Goal: Task Accomplishment & Management: Use online tool/utility

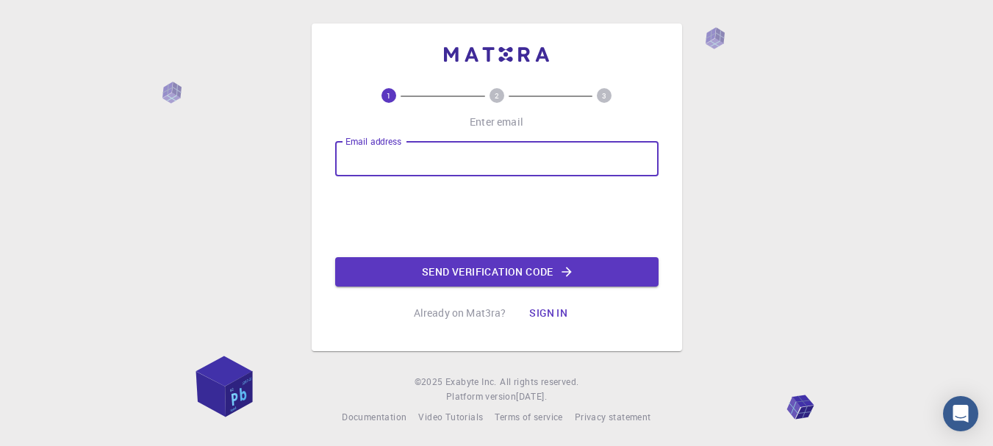
click at [487, 165] on input "Email address" at bounding box center [496, 158] width 323 height 35
type input "[EMAIL_ADDRESS][DOMAIN_NAME]"
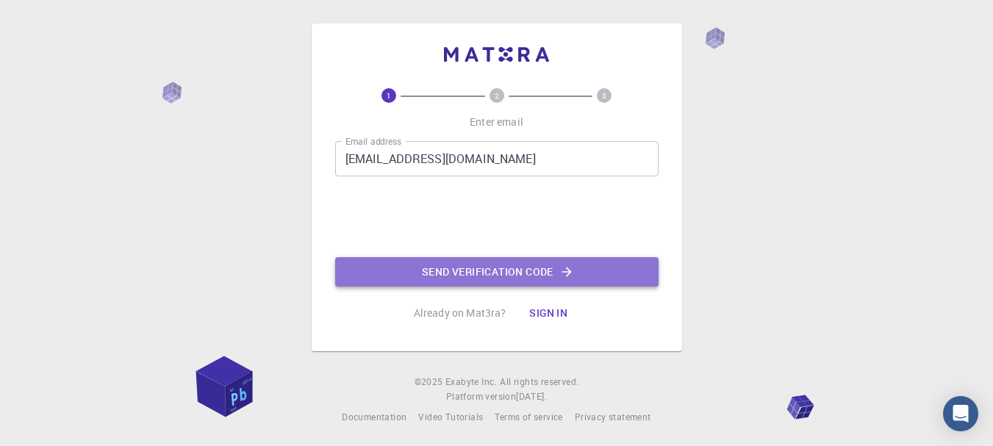
click at [575, 276] on button "Send verification code" at bounding box center [496, 271] width 323 height 29
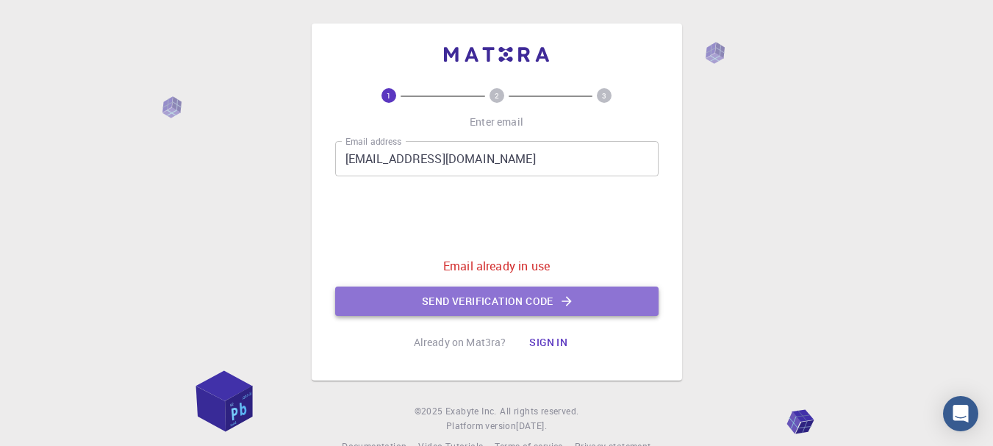
click at [576, 298] on button "Send verification code" at bounding box center [496, 301] width 323 height 29
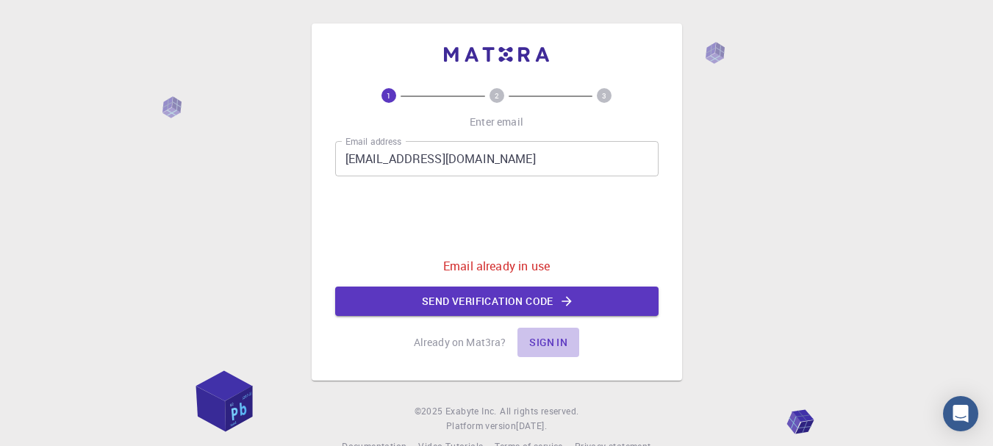
click at [550, 340] on button "Sign in" at bounding box center [548, 342] width 62 height 29
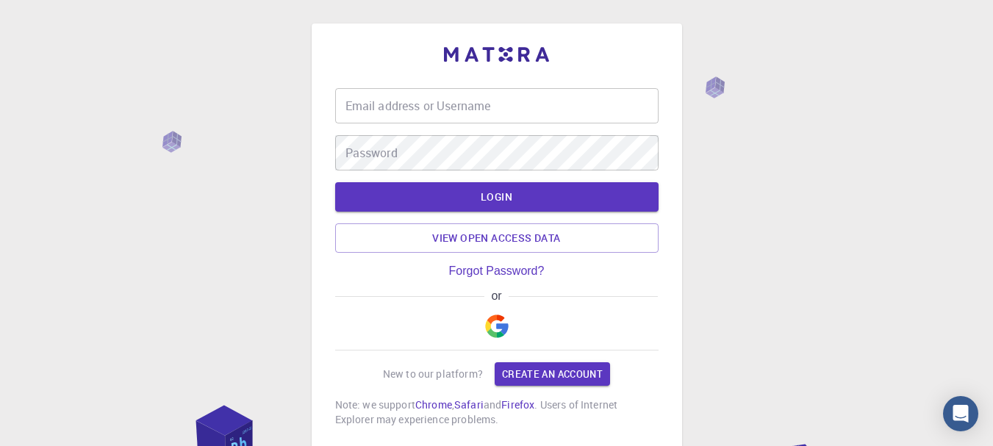
type input "yilmair34"
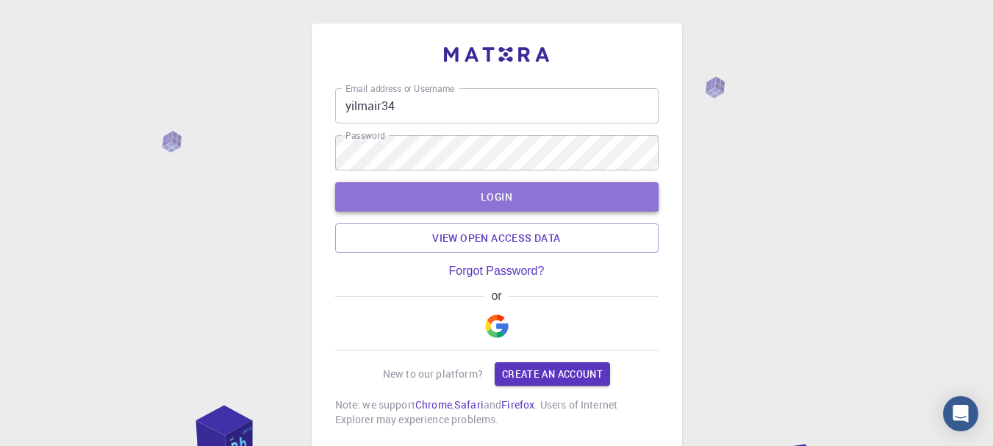
click at [554, 197] on button "LOGIN" at bounding box center [496, 196] width 323 height 29
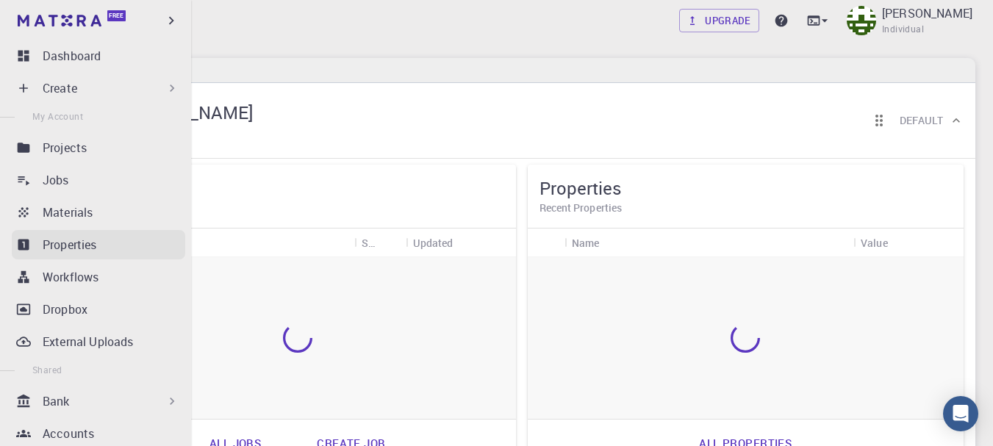
click at [133, 254] on link "Properties" at bounding box center [98, 244] width 173 height 29
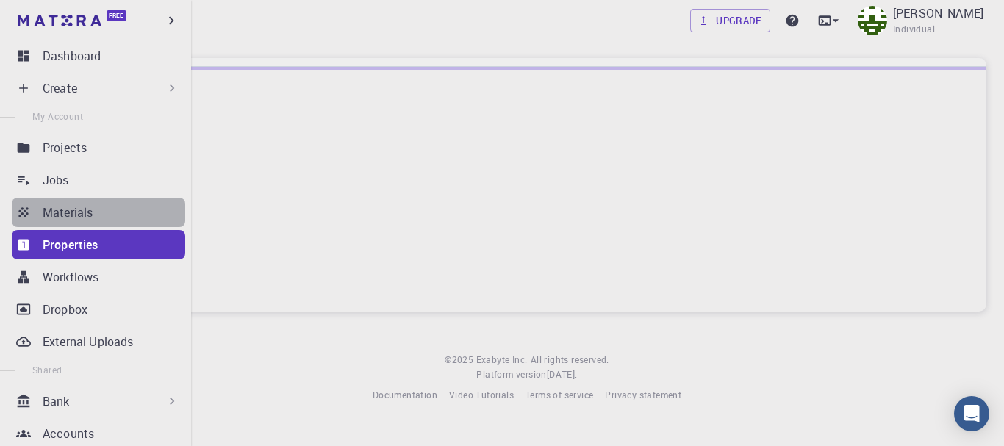
click at [116, 209] on div "Materials" at bounding box center [114, 213] width 143 height 18
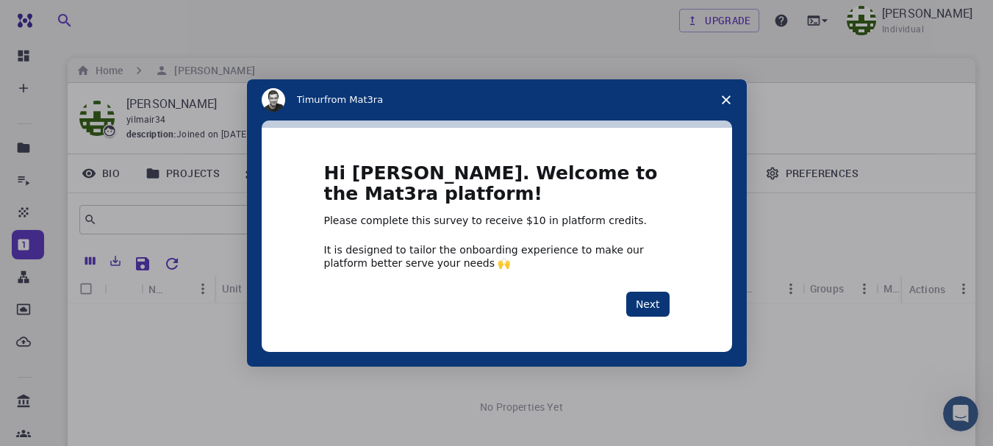
click at [729, 96] on polygon "Close survey" at bounding box center [726, 100] width 9 height 9
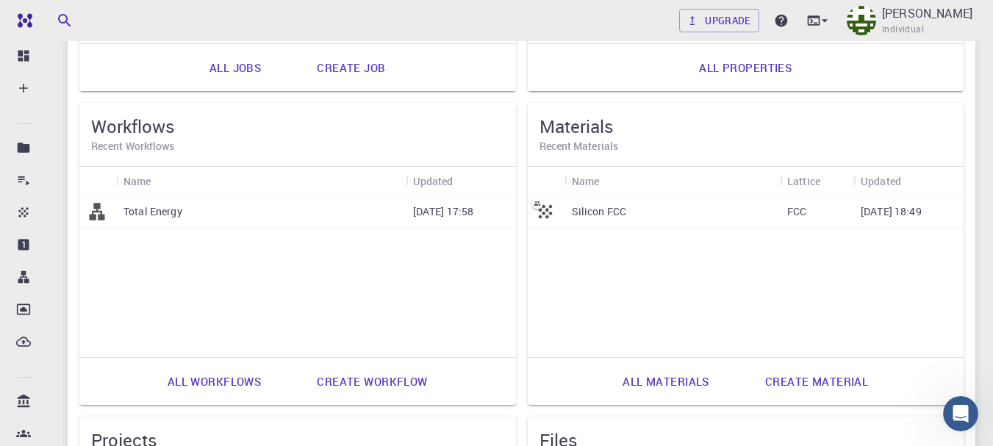
click at [603, 212] on p "Silicon FCC" at bounding box center [599, 211] width 55 height 15
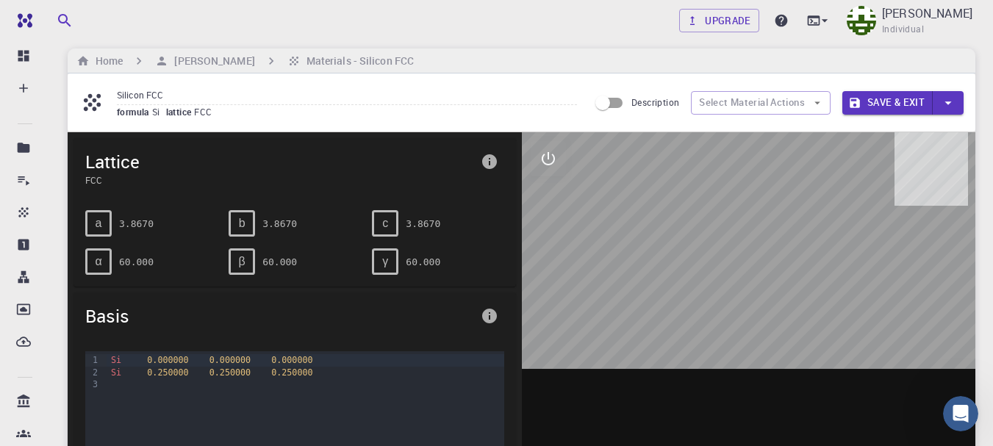
scroll to position [9, 0]
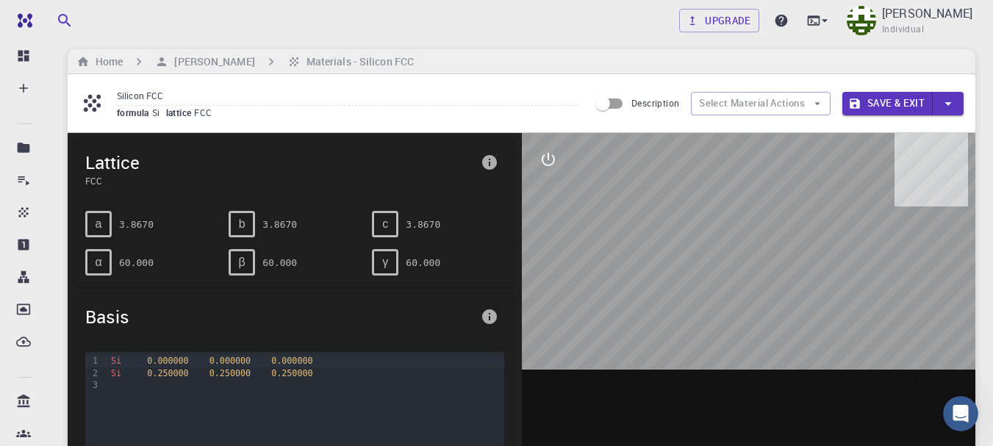
drag, startPoint x: 720, startPoint y: 257, endPoint x: 736, endPoint y: 204, distance: 55.8
click at [736, 204] on div at bounding box center [749, 361] width 454 height 457
drag, startPoint x: 736, startPoint y: 204, endPoint x: 665, endPoint y: 249, distance: 84.0
click at [665, 249] on div at bounding box center [749, 361] width 454 height 457
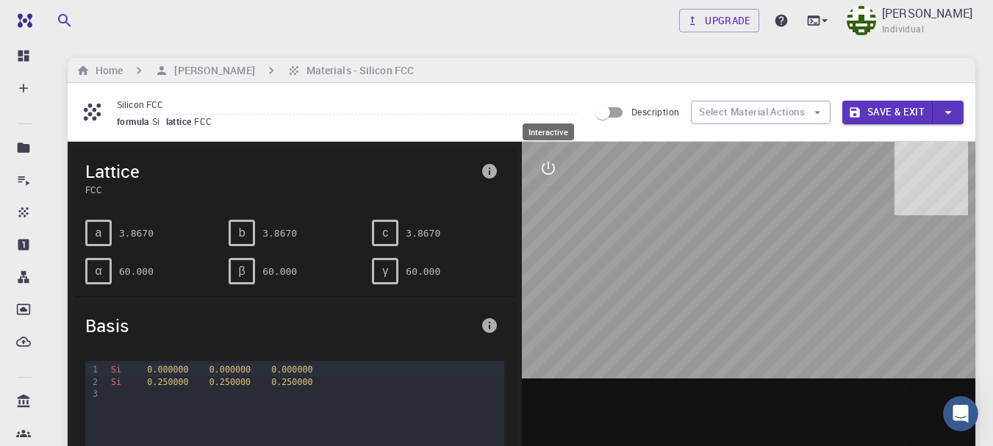
click at [551, 167] on icon "interactive" at bounding box center [549, 169] width 18 height 18
click at [550, 306] on icon "export" at bounding box center [549, 310] width 18 height 18
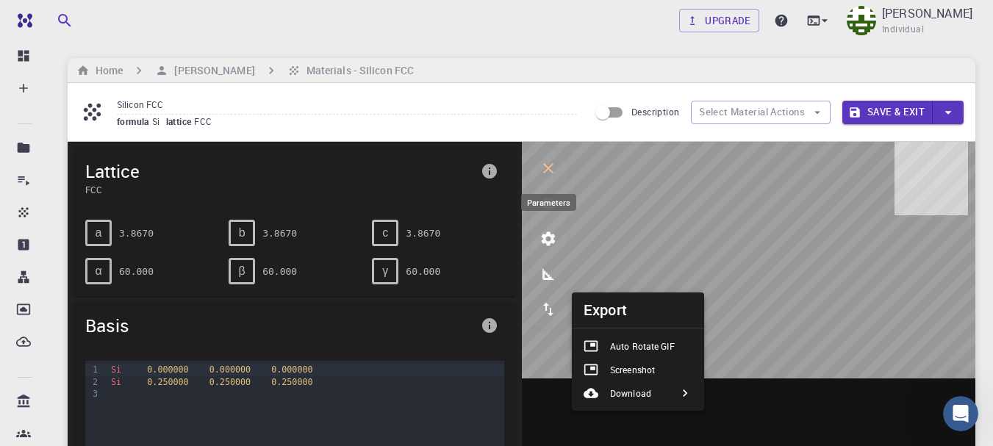
click at [551, 243] on icon "parameters" at bounding box center [548, 239] width 14 height 14
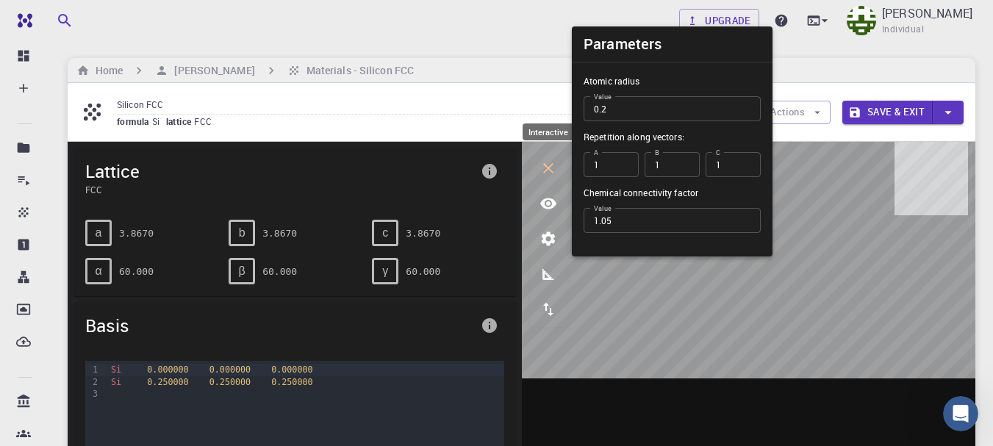
click at [546, 169] on icon "interactive" at bounding box center [549, 169] width 18 height 18
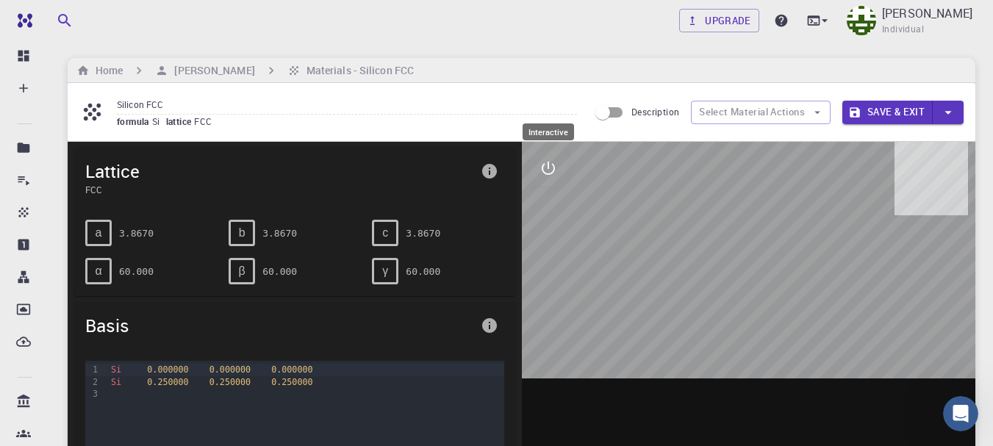
click at [543, 167] on icon "interactive" at bounding box center [548, 168] width 13 height 13
click at [543, 167] on icon "interactive" at bounding box center [549, 169] width 18 height 18
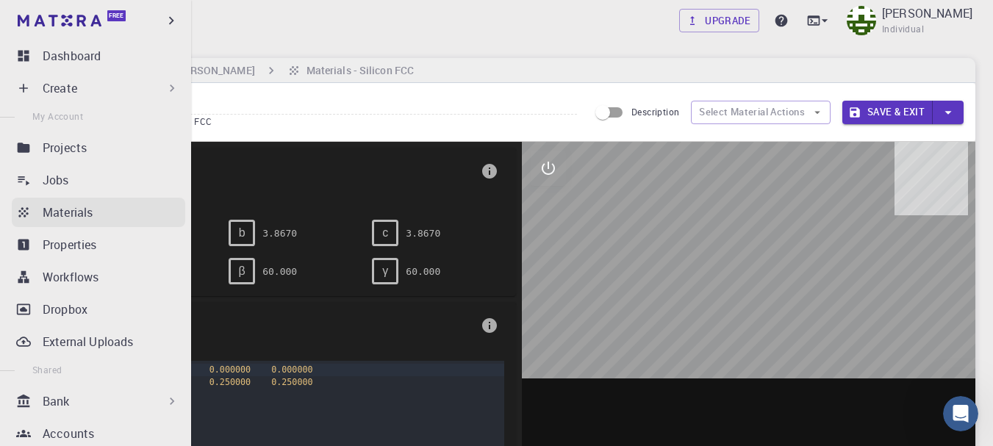
click at [100, 215] on div "Materials" at bounding box center [114, 213] width 143 height 18
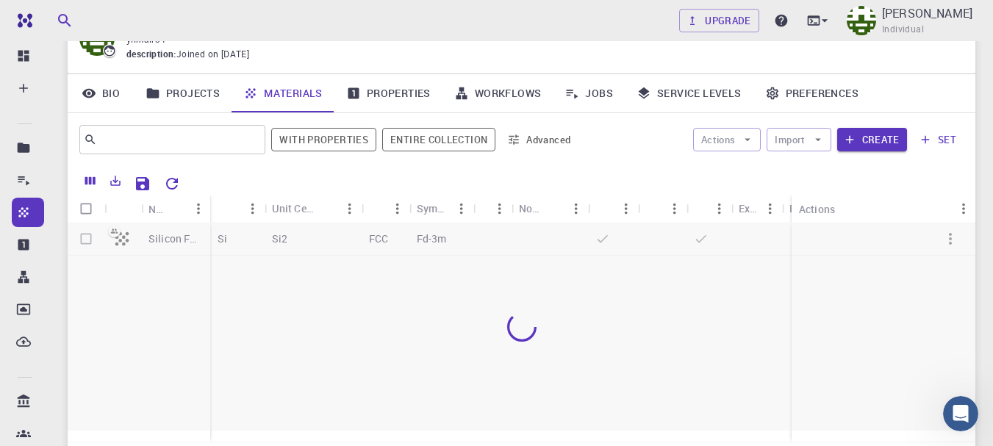
scroll to position [229, 0]
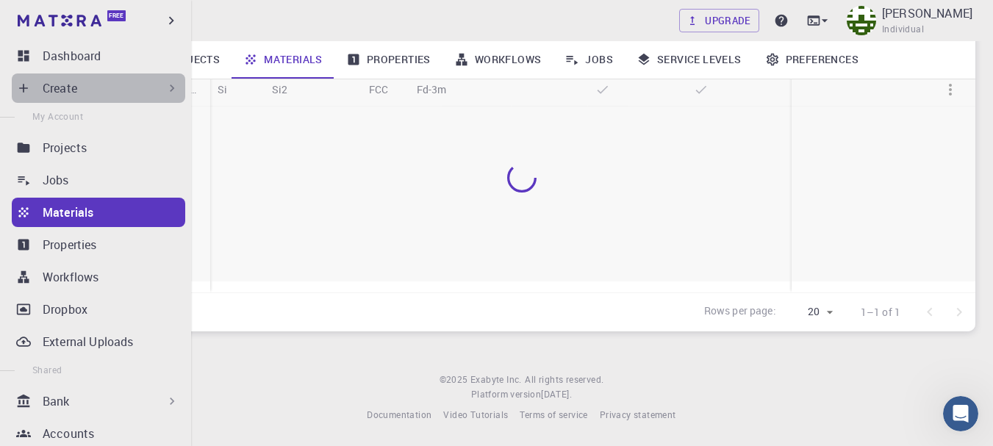
click at [156, 90] on div "Create" at bounding box center [111, 88] width 137 height 18
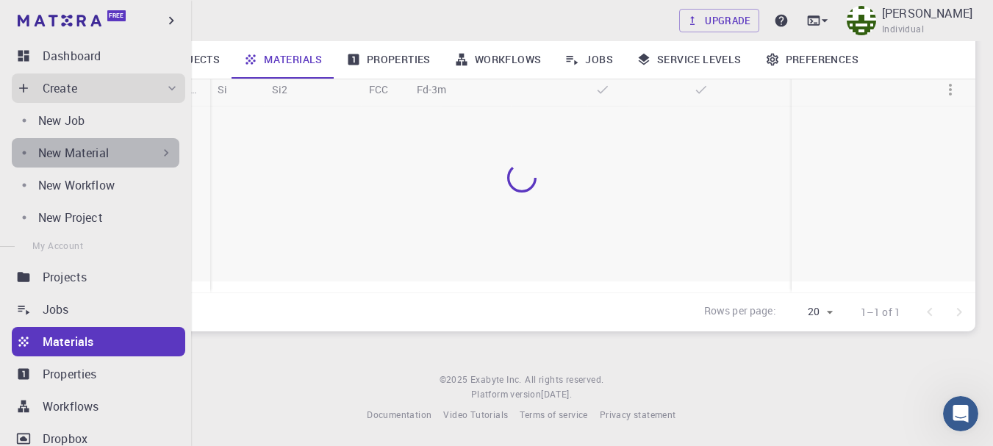
click at [149, 163] on div "New Material" at bounding box center [96, 152] width 168 height 29
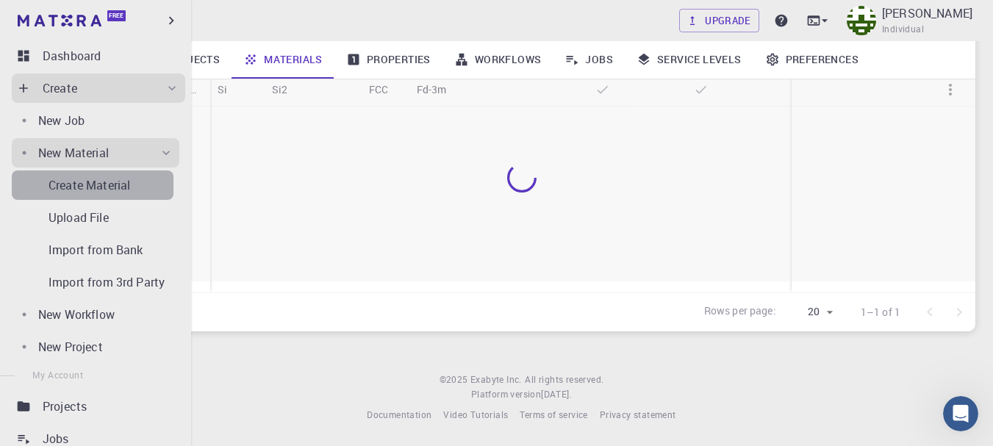
click at [121, 190] on p "Create Material" at bounding box center [90, 185] width 82 height 18
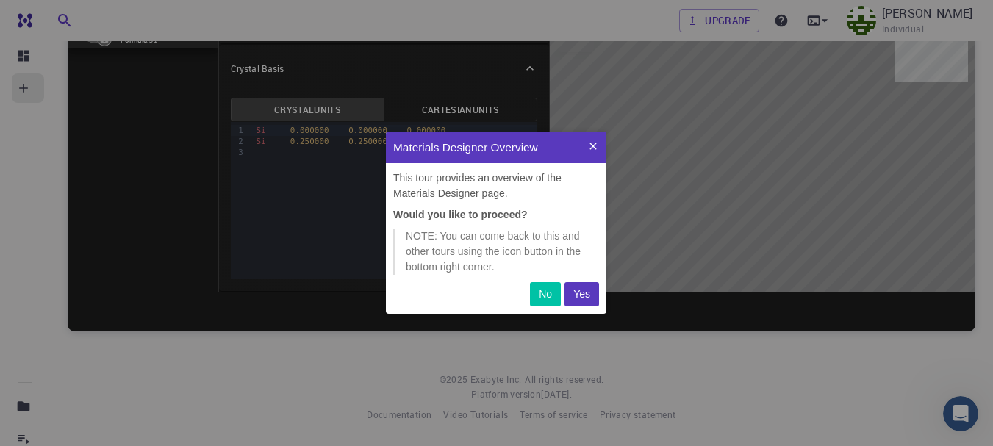
scroll to position [171, 209]
click at [584, 290] on p "Yes" at bounding box center [581, 294] width 17 height 15
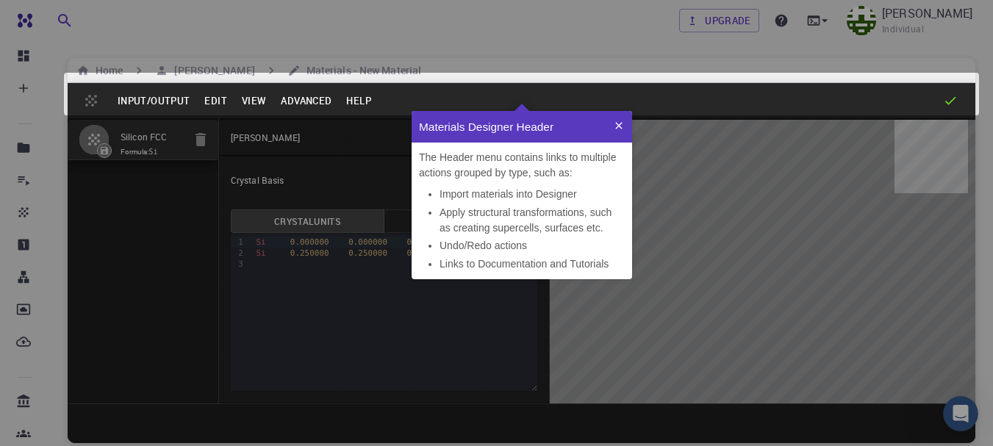
scroll to position [157, 209]
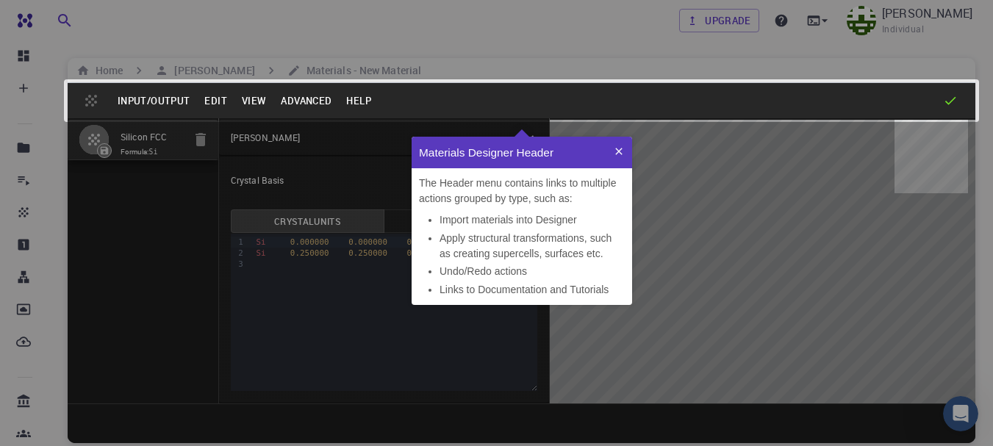
click at [617, 148] on icon at bounding box center [619, 152] width 12 height 12
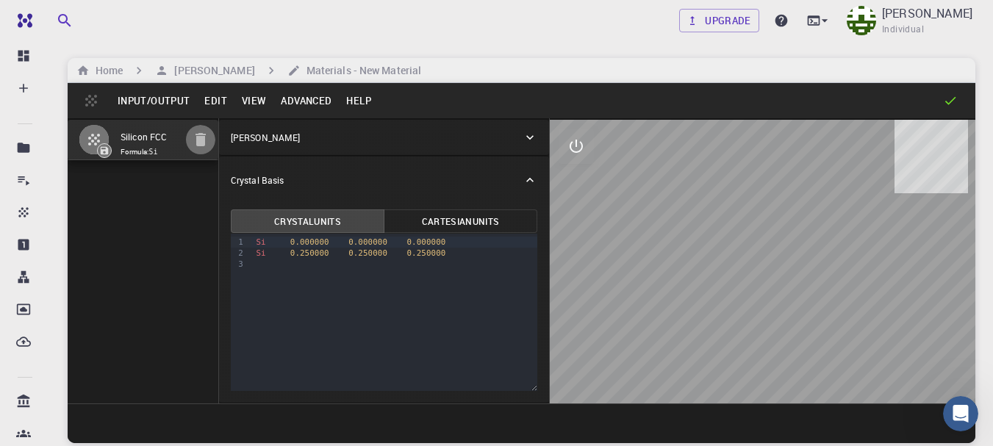
click at [199, 140] on icon "button" at bounding box center [201, 139] width 10 height 13
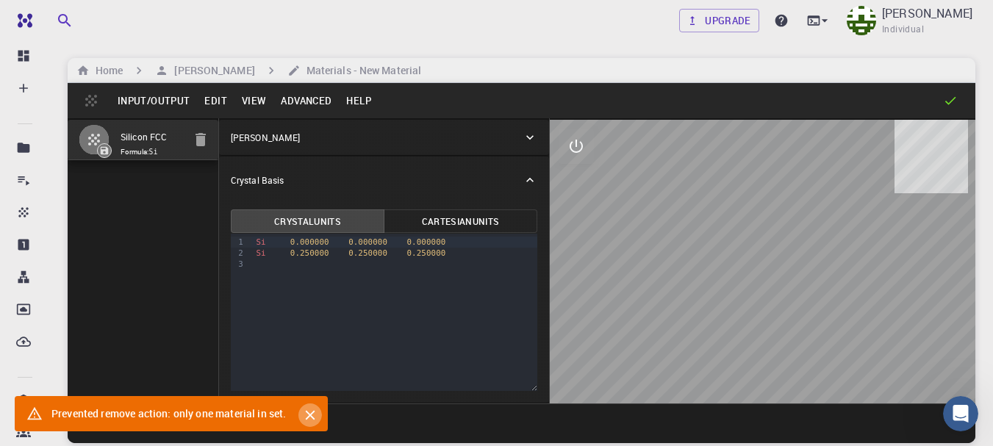
click at [311, 414] on icon "Close" at bounding box center [310, 416] width 10 height 10
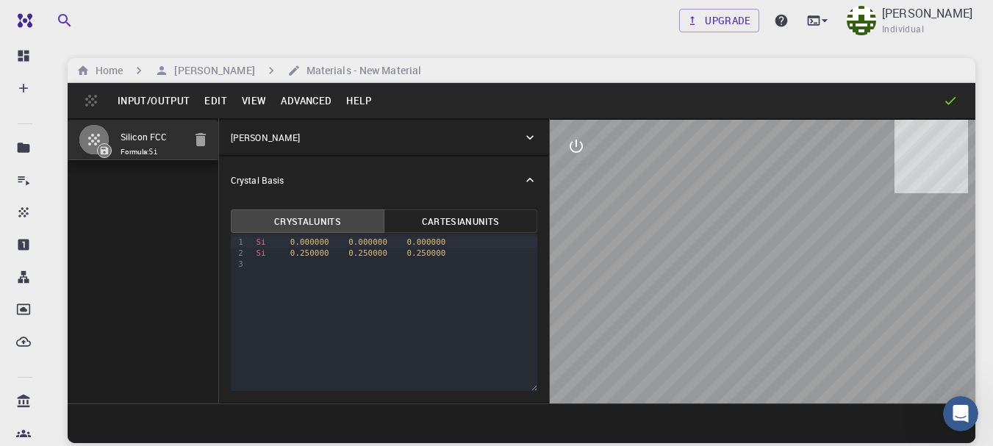
click at [200, 138] on icon "button" at bounding box center [201, 139] width 10 height 13
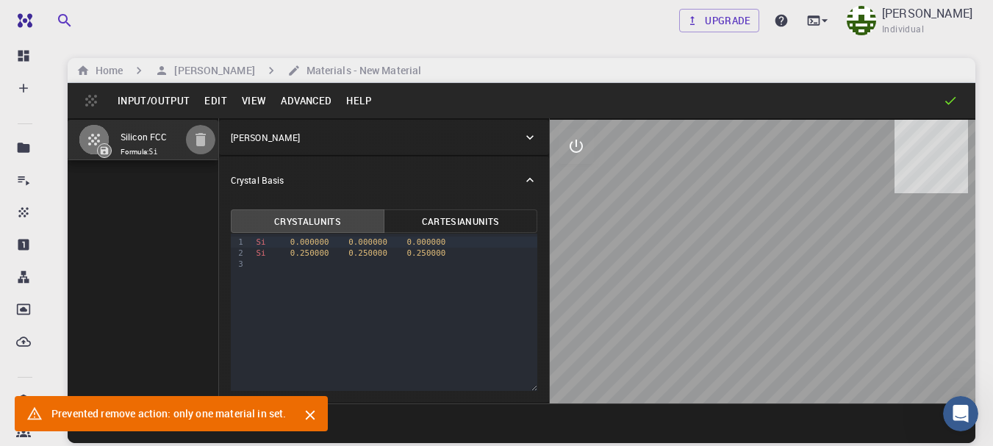
click at [200, 138] on icon "button" at bounding box center [201, 139] width 10 height 13
click at [150, 94] on button "Input/Output" at bounding box center [153, 101] width 87 height 24
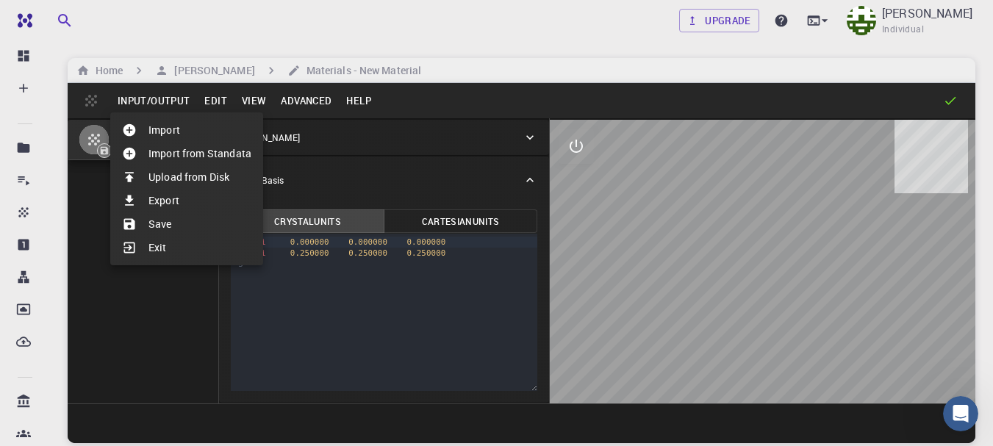
click at [696, 287] on div at bounding box center [496, 223] width 993 height 446
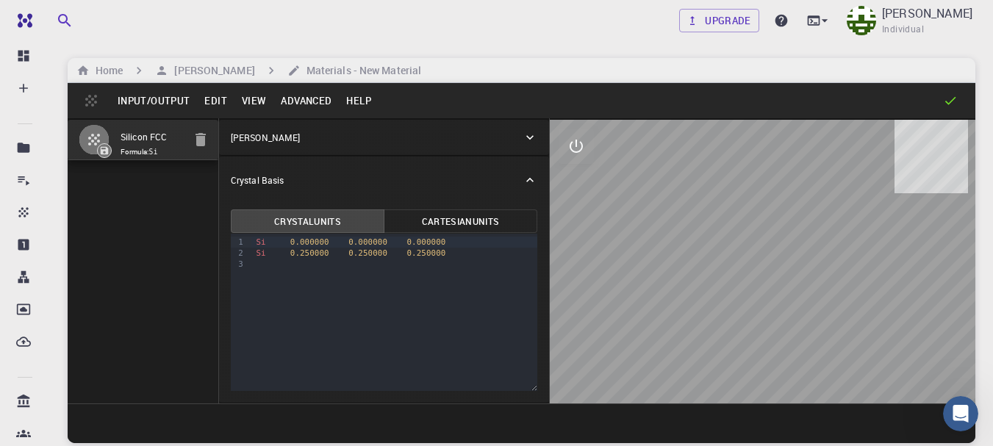
click at [216, 102] on button "Edit" at bounding box center [215, 101] width 37 height 24
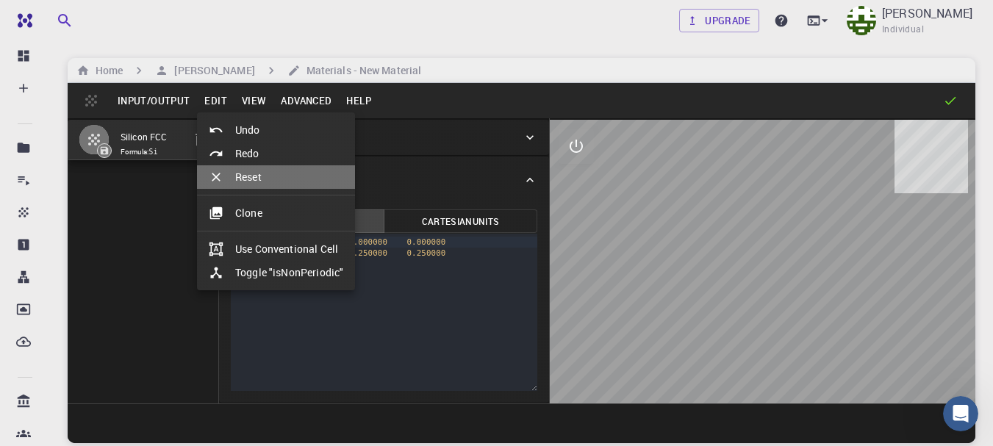
click at [276, 177] on li "Reset" at bounding box center [276, 177] width 158 height 24
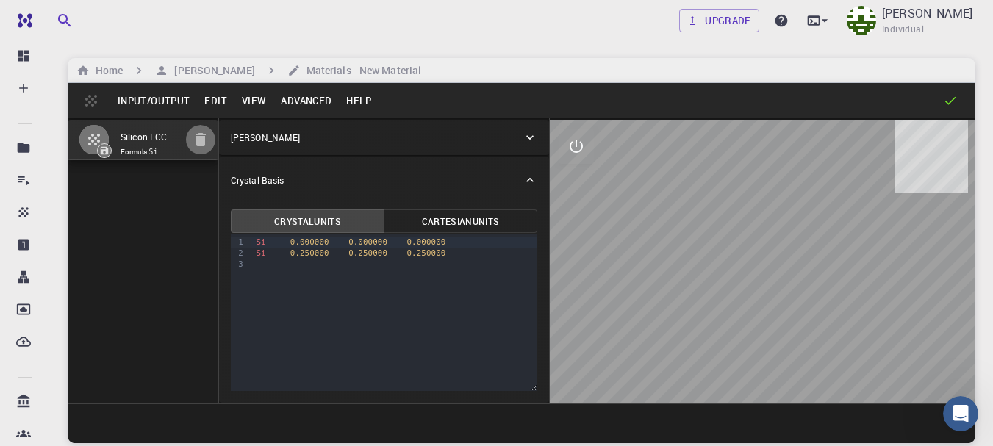
click at [199, 142] on icon "button" at bounding box center [201, 139] width 10 height 13
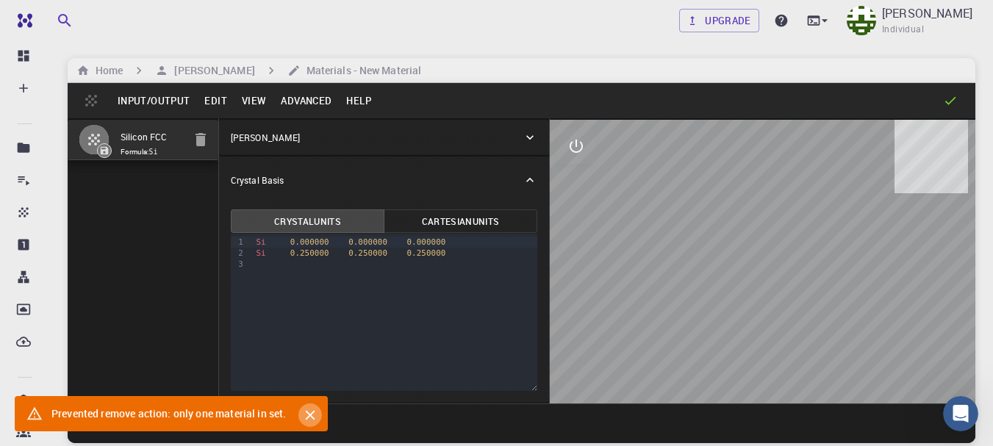
click at [313, 414] on icon "Close" at bounding box center [310, 416] width 10 height 10
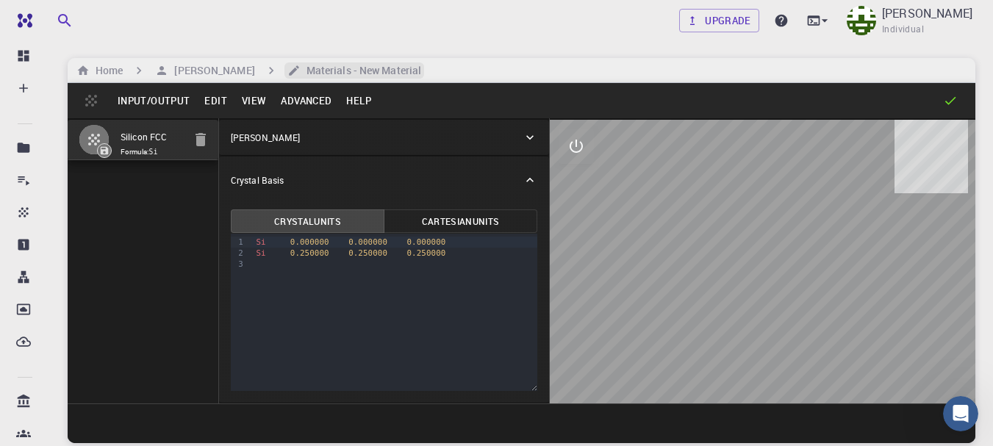
click at [383, 73] on h6 "Materials - New Material" at bounding box center [361, 70] width 121 height 16
click at [531, 139] on icon at bounding box center [529, 137] width 7 height 4
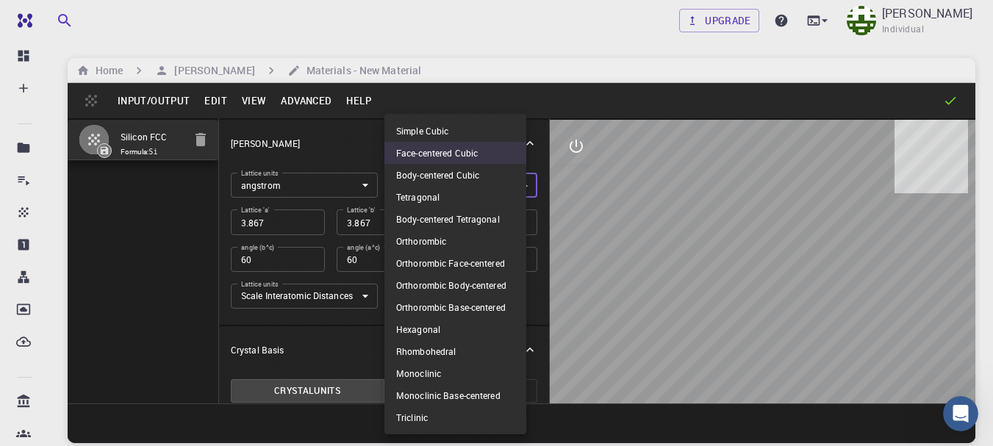
click at [515, 187] on body "Free Dashboard Create New Job New Material Create Material Upload File Import f…" at bounding box center [496, 279] width 993 height 558
click at [622, 189] on div at bounding box center [496, 223] width 993 height 446
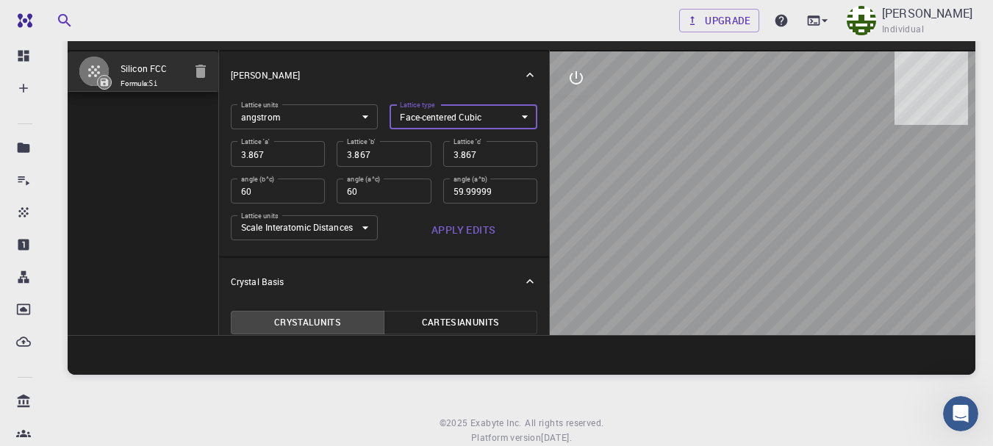
scroll to position [69, 0]
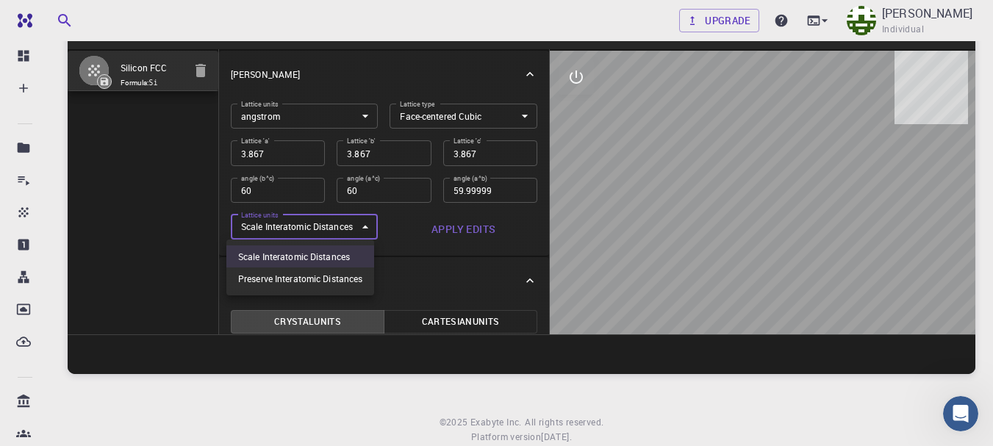
click at [363, 224] on body "Free Dashboard Create New Job New Material Create Material Upload File Import f…" at bounding box center [496, 210] width 993 height 558
click at [363, 224] on div at bounding box center [496, 223] width 993 height 446
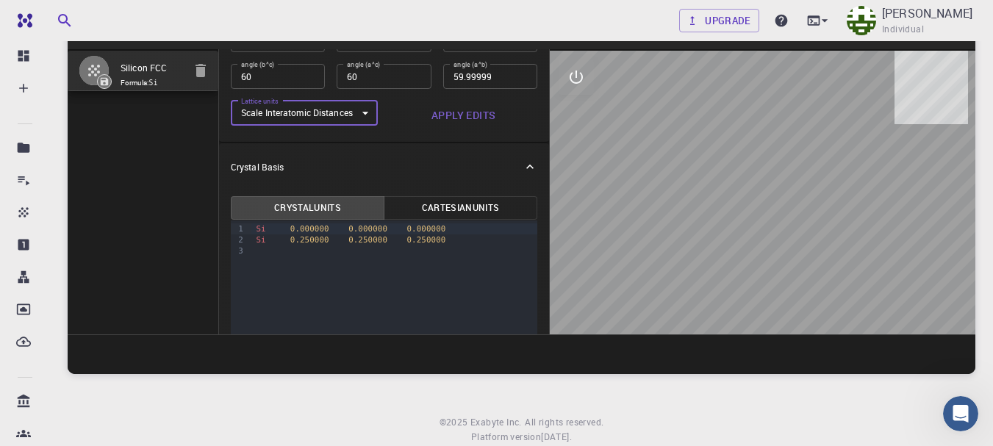
scroll to position [145, 0]
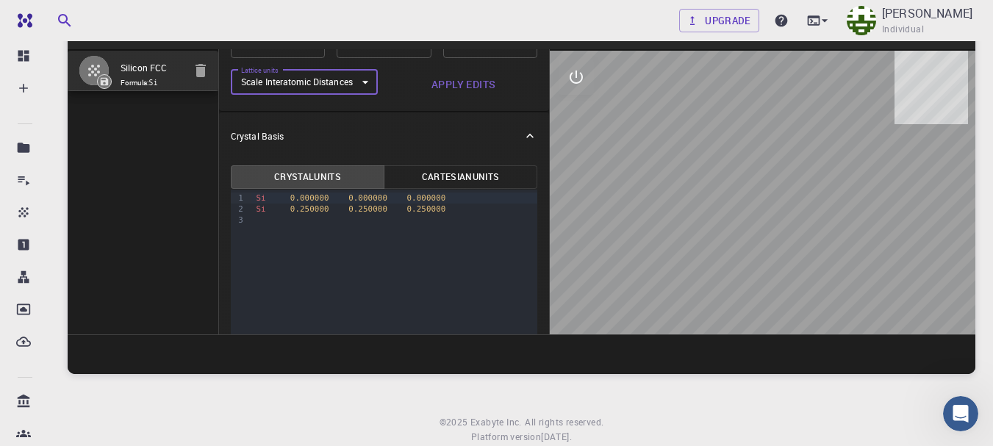
click at [523, 133] on icon at bounding box center [530, 136] width 15 height 15
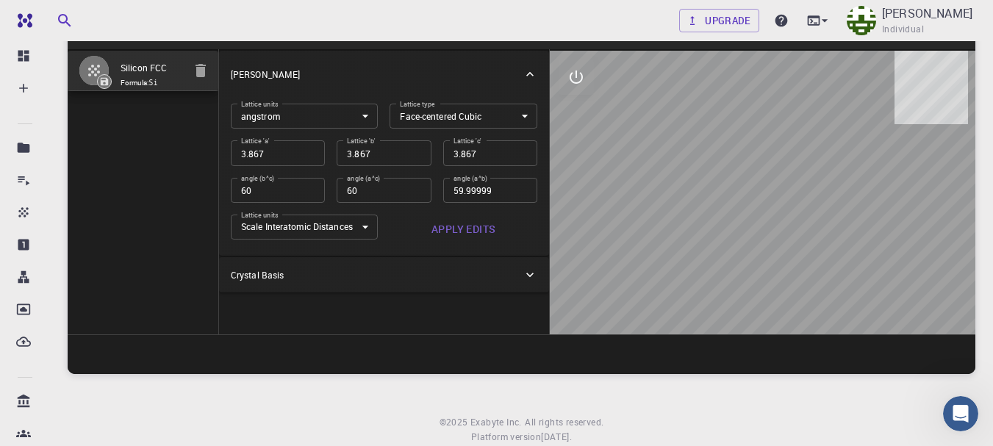
scroll to position [0, 0]
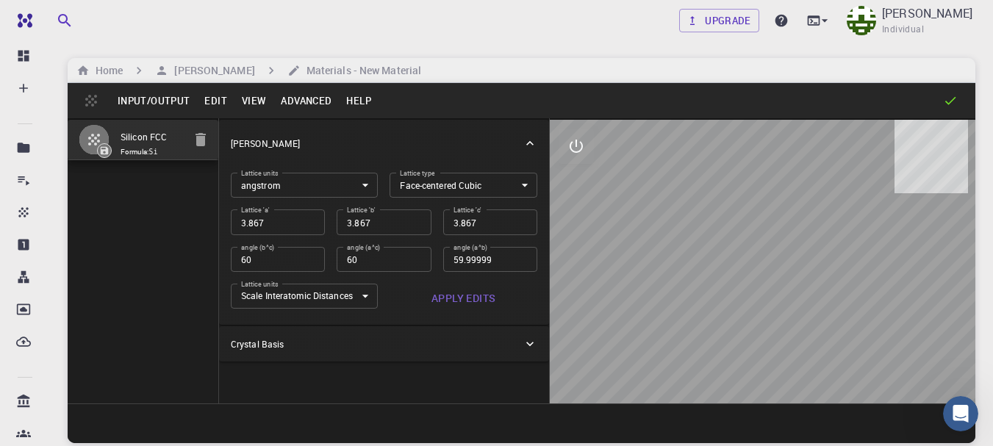
click at [221, 99] on button "Edit" at bounding box center [215, 101] width 37 height 24
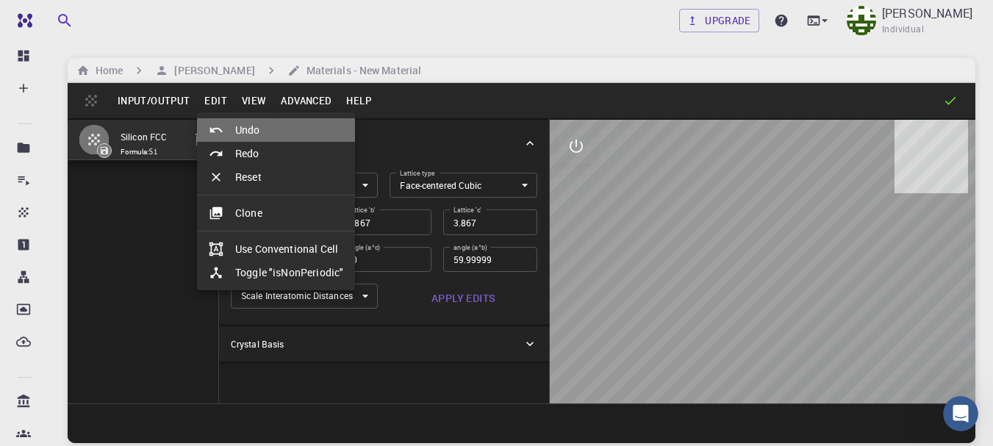
click at [243, 125] on li "Undo" at bounding box center [276, 130] width 158 height 24
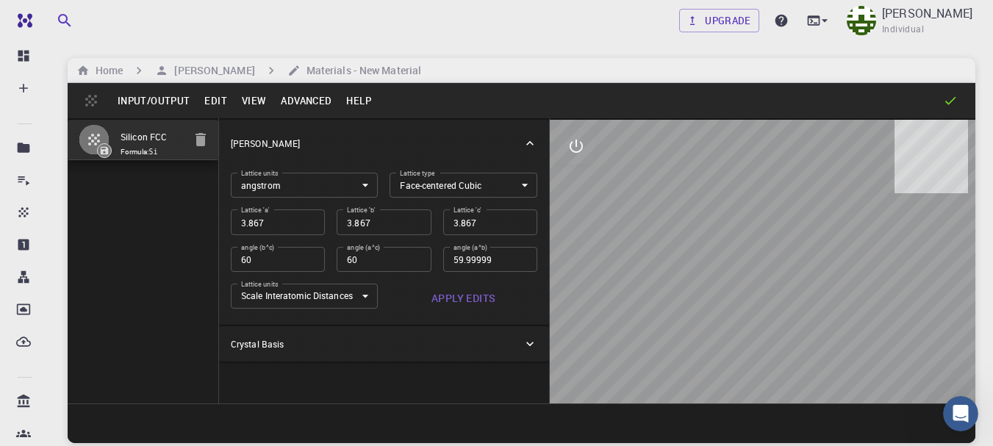
click at [215, 103] on button "Edit" at bounding box center [215, 101] width 37 height 24
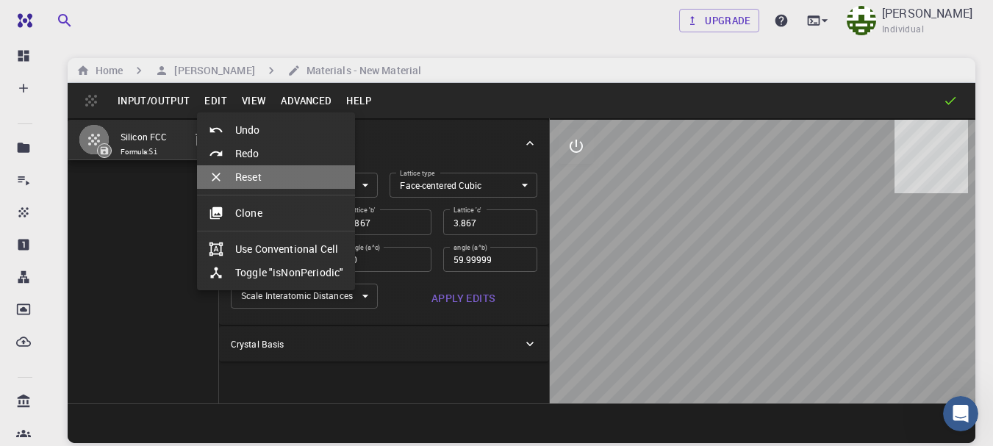
click at [269, 173] on li "Reset" at bounding box center [276, 177] width 158 height 24
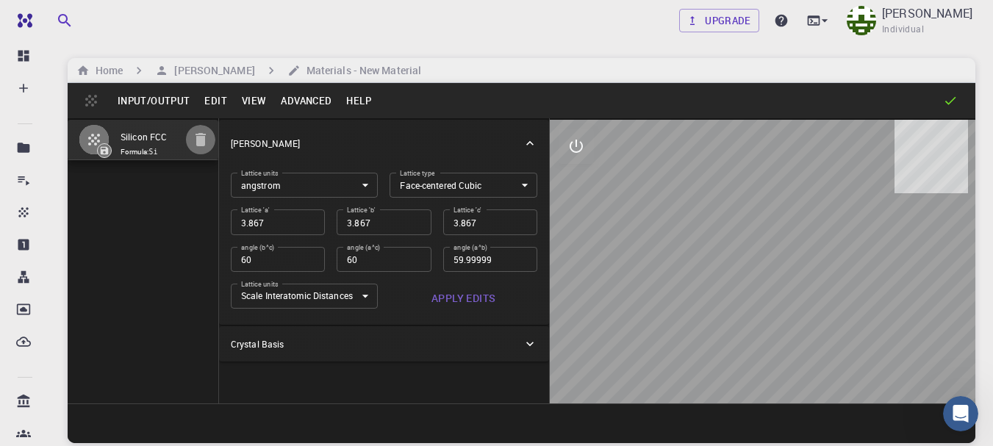
click at [209, 137] on button "button" at bounding box center [200, 139] width 29 height 29
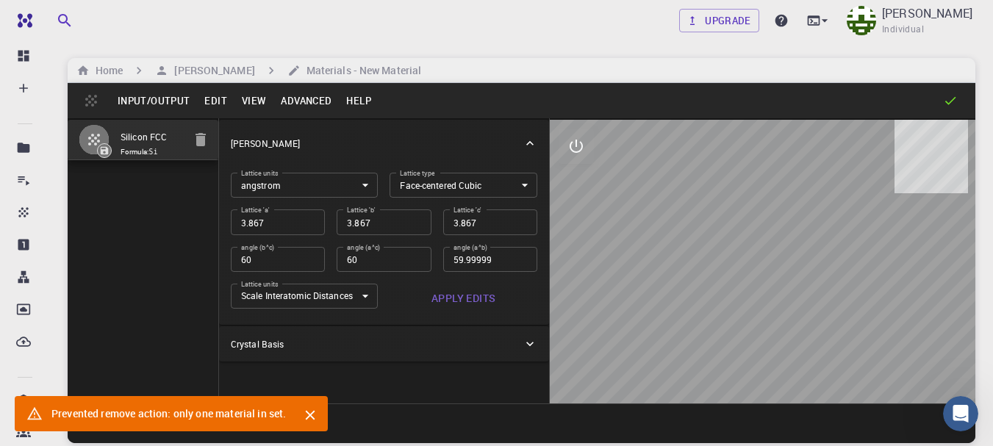
click at [297, 415] on div at bounding box center [304, 414] width 35 height 26
click at [304, 415] on icon "Close" at bounding box center [310, 415] width 16 height 16
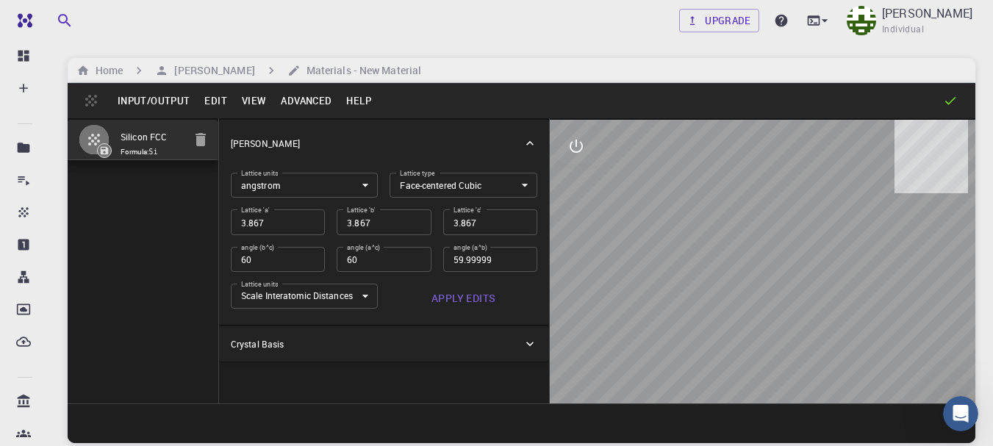
click at [261, 106] on button "View" at bounding box center [254, 101] width 40 height 24
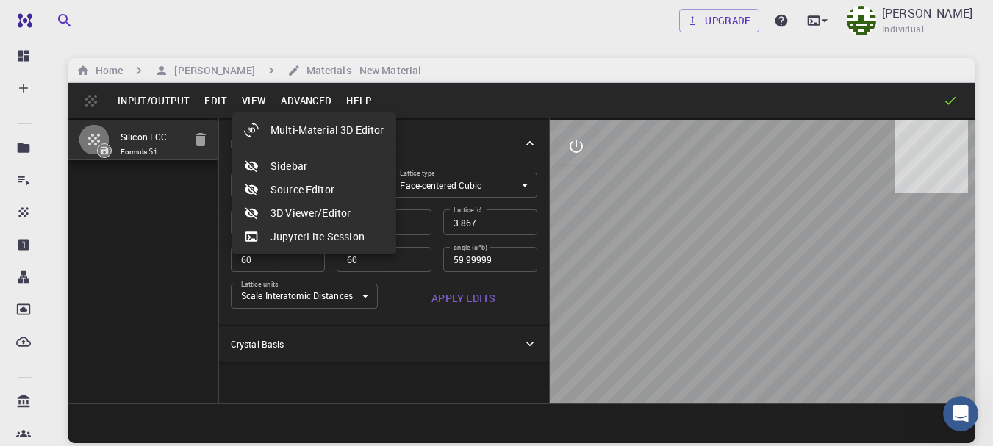
click at [221, 104] on div at bounding box center [496, 223] width 993 height 446
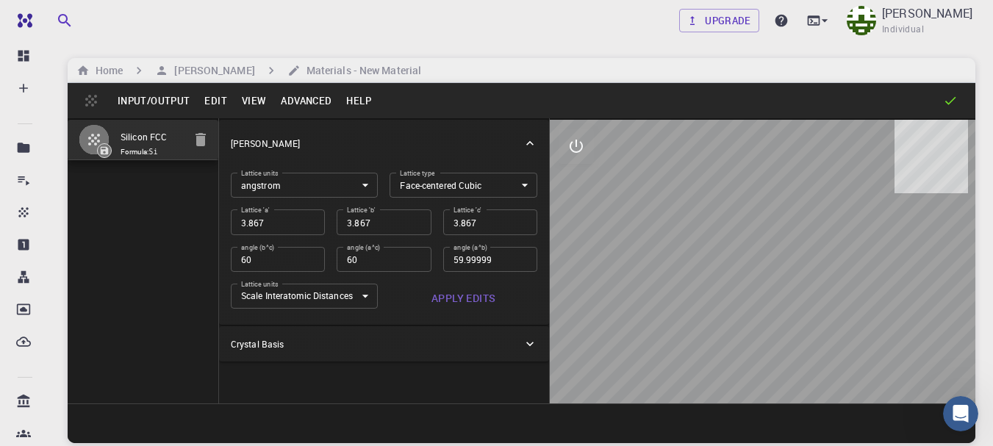
click at [221, 104] on button "Edit" at bounding box center [215, 101] width 37 height 24
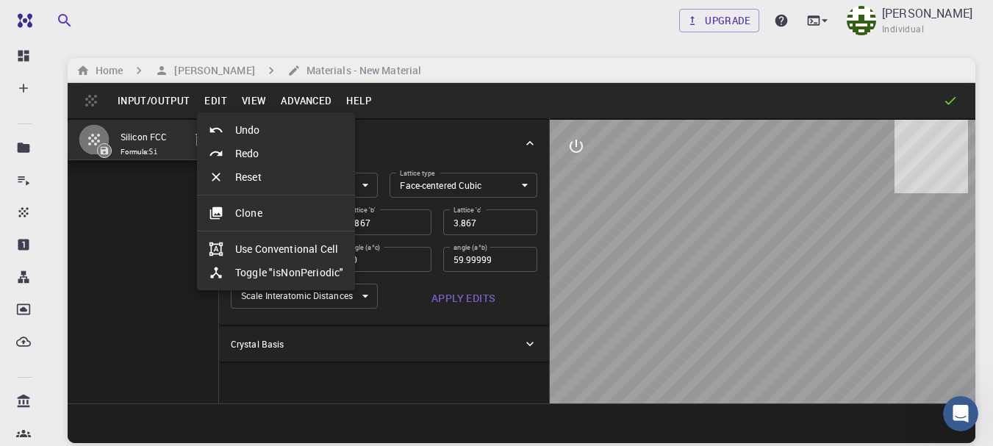
click at [211, 100] on div at bounding box center [496, 223] width 993 height 446
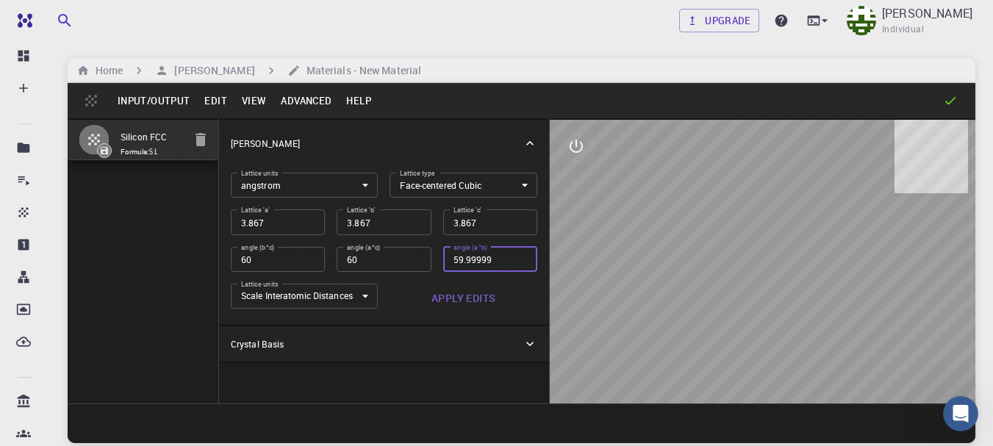
click at [504, 271] on input "59.99999" at bounding box center [490, 259] width 94 height 25
click at [375, 74] on h6 "Materials - New Material" at bounding box center [361, 70] width 121 height 16
click at [534, 342] on icon at bounding box center [530, 344] width 15 height 15
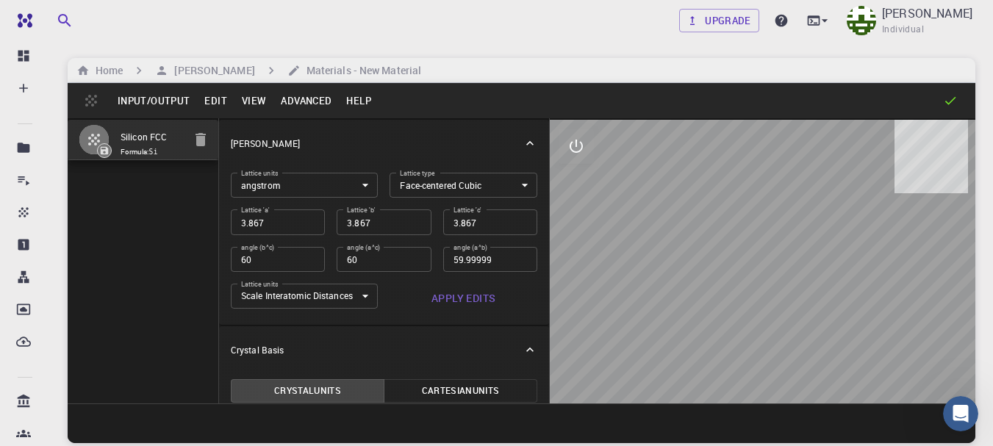
scroll to position [169, 0]
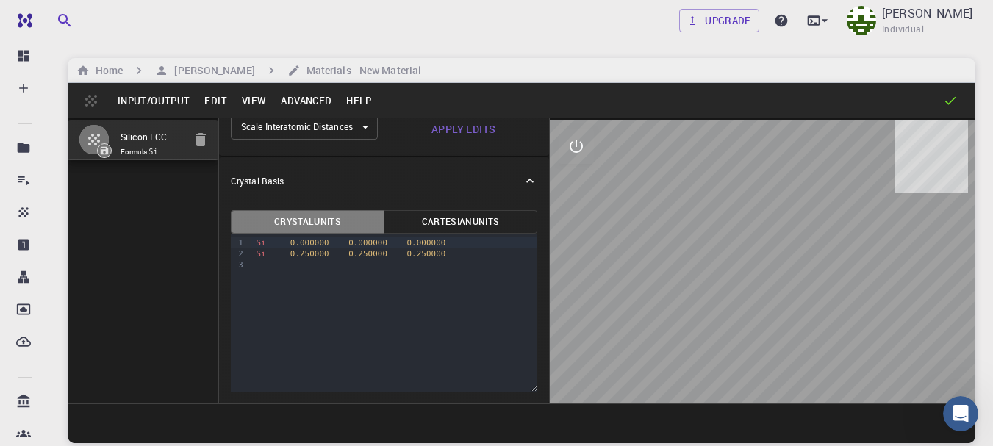
click at [336, 218] on button "Crystal Units" at bounding box center [308, 222] width 154 height 24
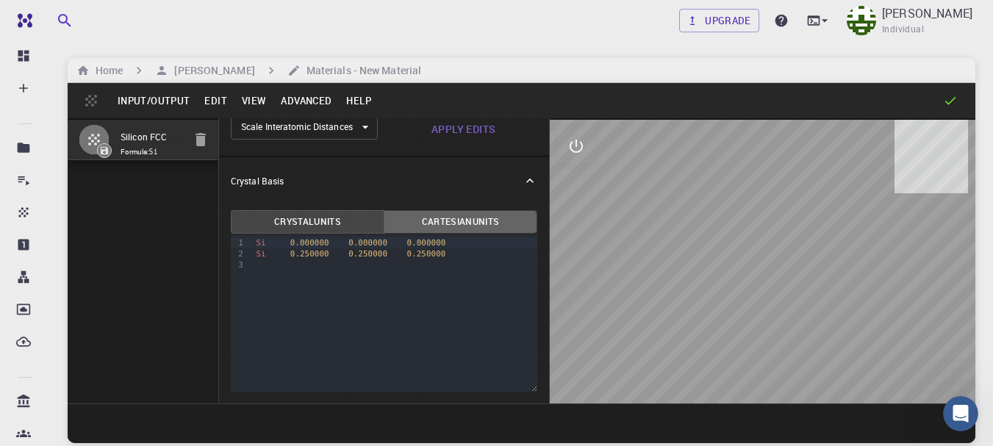
click at [512, 212] on button "Cartesian Units" at bounding box center [461, 222] width 154 height 24
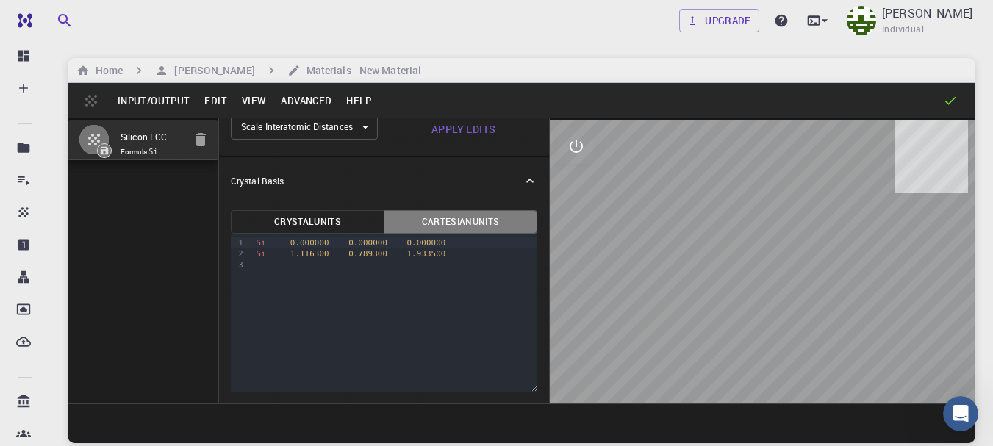
click at [512, 212] on button "Cartesian Units" at bounding box center [461, 222] width 154 height 24
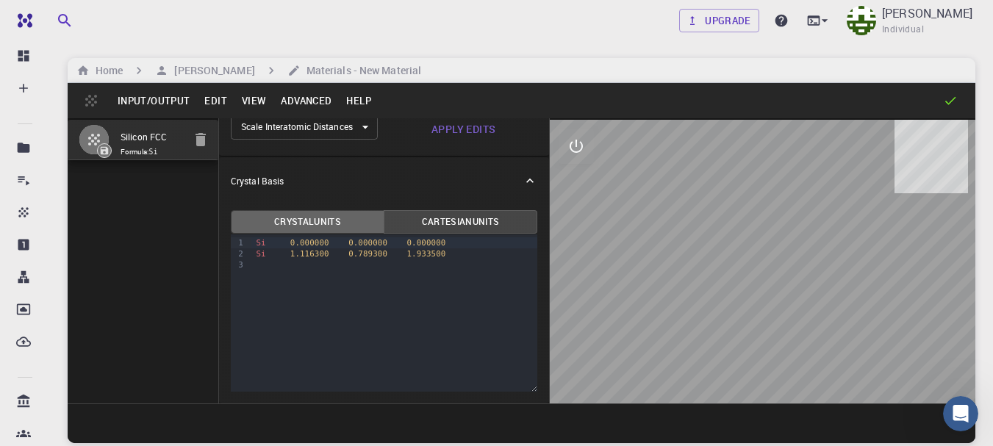
click at [328, 215] on button "Crystal Units" at bounding box center [308, 222] width 154 height 24
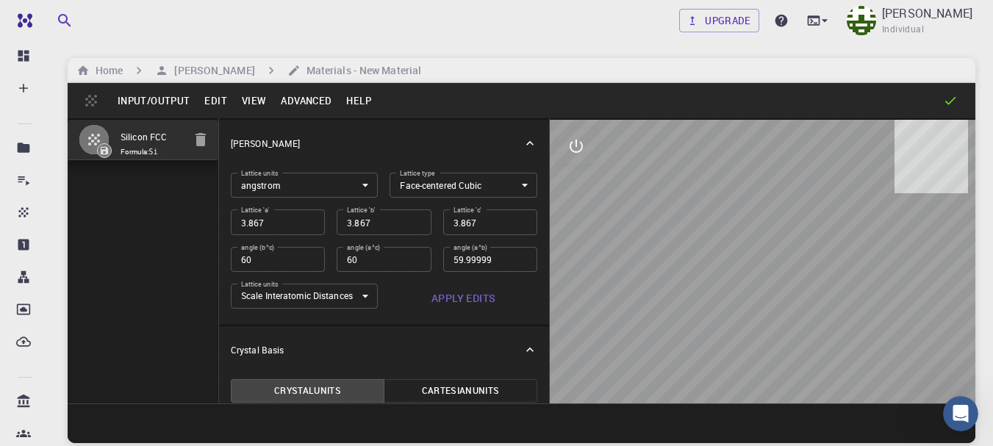
scroll to position [1, 0]
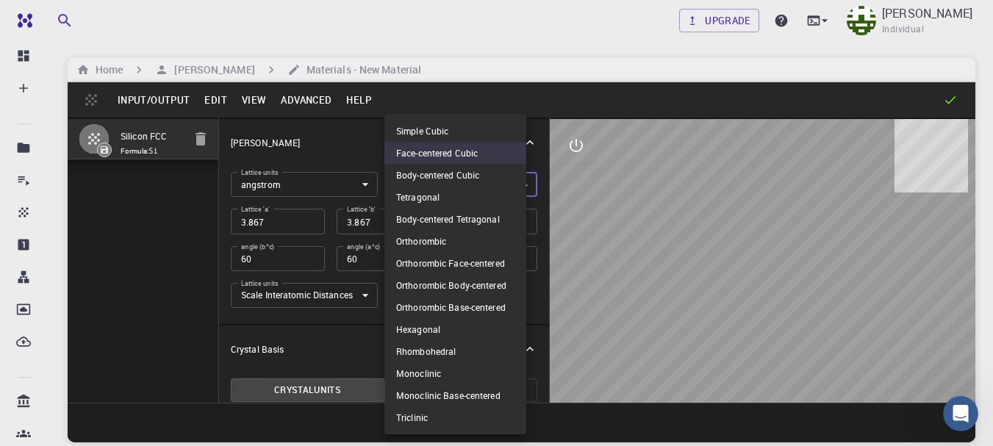
click at [512, 183] on body "Free Dashboard Create New Job New Material Create Material Upload File Import f…" at bounding box center [496, 278] width 993 height 558
click at [476, 154] on li "Face-centered Cubic" at bounding box center [455, 153] width 142 height 22
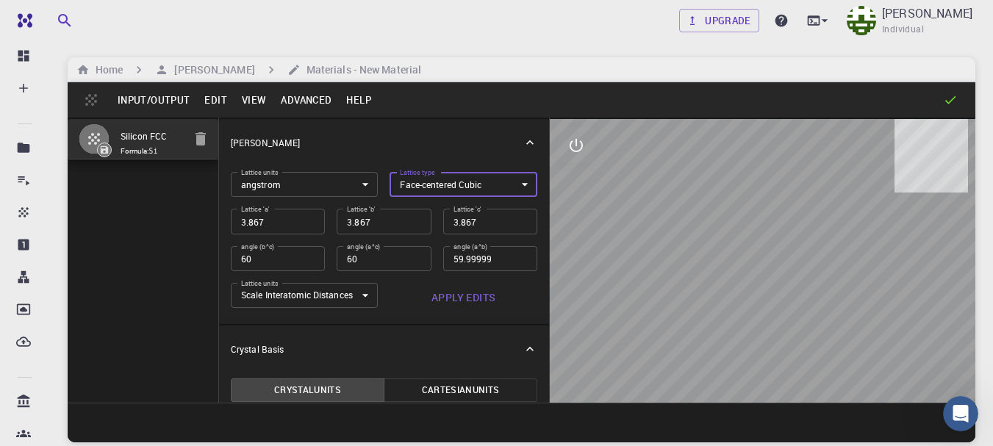
scroll to position [0, 0]
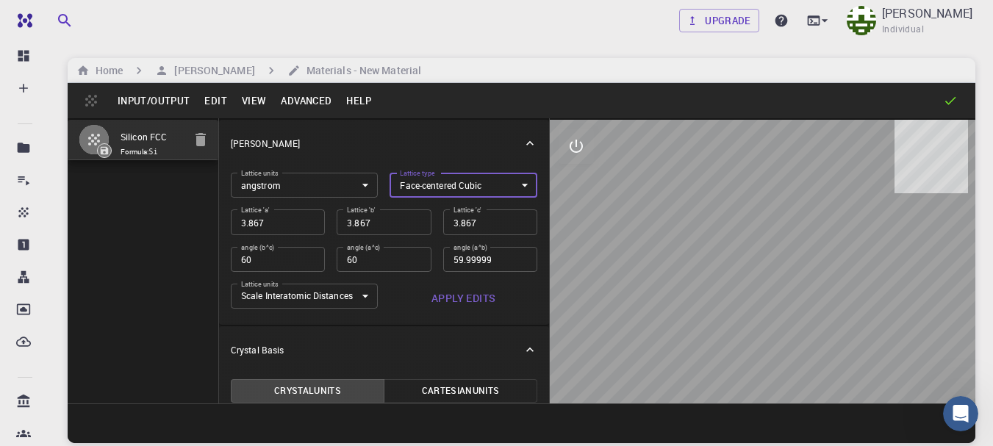
click at [202, 142] on icon "button" at bounding box center [201, 139] width 10 height 13
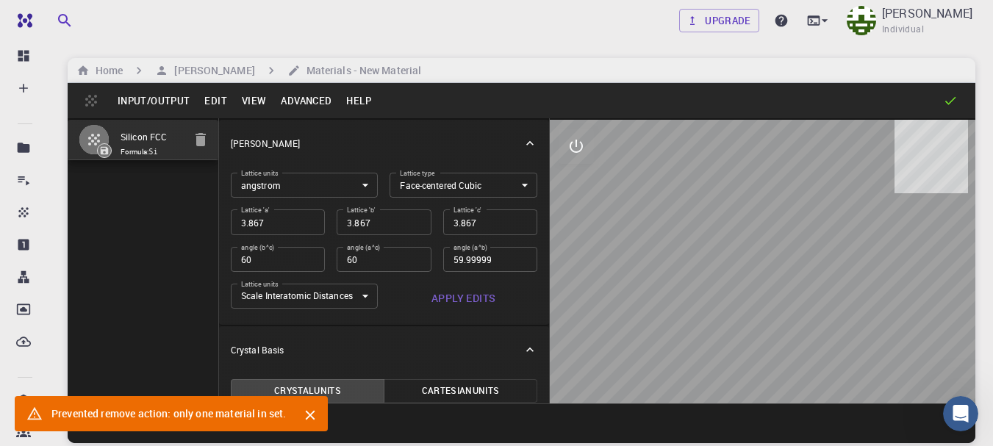
click at [290, 104] on button "Advanced" at bounding box center [305, 101] width 65 height 24
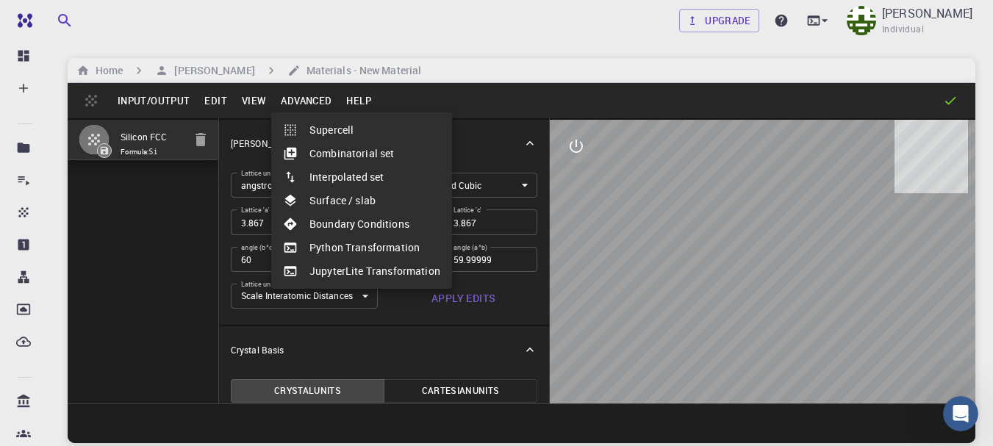
click at [154, 98] on div at bounding box center [496, 223] width 993 height 446
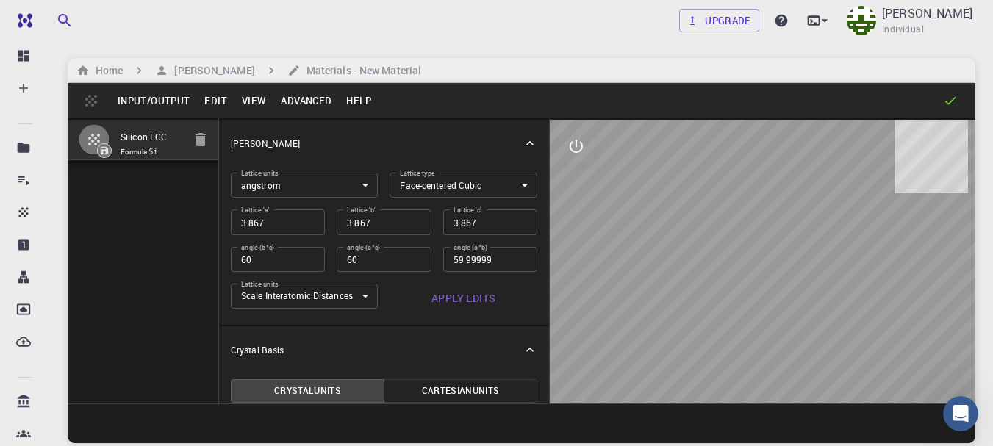
click at [154, 98] on button "Input/Output" at bounding box center [153, 101] width 87 height 24
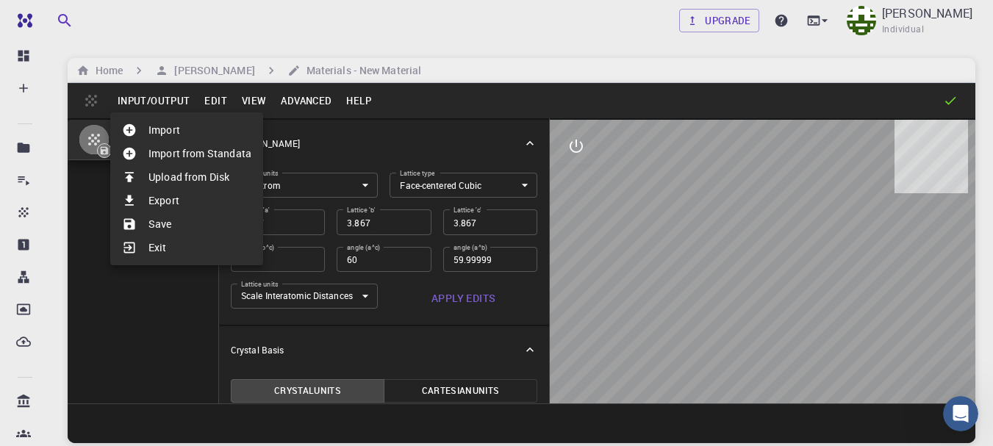
click at [196, 251] on li "Exit" at bounding box center [186, 248] width 153 height 24
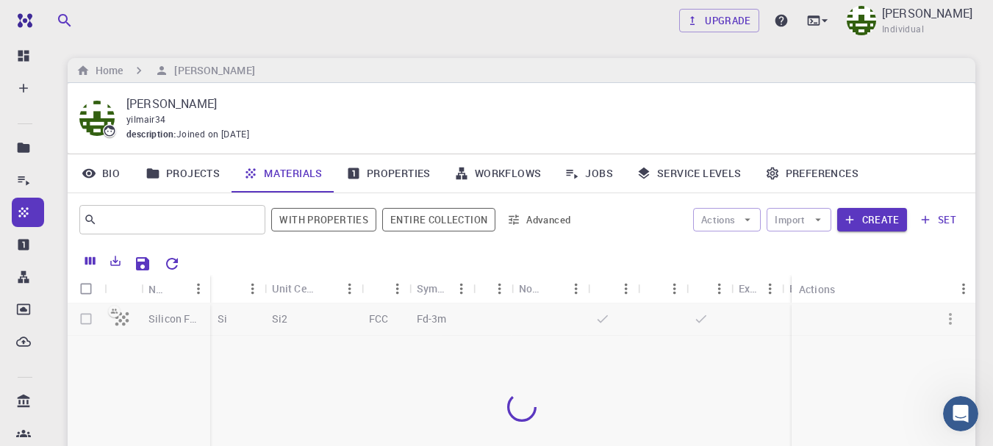
click at [85, 320] on div at bounding box center [522, 407] width 908 height 207
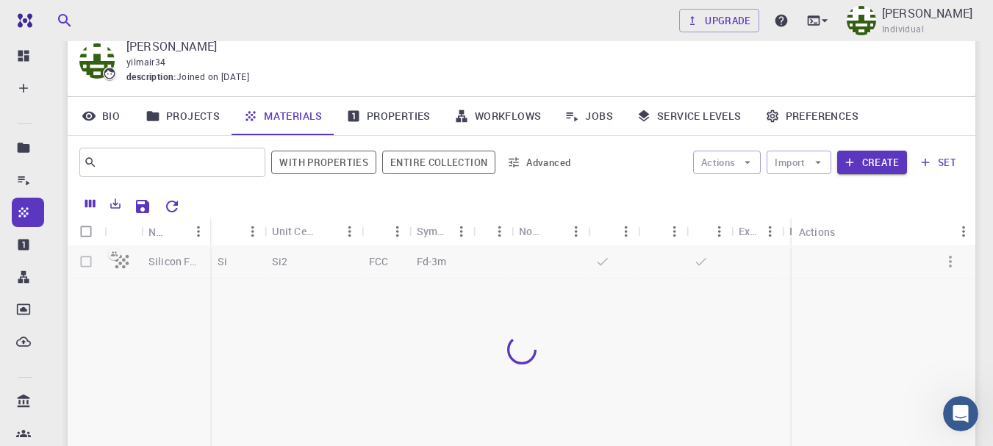
scroll to position [55, 0]
click at [89, 263] on div at bounding box center [522, 351] width 908 height 207
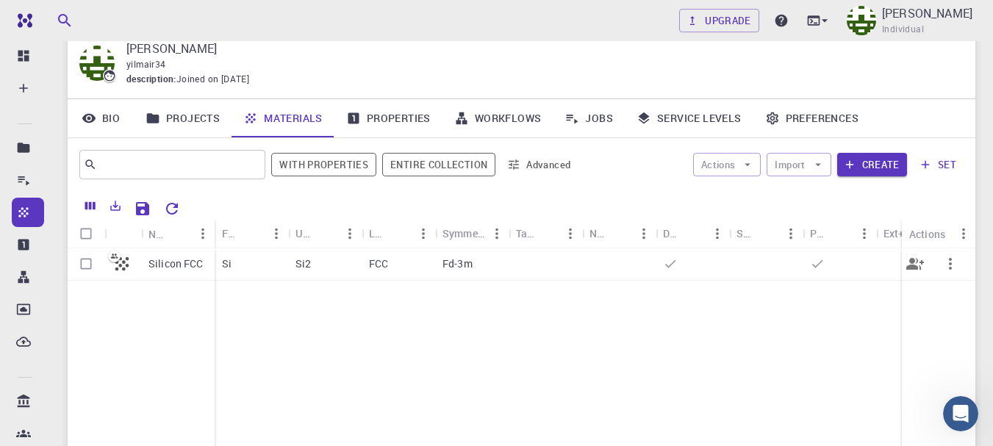
click at [953, 268] on icon "button" at bounding box center [951, 264] width 18 height 18
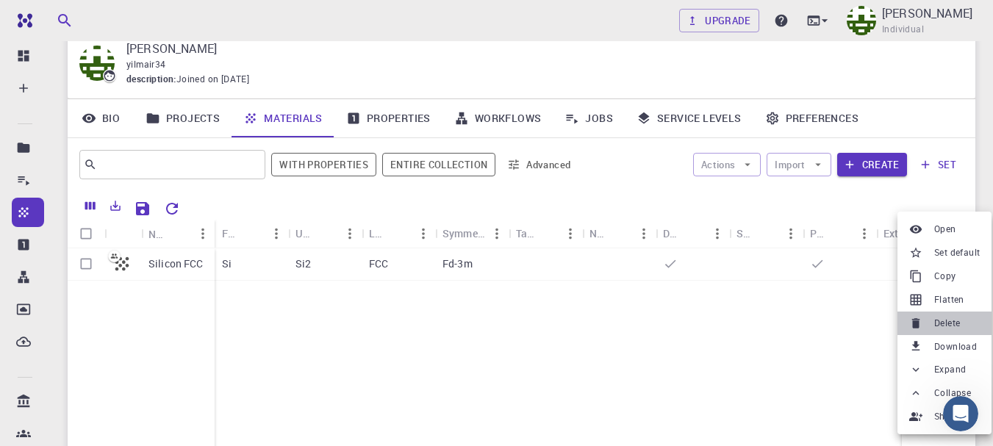
click at [947, 320] on span "Delete" at bounding box center [947, 323] width 26 height 15
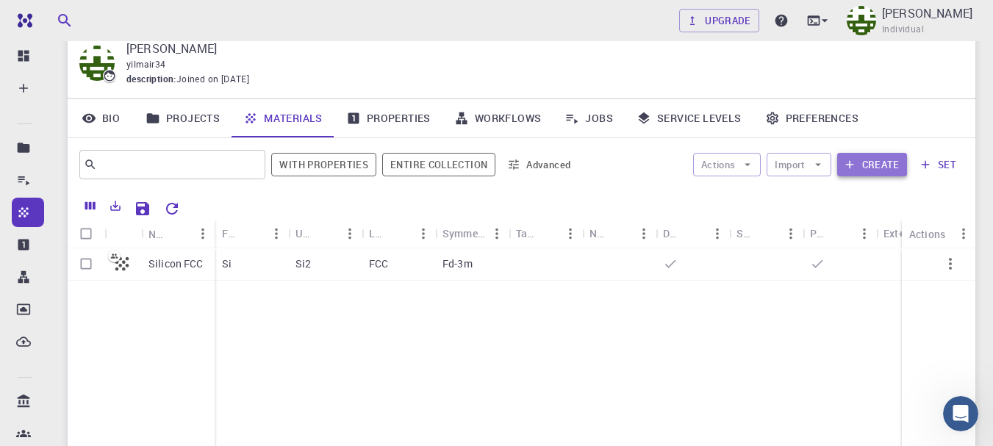
click at [859, 154] on button "Create" at bounding box center [872, 165] width 70 height 24
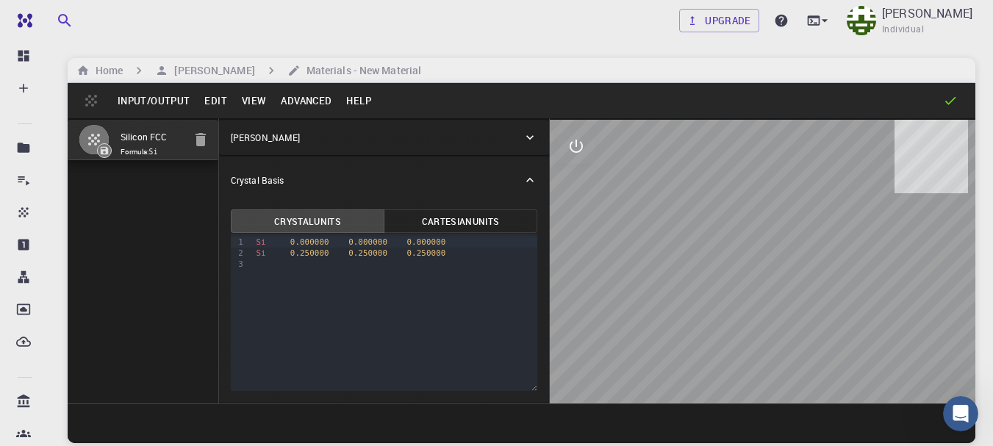
click at [539, 140] on div "Crystal Lattice" at bounding box center [384, 137] width 330 height 35
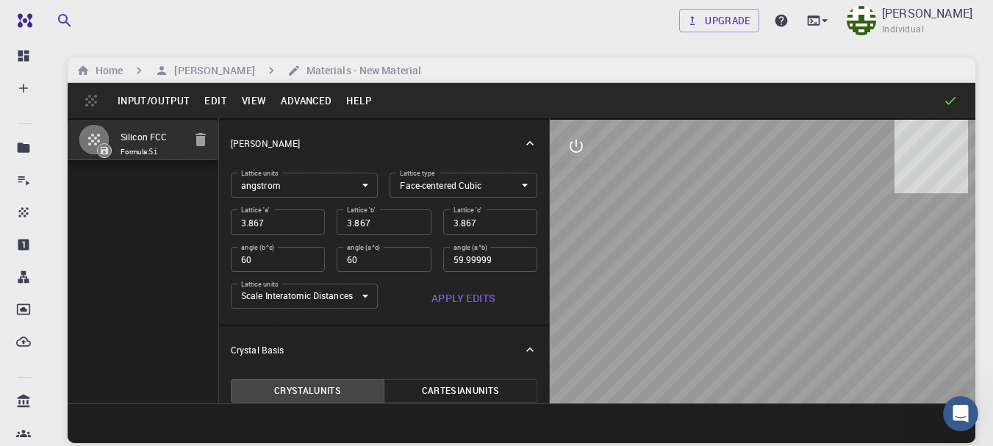
click at [316, 100] on button "Advanced" at bounding box center [305, 101] width 65 height 24
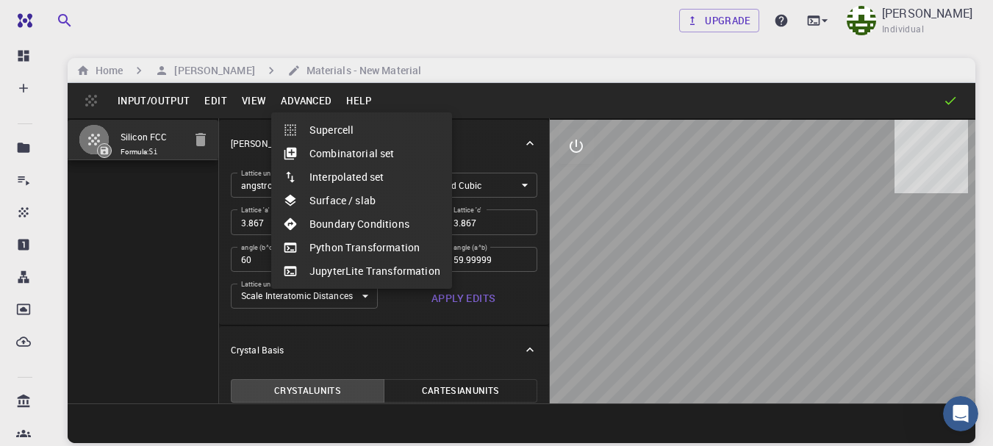
click at [258, 101] on div at bounding box center [496, 223] width 993 height 446
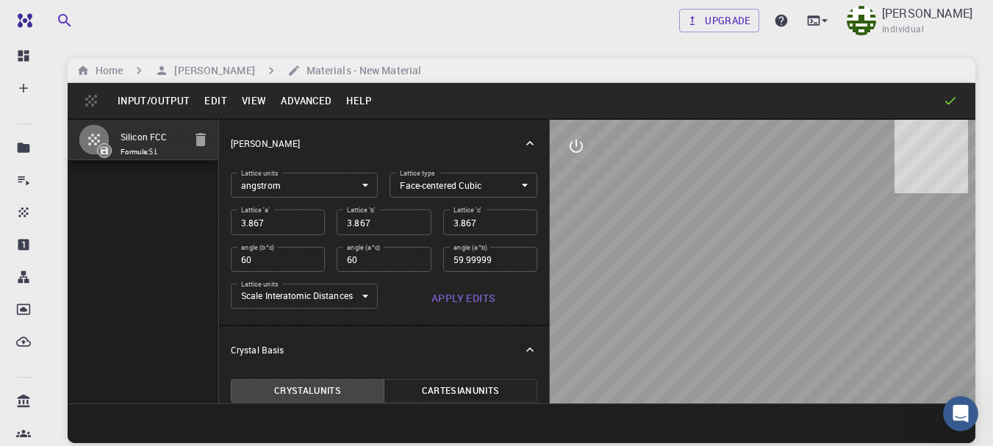
click at [258, 101] on button "View" at bounding box center [254, 101] width 40 height 24
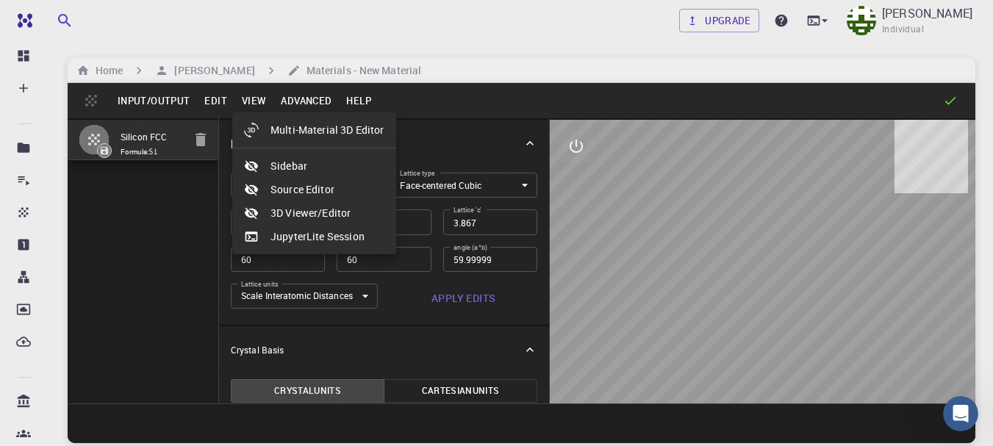
click at [223, 97] on div at bounding box center [496, 223] width 993 height 446
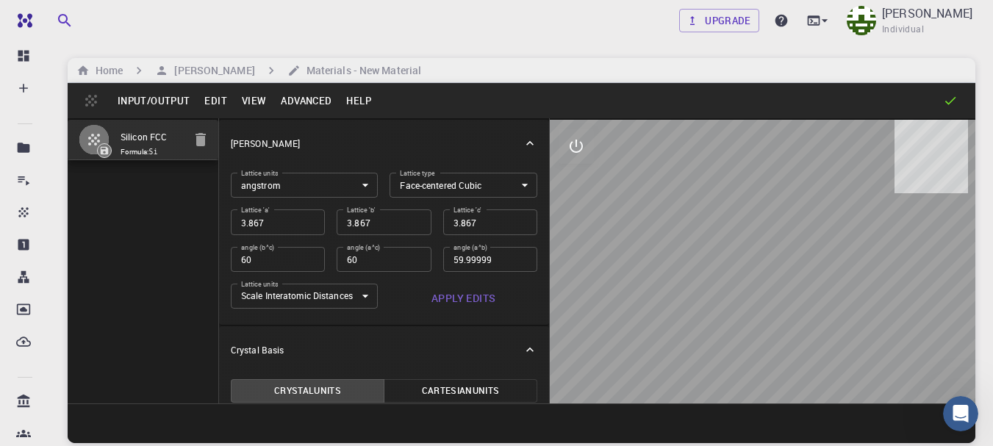
click at [223, 97] on button "Edit" at bounding box center [215, 101] width 37 height 24
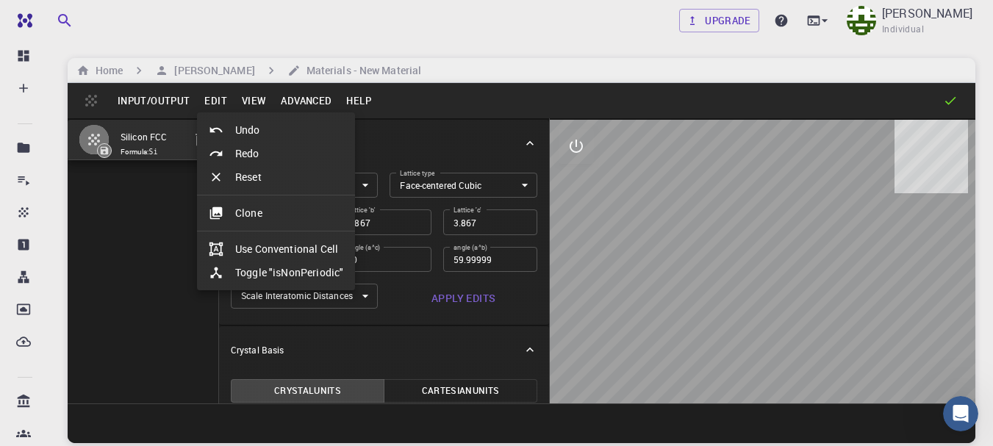
click at [188, 96] on div at bounding box center [496, 223] width 993 height 446
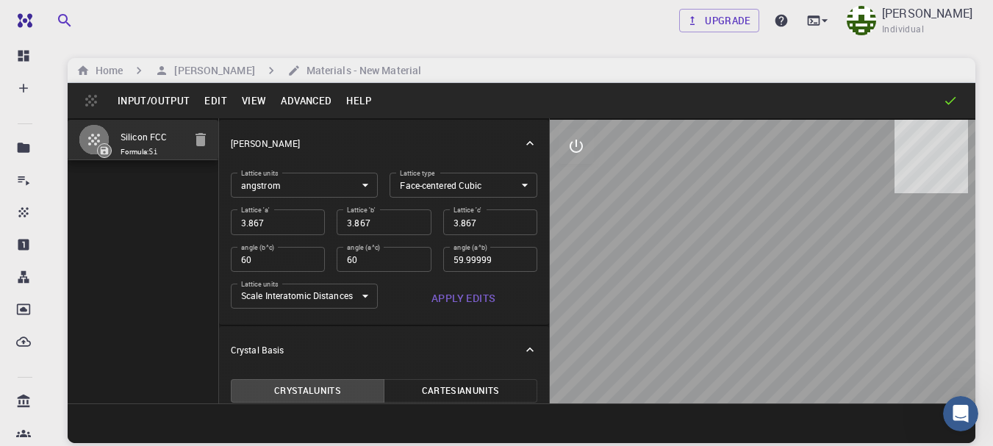
click at [188, 96] on button "Input/Output" at bounding box center [153, 101] width 87 height 24
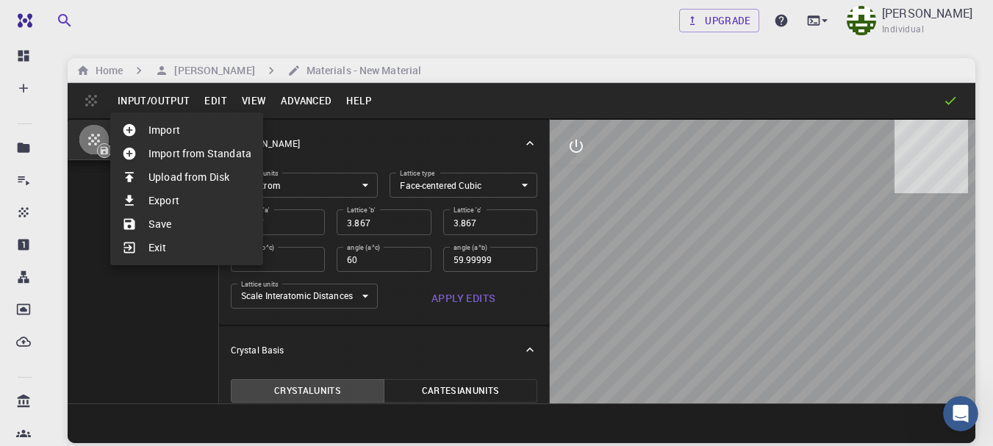
drag, startPoint x: 236, startPoint y: 96, endPoint x: 218, endPoint y: 96, distance: 17.6
click at [218, 96] on div at bounding box center [496, 223] width 993 height 446
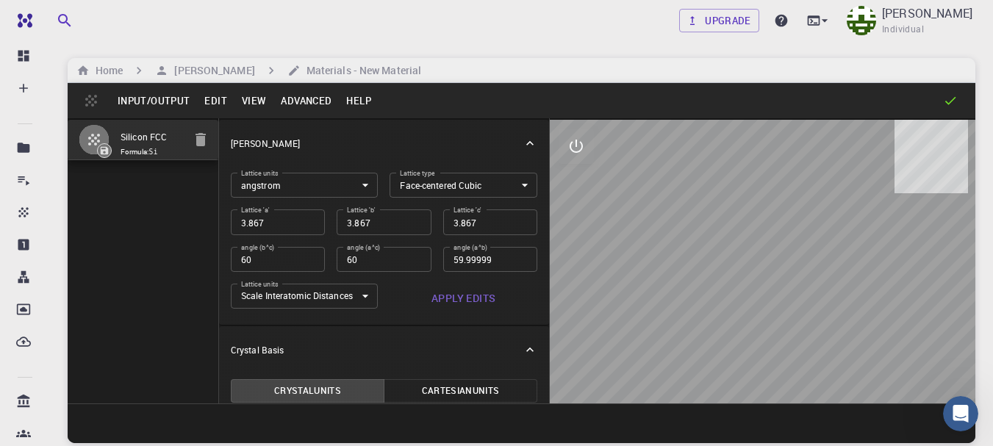
click at [218, 96] on button "Edit" at bounding box center [215, 101] width 37 height 24
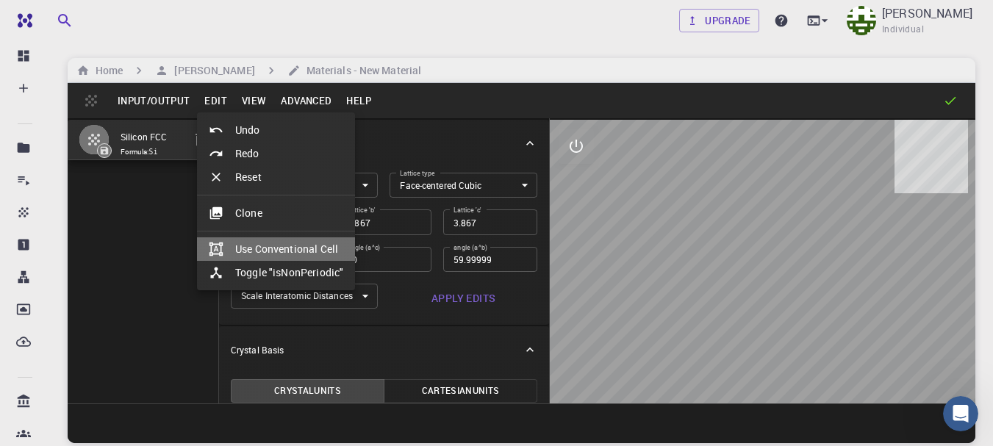
click at [279, 243] on li "Use Conventional Cell" at bounding box center [276, 249] width 158 height 24
type input "CUB"
type input "5.468763432395081"
type input "5.468764258998404"
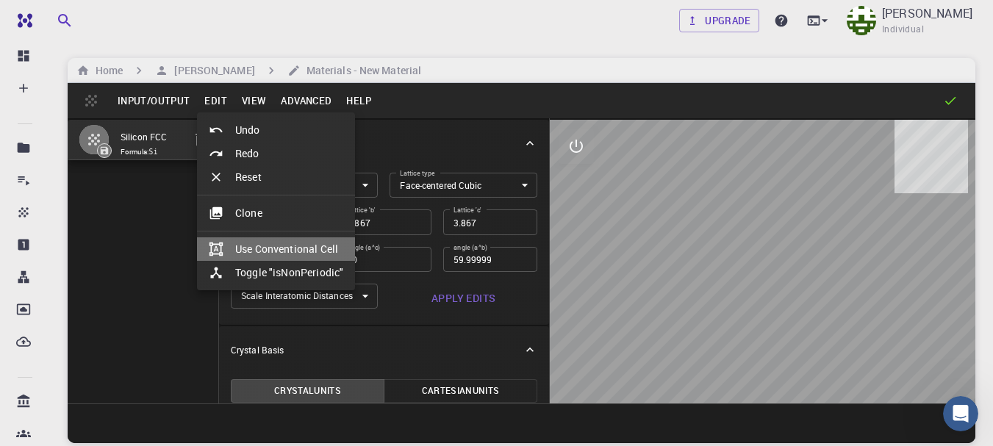
type input "90"
type input "89.99999133974508"
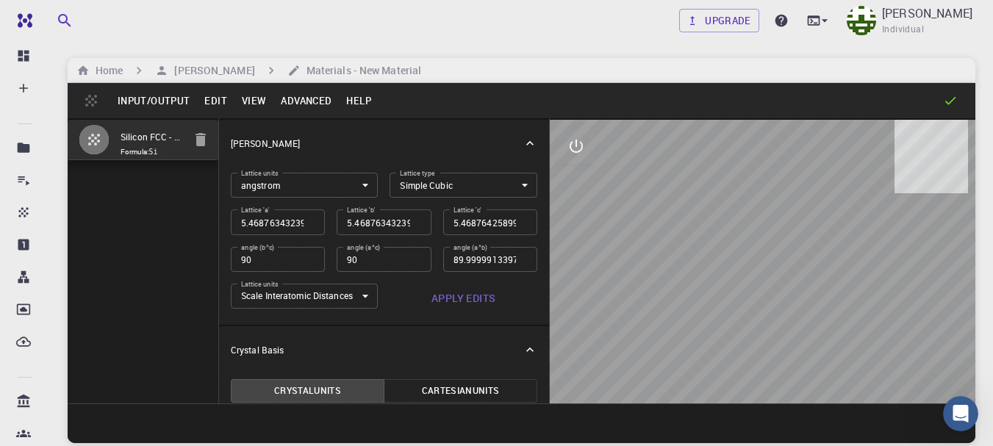
scroll to position [1, 0]
click at [463, 298] on button "Apply Edits" at bounding box center [464, 296] width 148 height 29
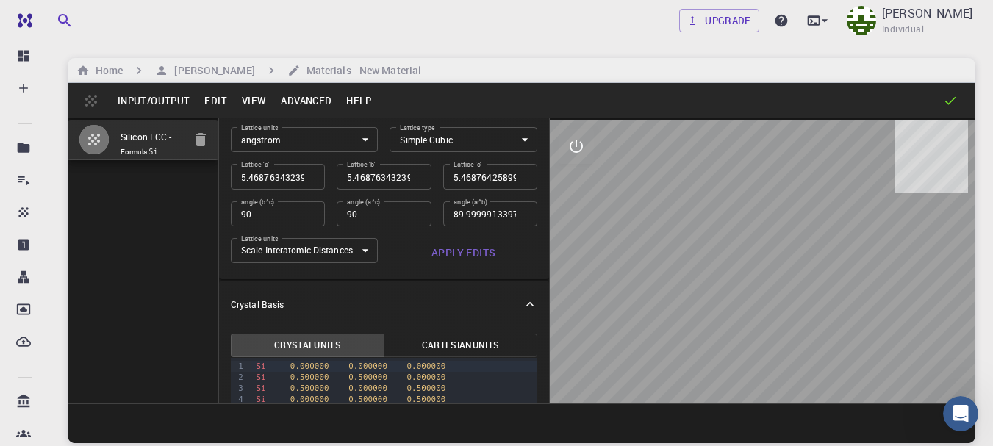
scroll to position [45, 0]
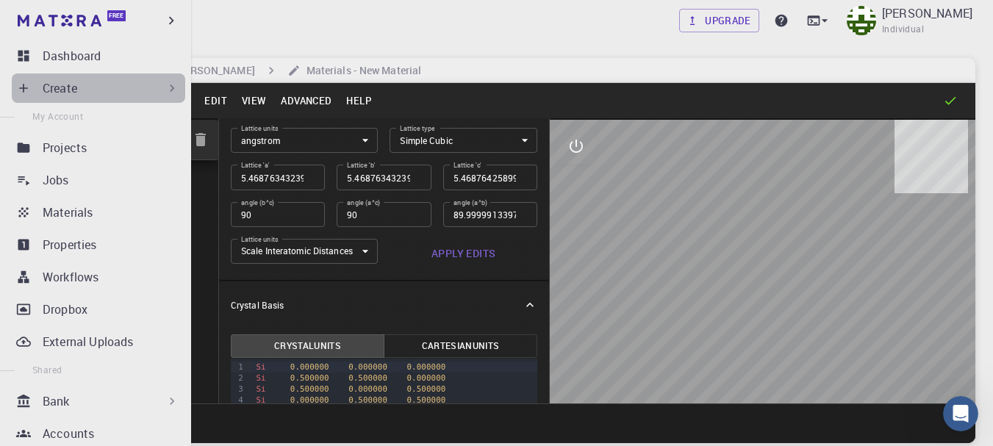
click at [144, 90] on div "Create" at bounding box center [111, 88] width 137 height 18
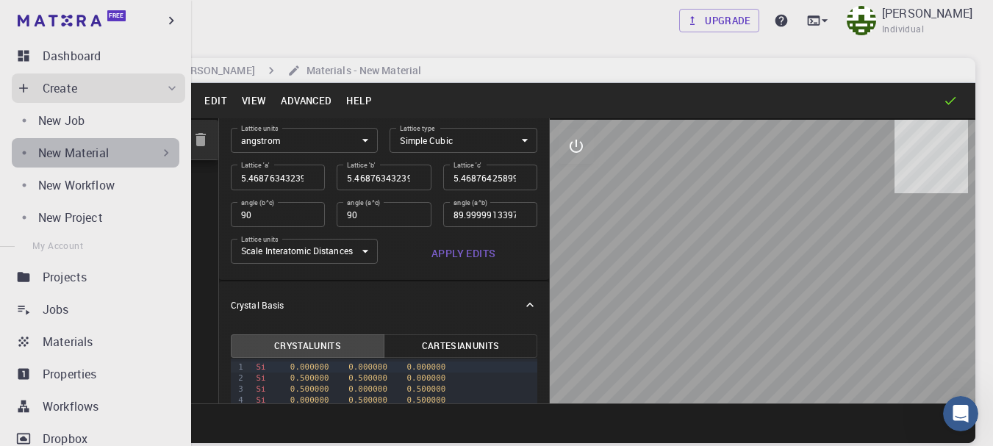
click at [156, 160] on div "New Material" at bounding box center [105, 153] width 135 height 18
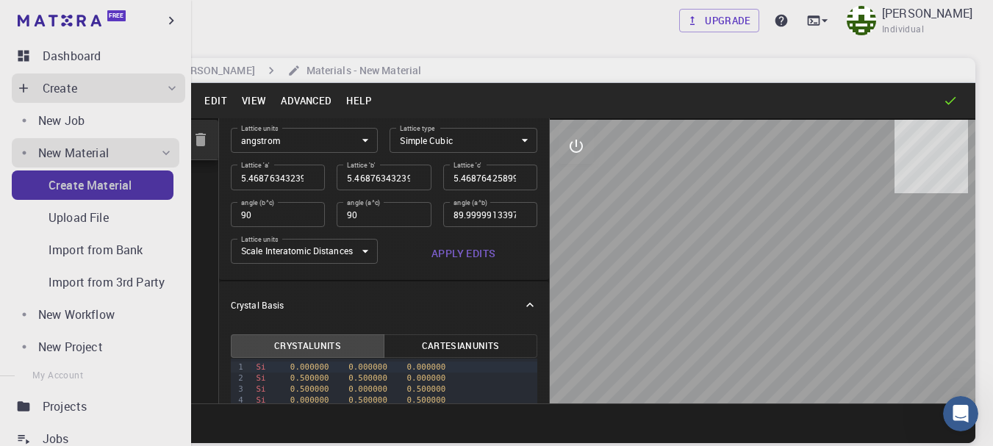
click at [135, 186] on div "Create Material" at bounding box center [111, 185] width 125 height 18
click at [134, 186] on div "Create Material" at bounding box center [111, 185] width 125 height 18
click at [132, 183] on div "Create Material" at bounding box center [111, 185] width 125 height 18
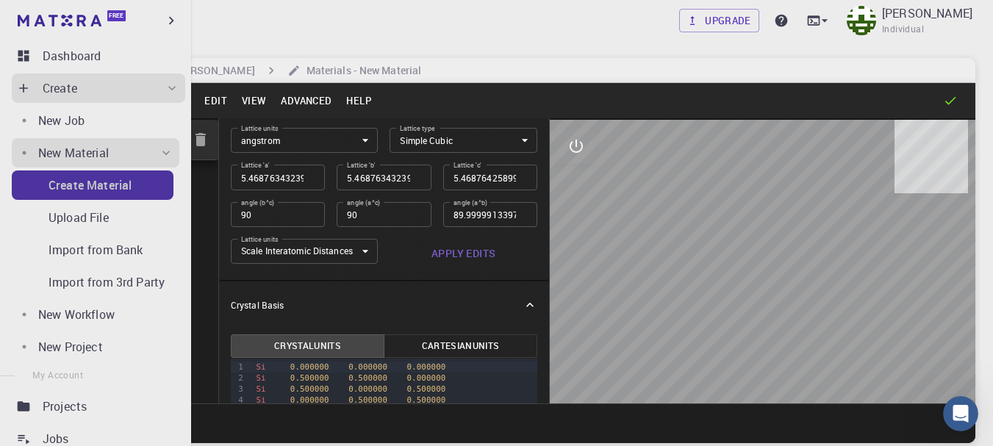
click at [132, 183] on div "Create Material" at bounding box center [111, 185] width 125 height 18
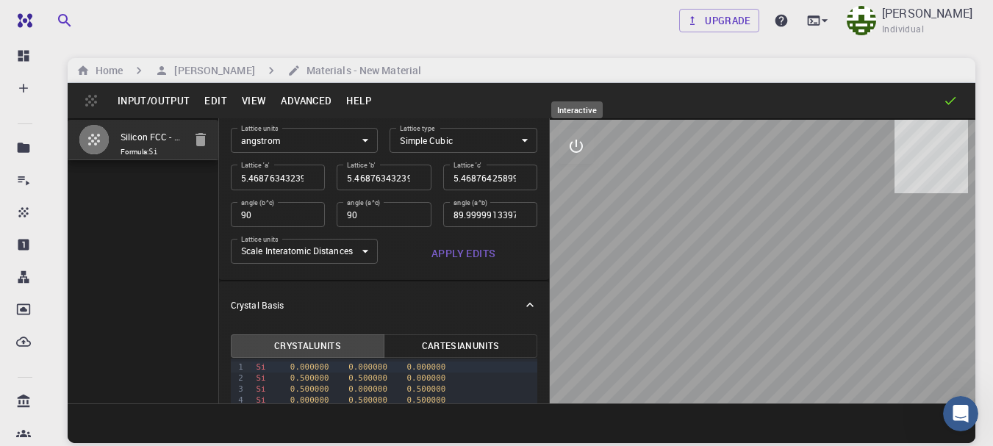
click at [574, 151] on icon "interactive" at bounding box center [576, 146] width 13 height 13
click at [579, 214] on icon "parameters" at bounding box center [577, 217] width 14 height 14
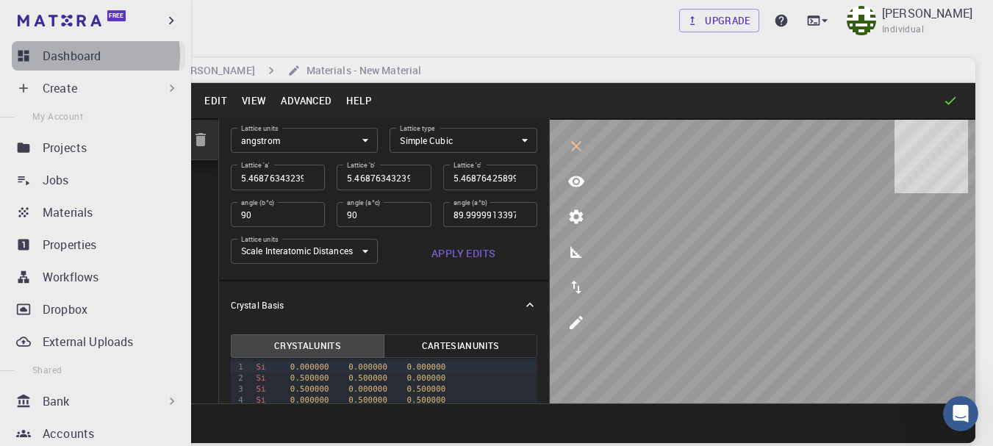
click at [88, 55] on p "Dashboard" at bounding box center [72, 56] width 58 height 18
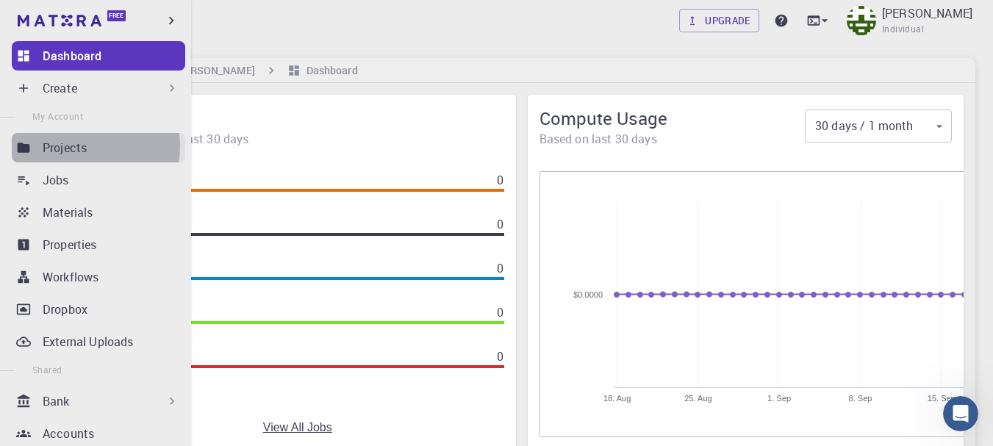
click at [85, 146] on p "Projects" at bounding box center [65, 148] width 44 height 18
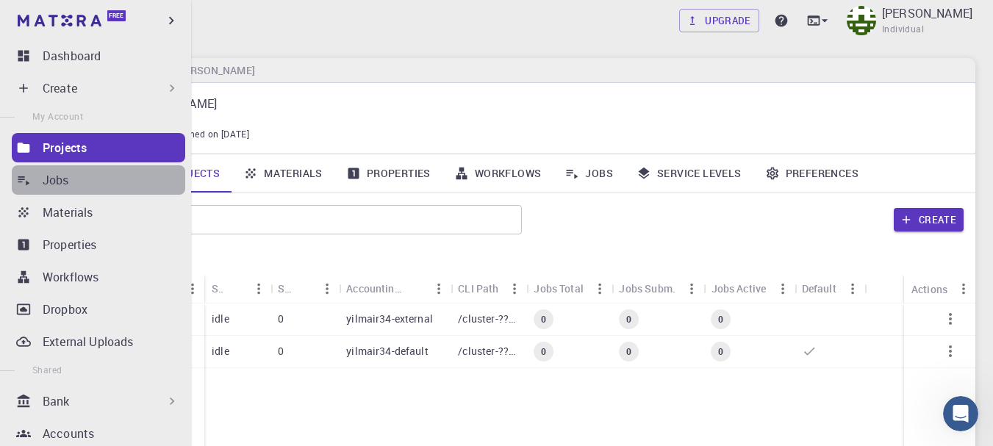
click at [124, 186] on div "Jobs" at bounding box center [114, 180] width 143 height 18
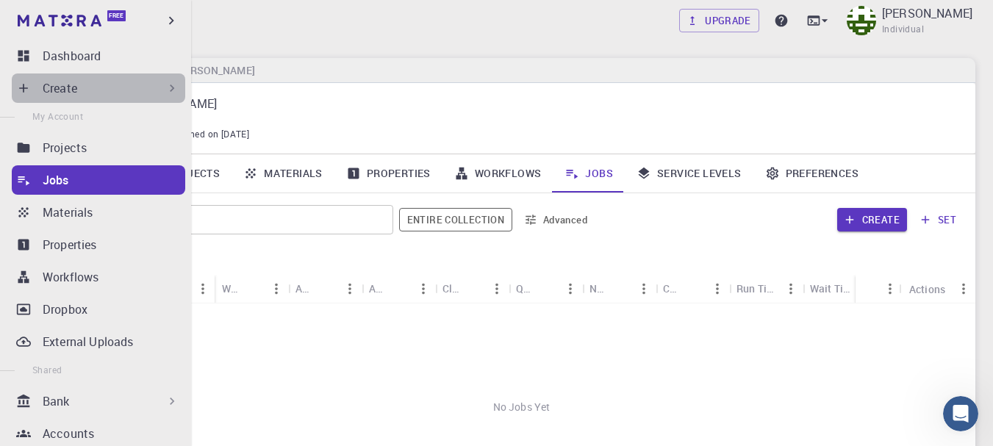
click at [157, 89] on div "Create" at bounding box center [111, 88] width 137 height 18
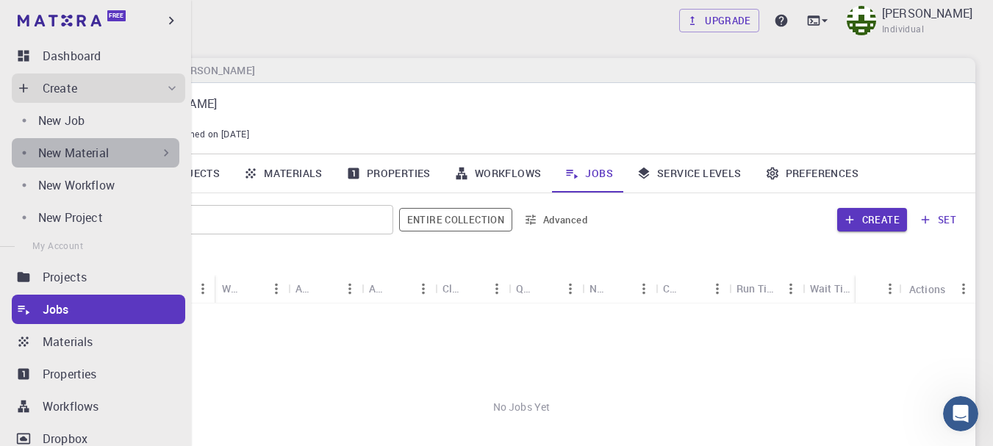
click at [159, 151] on icon at bounding box center [166, 153] width 15 height 15
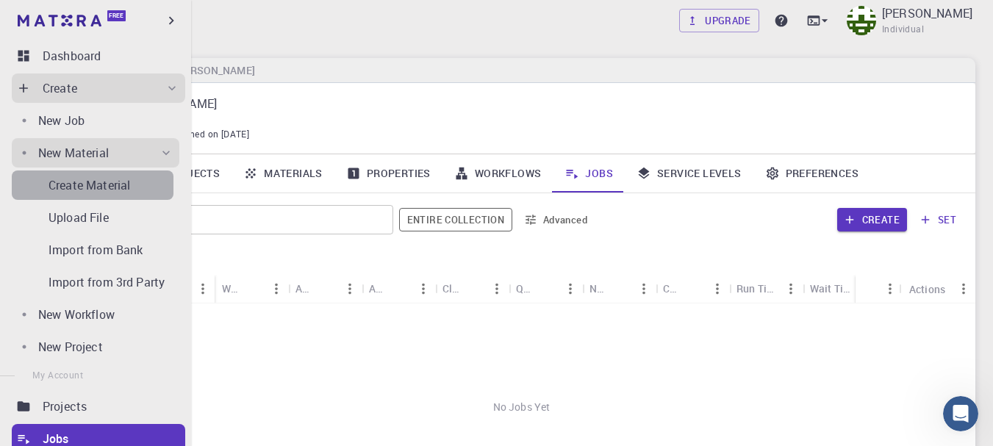
click at [149, 186] on div "Create Material" at bounding box center [111, 185] width 125 height 18
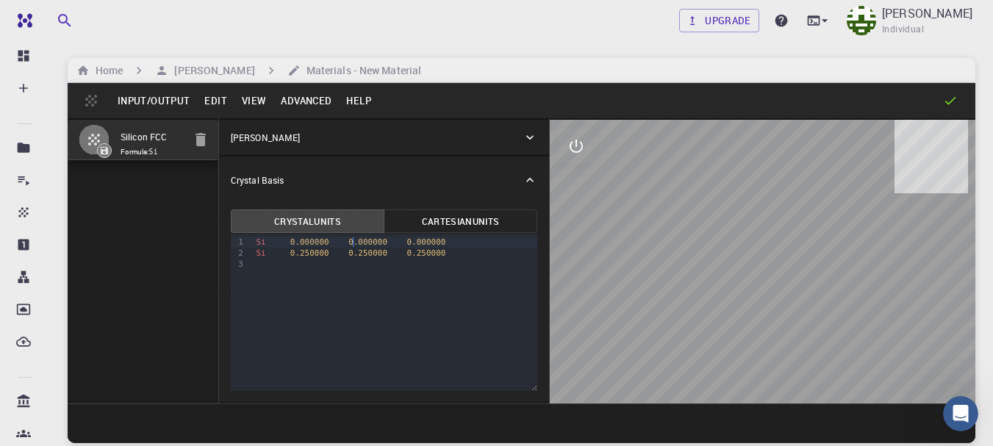
click at [352, 247] on span "0.000000" at bounding box center [367, 242] width 39 height 10
click at [528, 135] on icon at bounding box center [530, 137] width 15 height 15
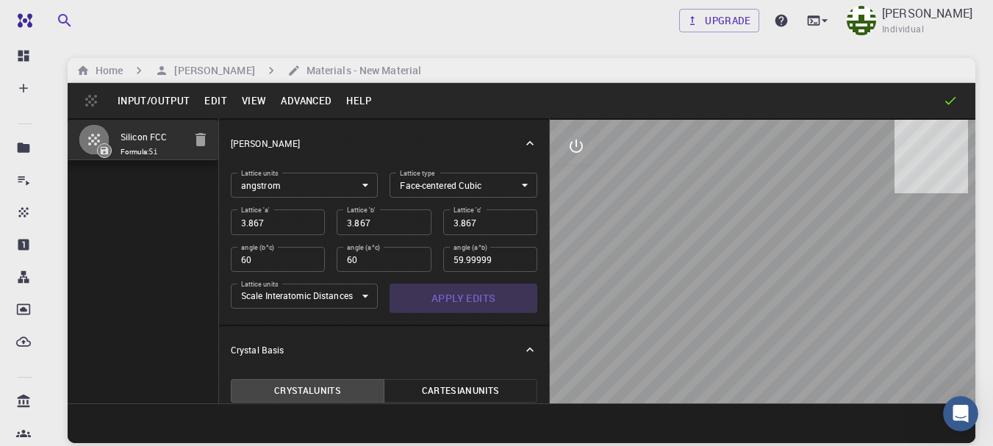
click at [466, 294] on button "Apply Edits" at bounding box center [464, 298] width 148 height 29
click at [171, 220] on div "Silicon FCC Formula: Si" at bounding box center [143, 260] width 151 height 285
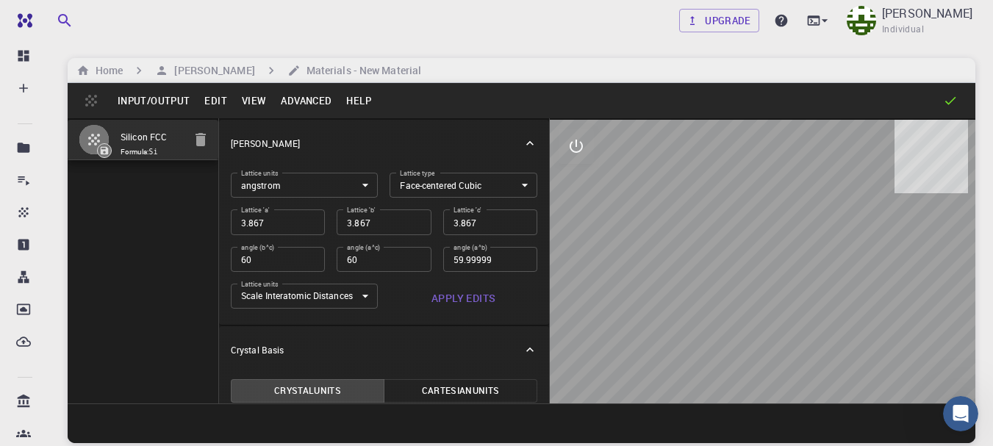
click at [945, 99] on icon at bounding box center [950, 100] width 15 height 15
click at [472, 384] on button "Cartesian Units" at bounding box center [461, 391] width 154 height 24
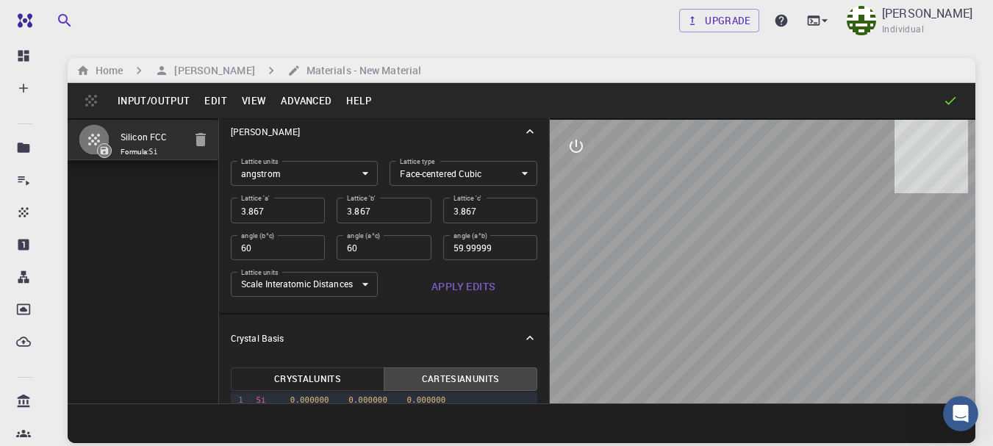
scroll to position [11, 0]
click at [335, 381] on button "Crystal Units" at bounding box center [308, 380] width 154 height 24
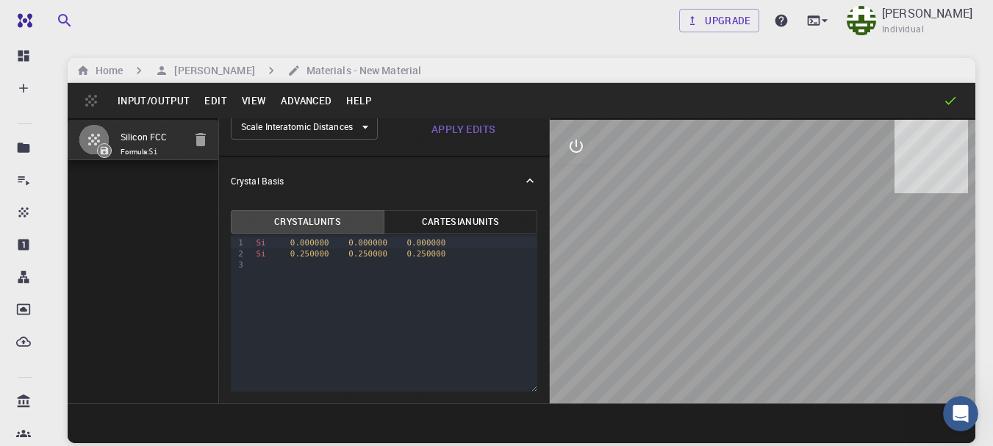
scroll to position [0, 0]
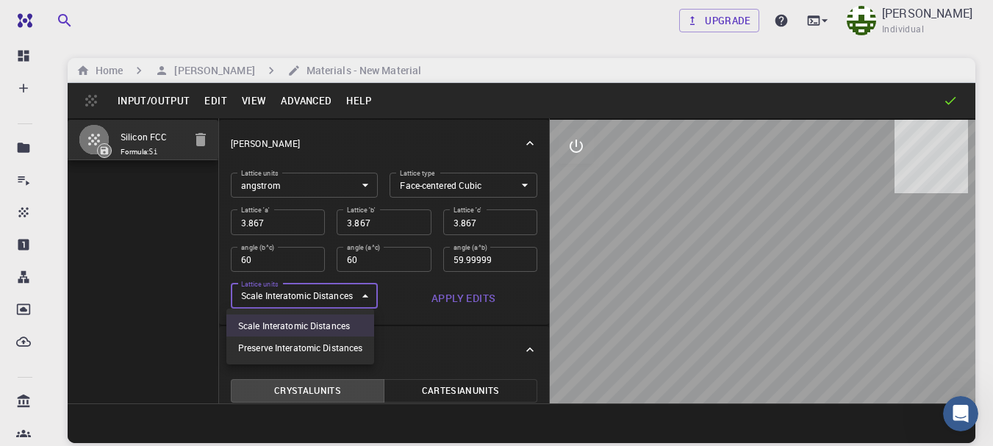
click at [357, 293] on body "Free Dashboard Create New Job New Material Create Material Upload File Import f…" at bounding box center [496, 279] width 993 height 558
click at [357, 293] on div at bounding box center [496, 223] width 993 height 446
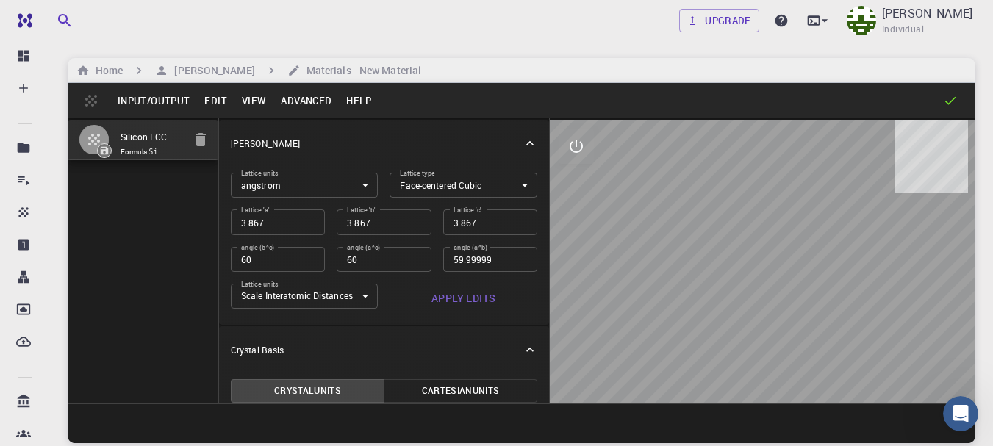
click at [92, 136] on icon "button" at bounding box center [94, 140] width 12 height 12
click at [196, 140] on icon "button" at bounding box center [201, 139] width 10 height 13
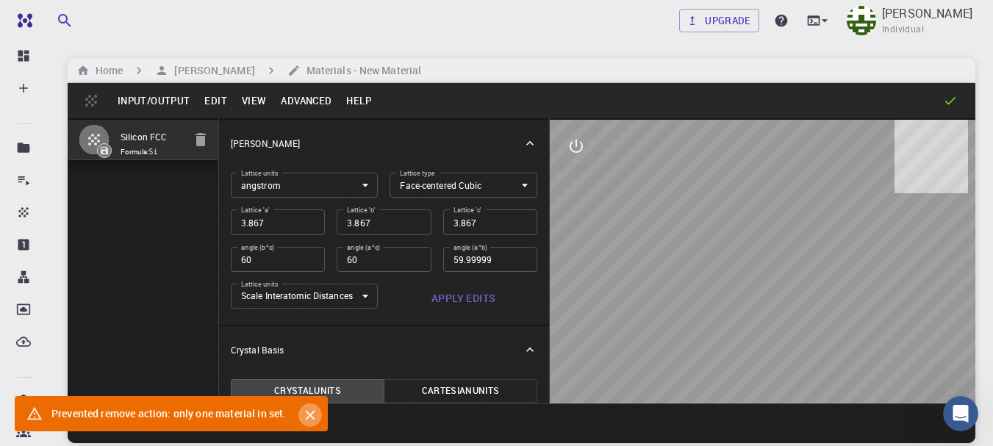
click at [313, 419] on icon "Close" at bounding box center [310, 415] width 16 height 16
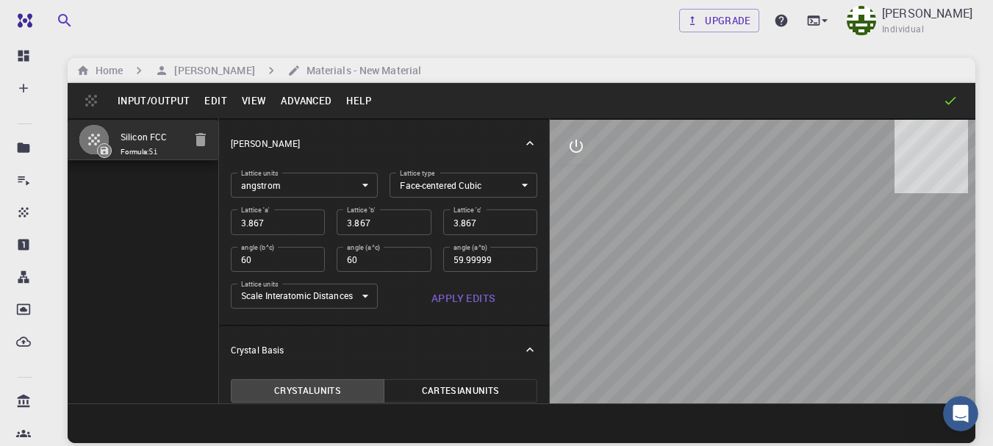
click at [210, 95] on button "Edit" at bounding box center [215, 101] width 37 height 24
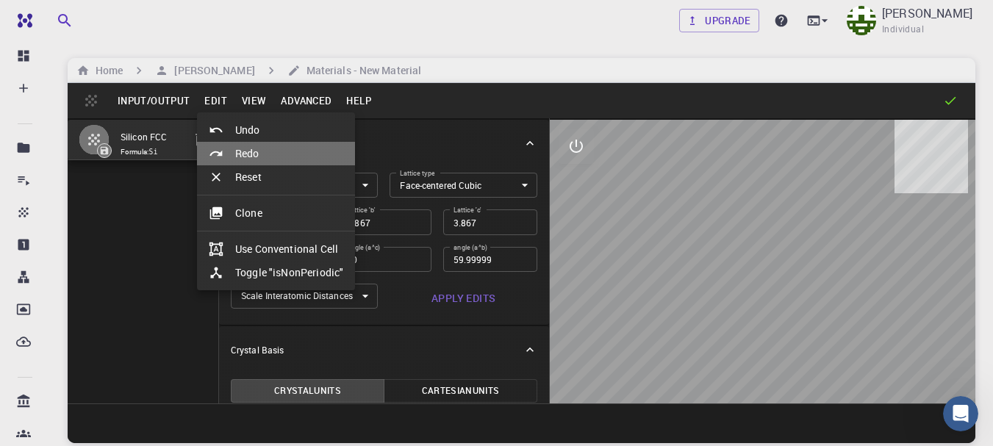
click at [265, 154] on li "Redo" at bounding box center [276, 154] width 158 height 24
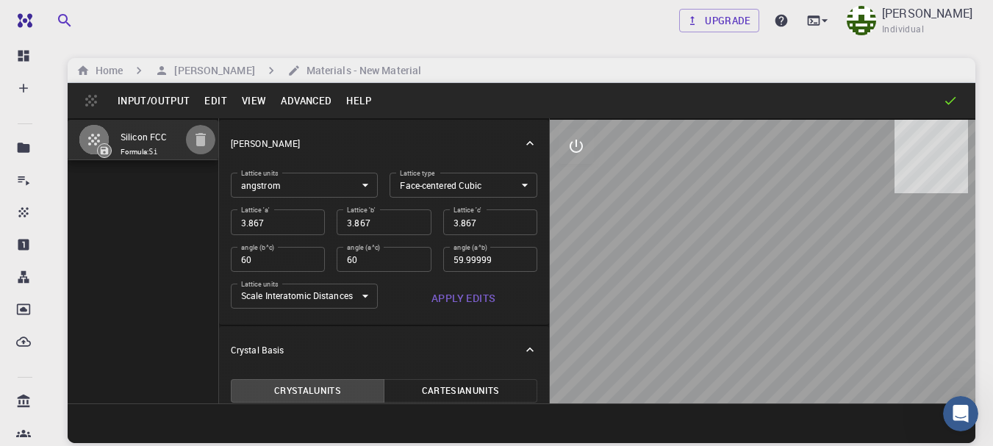
click at [204, 134] on icon "button" at bounding box center [201, 140] width 18 height 18
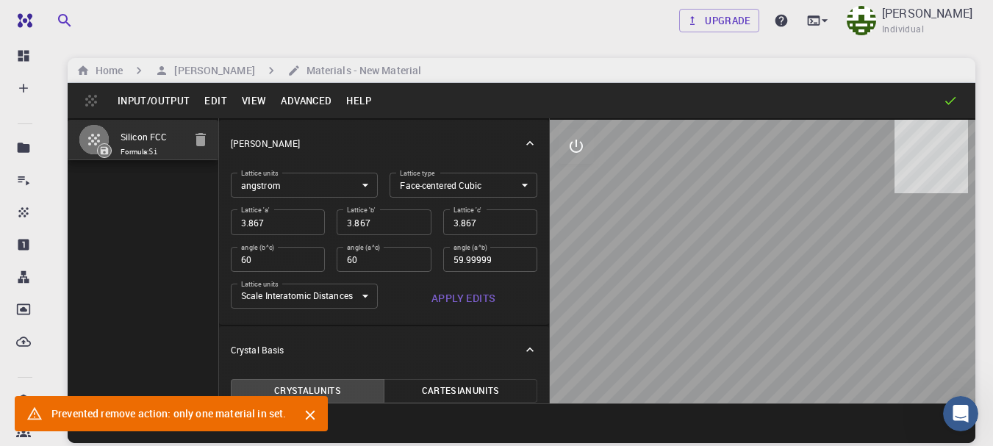
click at [311, 413] on icon "Close" at bounding box center [310, 416] width 10 height 10
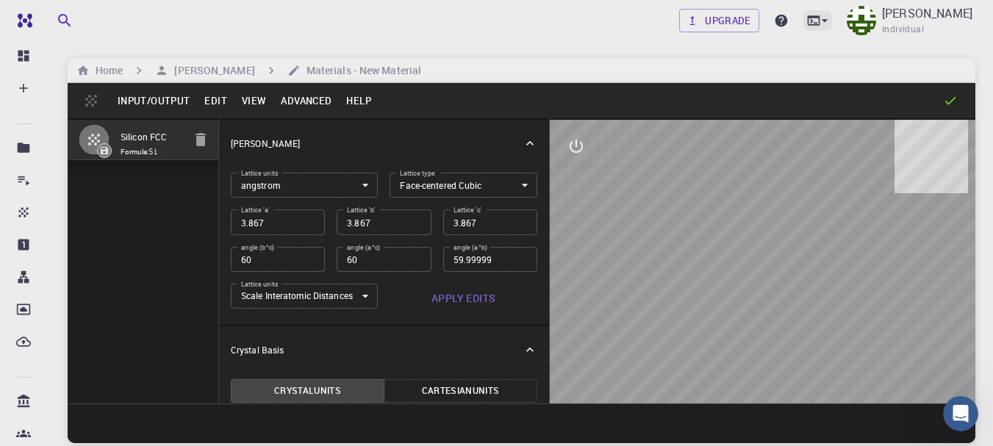
click at [817, 26] on icon at bounding box center [824, 20] width 15 height 15
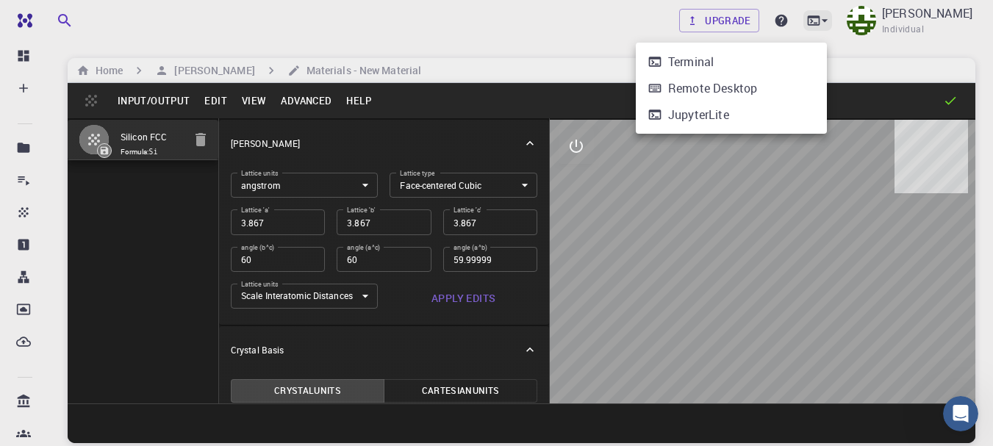
click at [817, 26] on div at bounding box center [496, 223] width 993 height 446
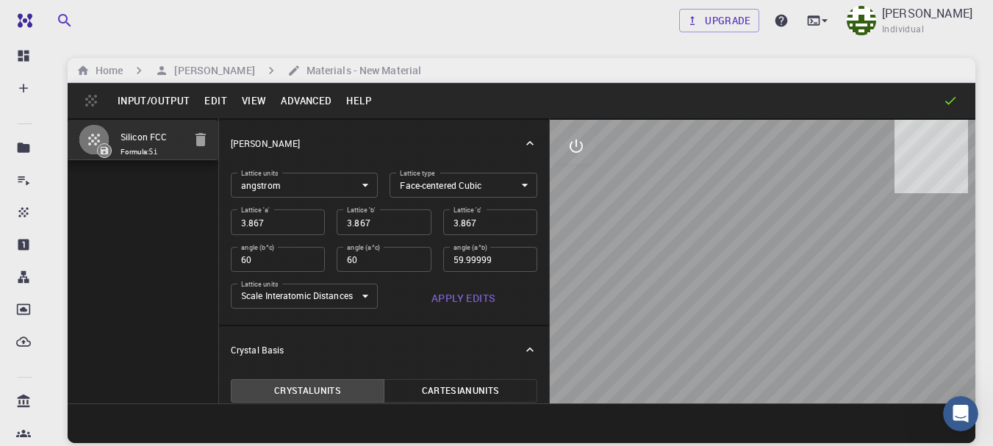
click at [217, 94] on button "Edit" at bounding box center [215, 101] width 37 height 24
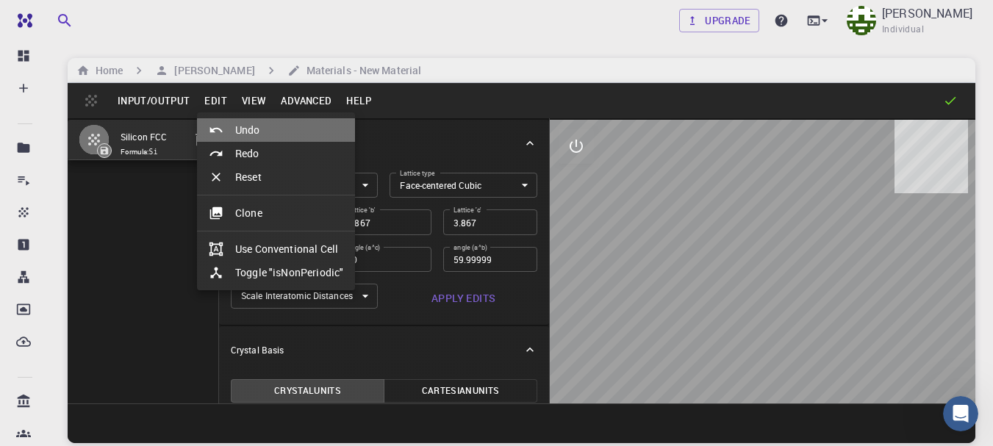
click at [251, 135] on li "Undo" at bounding box center [276, 130] width 158 height 24
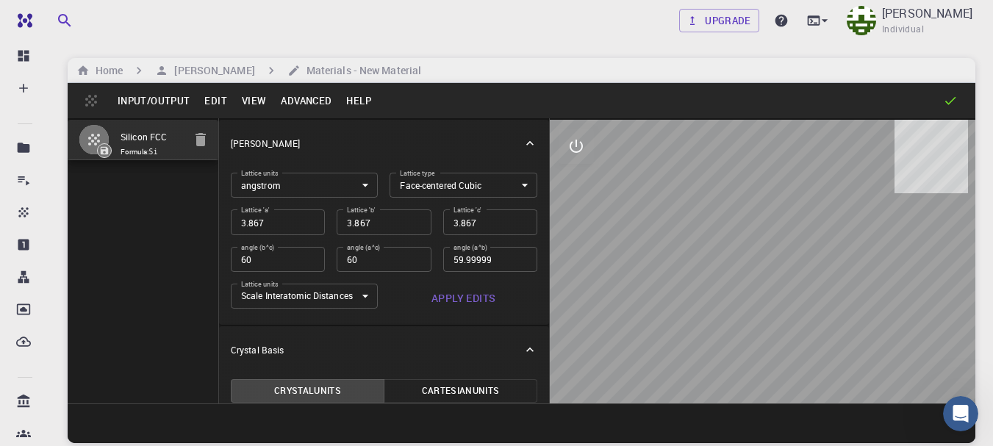
click at [220, 102] on button "Edit" at bounding box center [215, 101] width 37 height 24
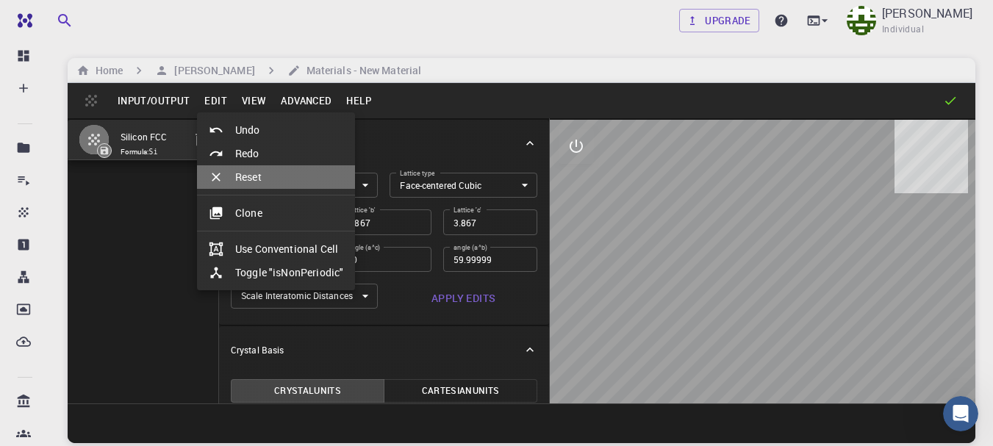
click at [256, 179] on li "Reset" at bounding box center [276, 177] width 158 height 24
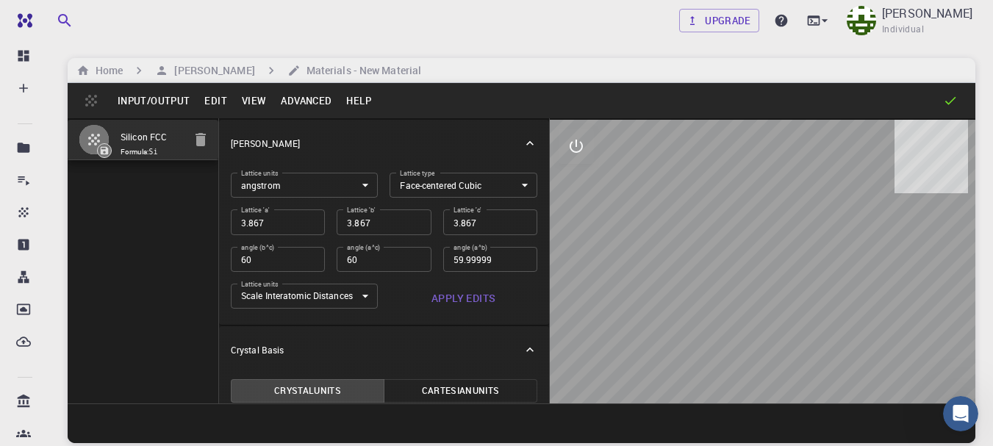
click at [368, 199] on div "Lattice 'b' 3.867 Lattice 'b'" at bounding box center [378, 216] width 106 height 37
click at [735, 237] on div at bounding box center [763, 262] width 426 height 284
click at [220, 106] on button "Edit" at bounding box center [215, 101] width 37 height 24
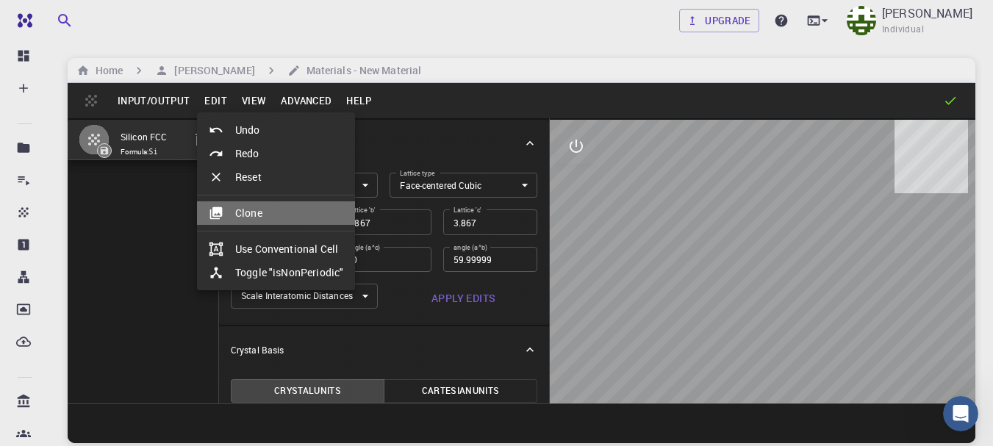
click at [257, 207] on li "Clone" at bounding box center [276, 213] width 158 height 24
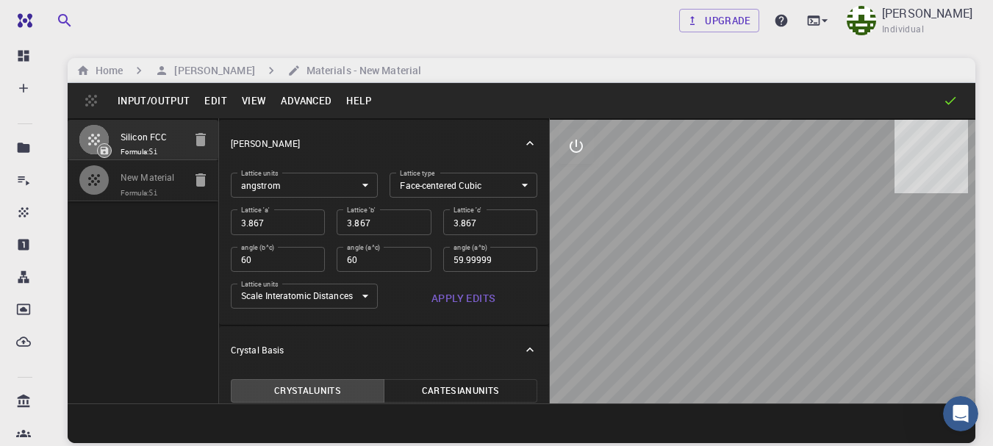
click at [257, 207] on label "Lattice 'a'" at bounding box center [255, 210] width 28 height 10
click at [257, 209] on input "3.867" at bounding box center [278, 221] width 94 height 25
click at [257, 207] on label "Lattice 'a'" at bounding box center [255, 210] width 28 height 10
click at [257, 209] on input "3.867" at bounding box center [278, 221] width 94 height 25
click at [806, 345] on div at bounding box center [763, 262] width 426 height 284
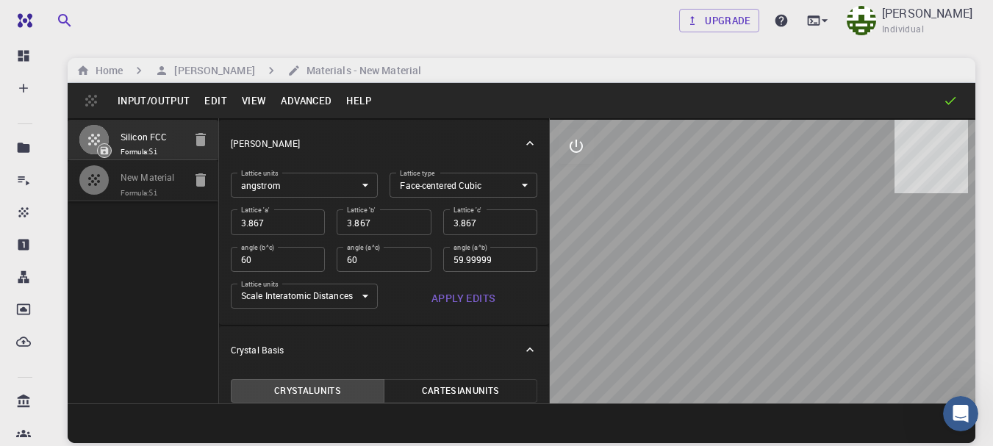
scroll to position [1, 0]
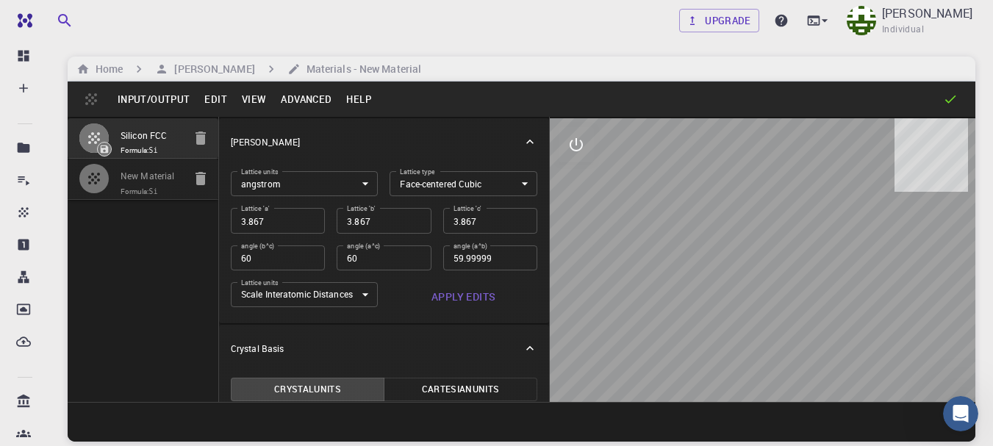
click at [362, 95] on button "Help" at bounding box center [359, 99] width 40 height 24
click at [175, 98] on div at bounding box center [496, 223] width 993 height 446
click at [175, 98] on button "Input/Output" at bounding box center [153, 99] width 87 height 24
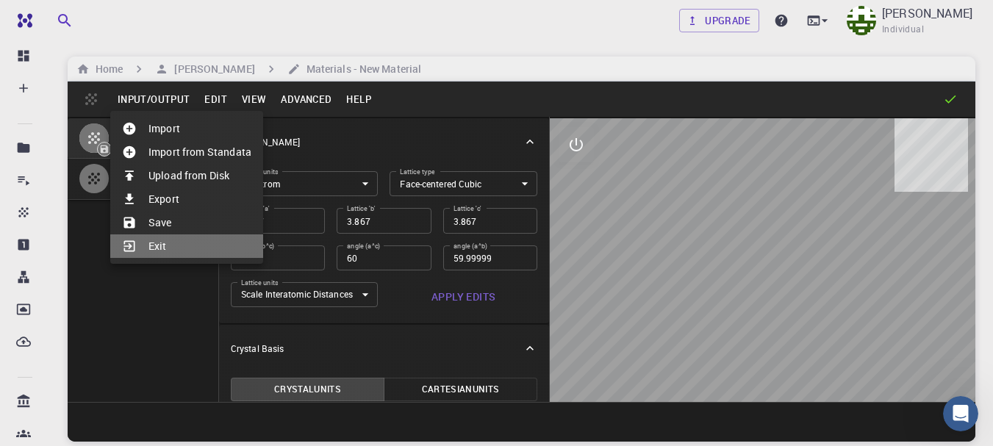
click at [150, 240] on li "Exit" at bounding box center [186, 246] width 153 height 24
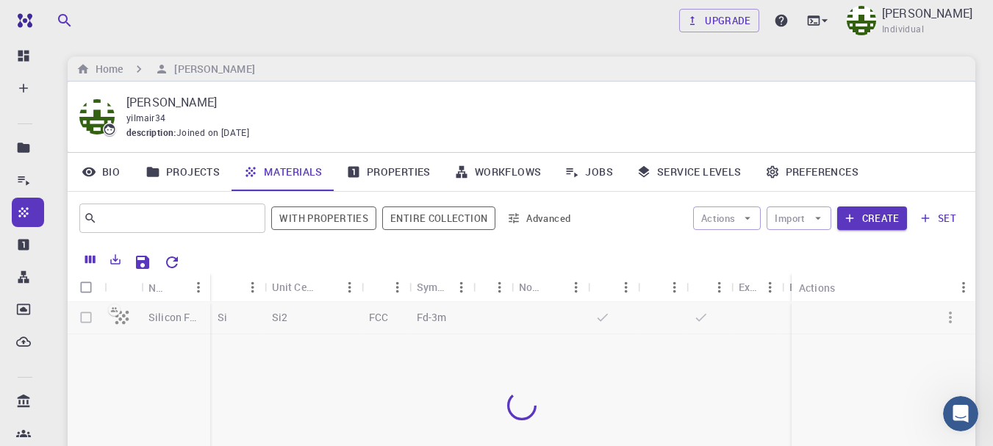
click at [86, 318] on div at bounding box center [522, 405] width 908 height 207
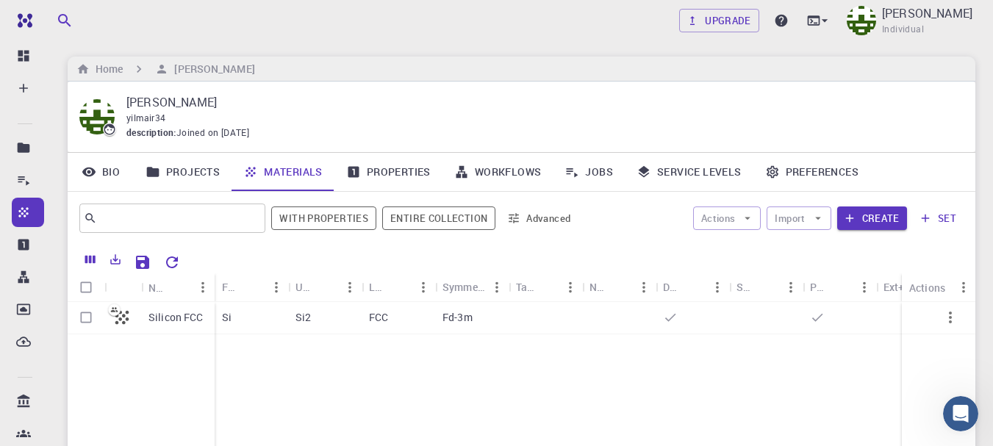
drag, startPoint x: 86, startPoint y: 318, endPoint x: 494, endPoint y: 368, distance: 411.0
click at [494, 368] on div "Silicon FCC Si Si2 FCC Fd-3m" at bounding box center [582, 411] width 1029 height 218
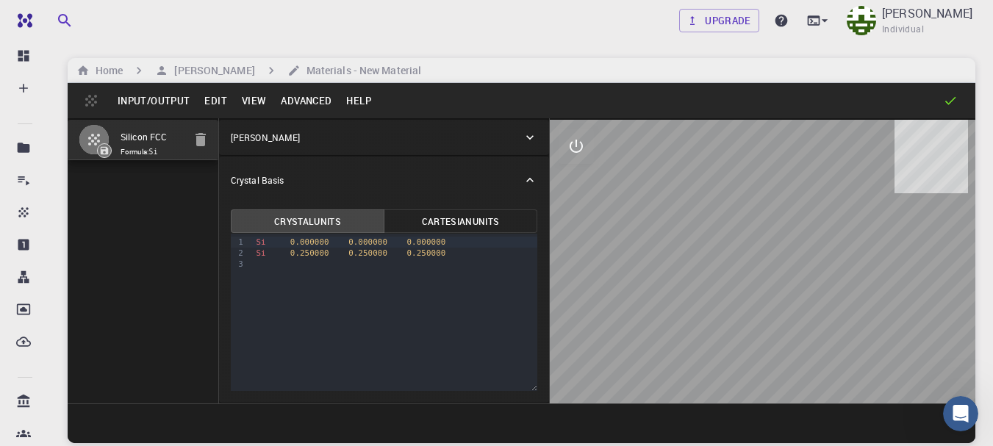
click at [528, 136] on icon at bounding box center [530, 137] width 15 height 15
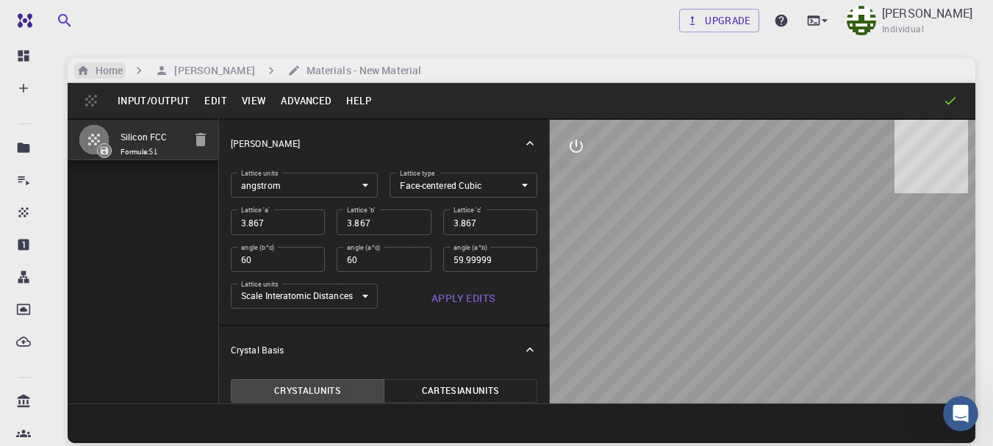
click at [107, 67] on h6 "Home" at bounding box center [106, 70] width 33 height 16
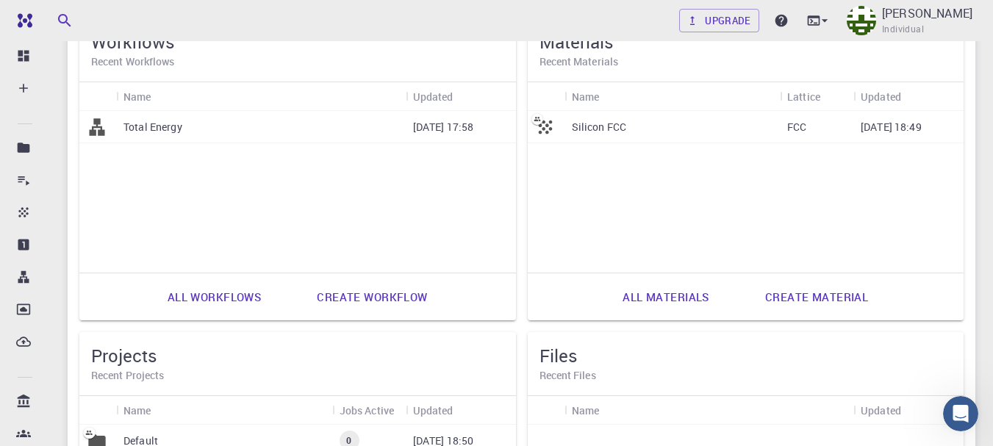
scroll to position [412, 0]
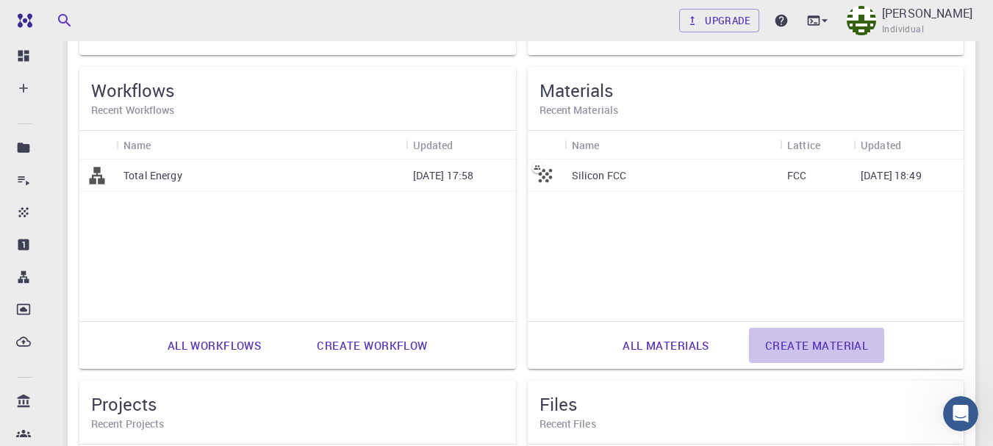
click at [789, 337] on link "Create material" at bounding box center [816, 345] width 135 height 35
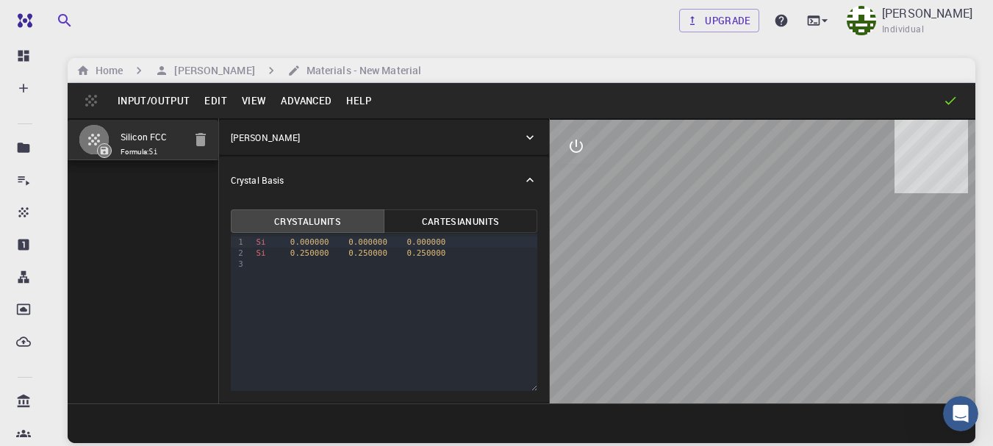
click at [531, 140] on icon at bounding box center [530, 137] width 15 height 15
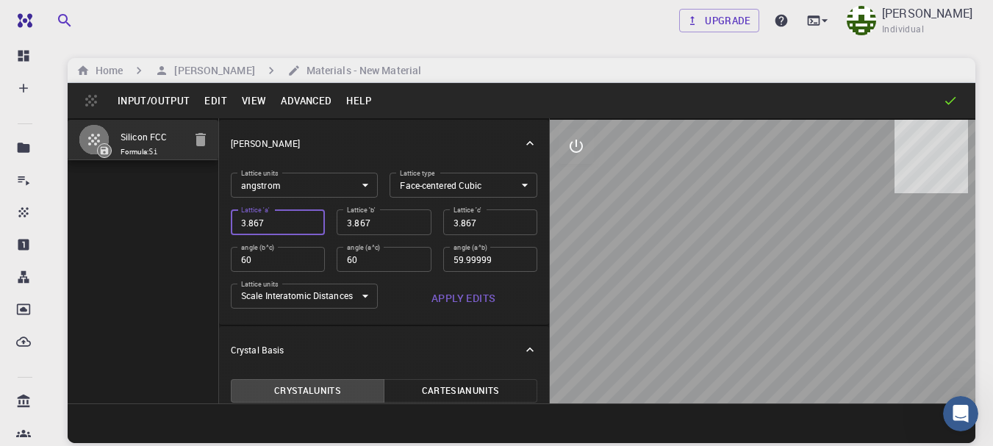
click at [317, 219] on input "3.867" at bounding box center [278, 221] width 94 height 25
type input "3.9"
type input "60"
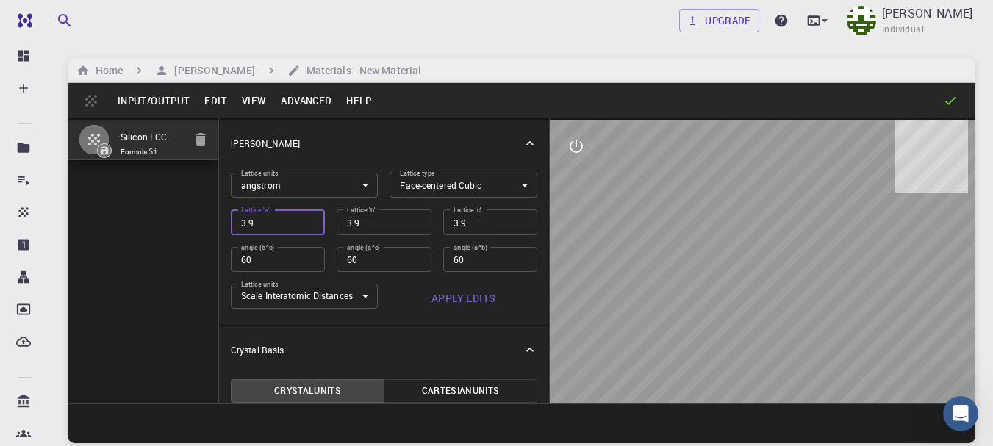
click at [306, 221] on input "3.9" at bounding box center [278, 221] width 94 height 25
type input "3.95"
click at [306, 221] on input "3.95" at bounding box center [278, 221] width 94 height 25
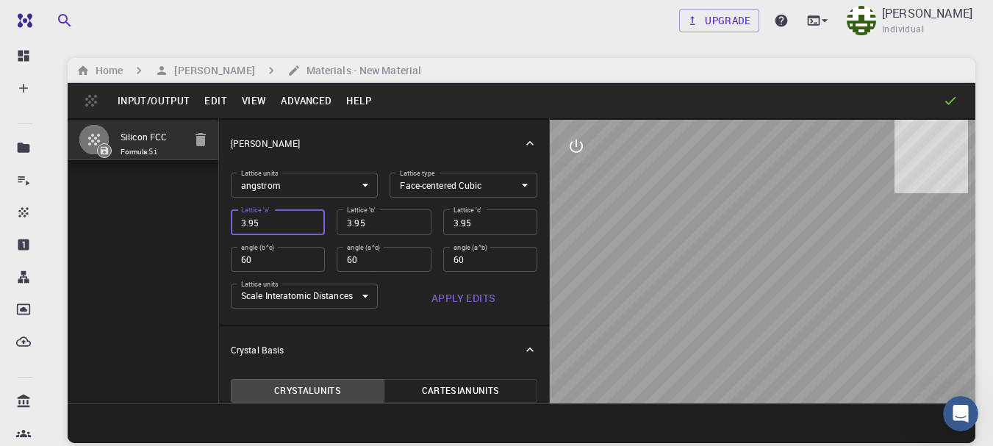
type input "4"
click at [306, 221] on input "4" at bounding box center [278, 221] width 94 height 25
type input "4.05"
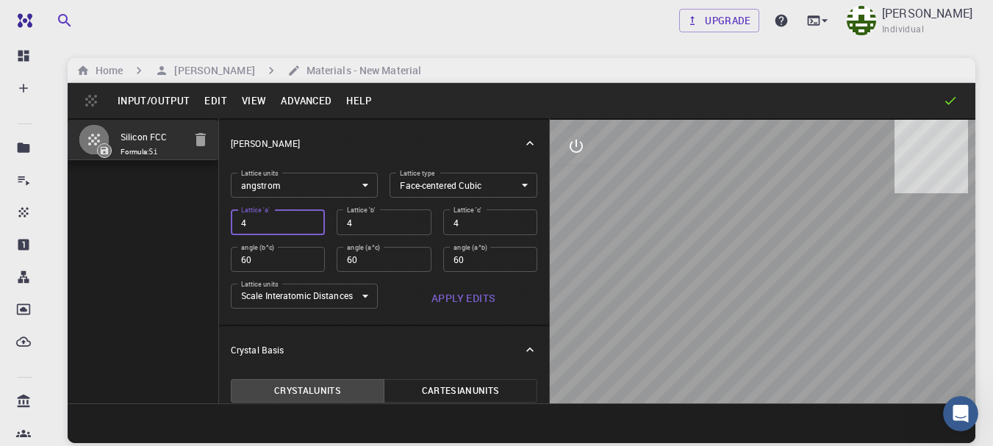
type input "4.05"
click at [306, 221] on input "4.05" at bounding box center [278, 221] width 94 height 25
type input "4.1"
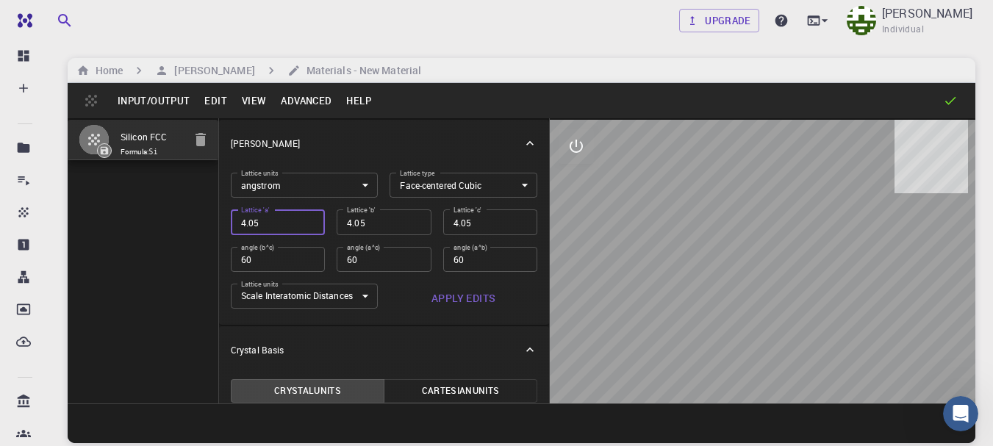
type input "4.1"
click at [306, 221] on input "4.1" at bounding box center [278, 221] width 94 height 25
type input "2.899137803"
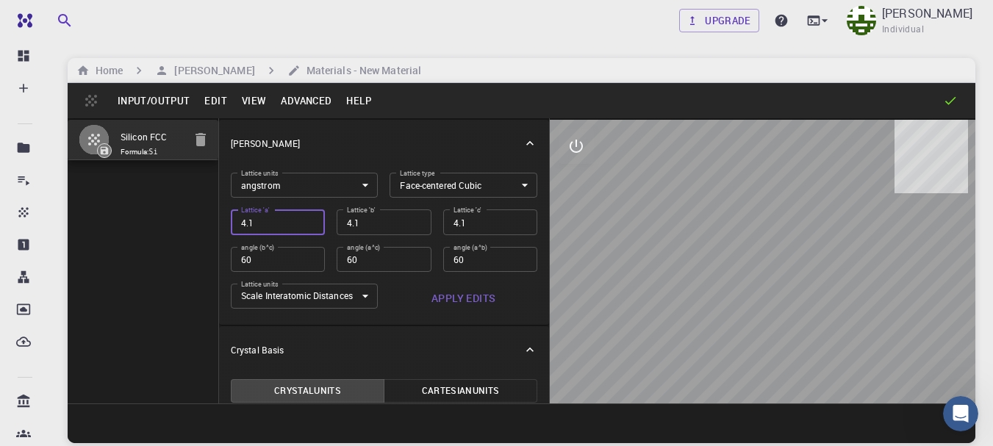
type input "60"
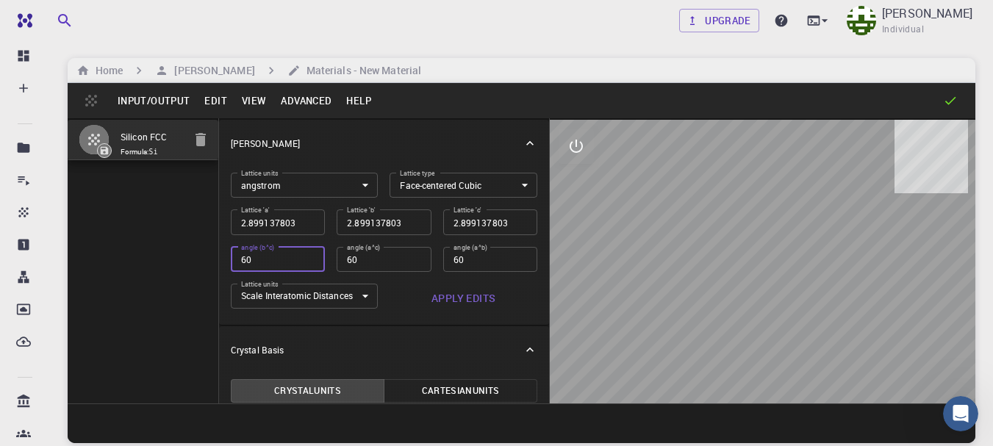
click at [309, 262] on input "60" at bounding box center [278, 259] width 94 height 25
type input "2.05"
type input "60"
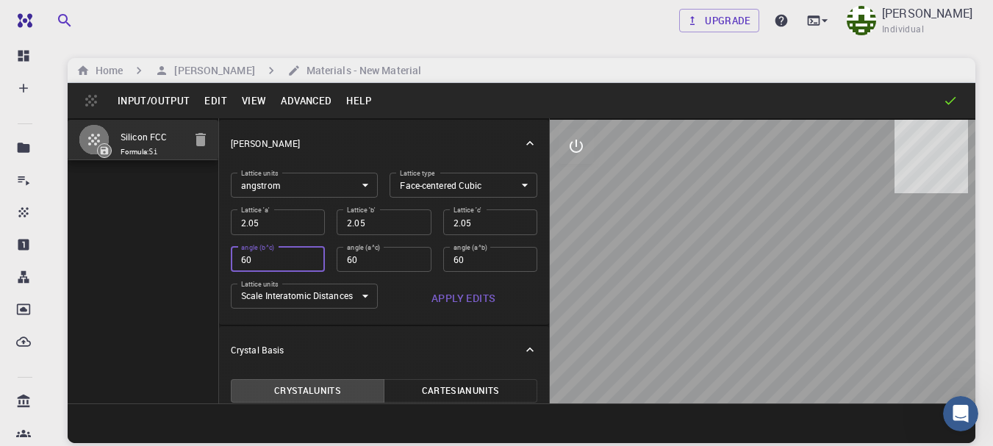
click at [309, 262] on input "60" at bounding box center [278, 259] width 94 height 25
type input "1.449568901"
type input "60"
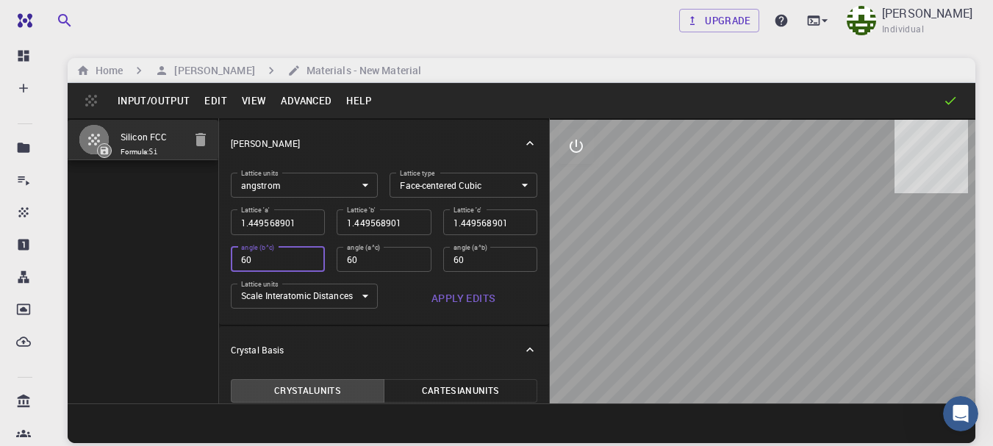
click at [309, 262] on input "60" at bounding box center [278, 259] width 94 height 25
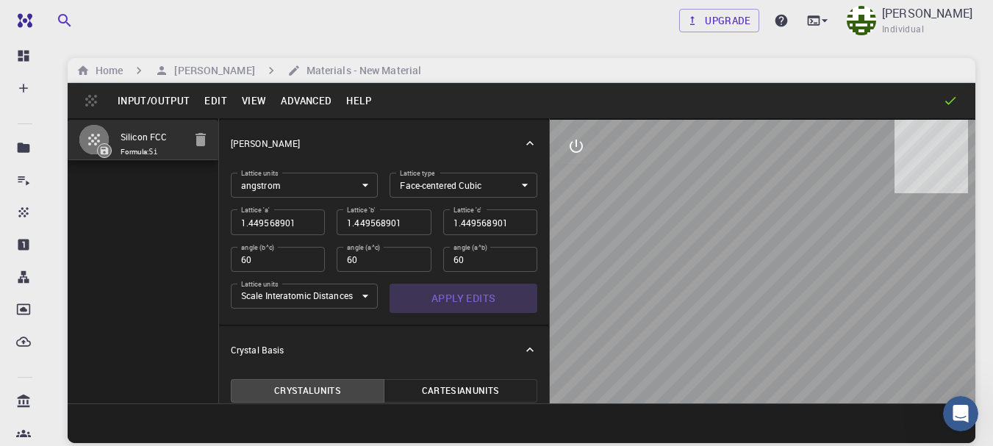
click at [471, 298] on button "Apply Edits" at bounding box center [464, 298] width 148 height 29
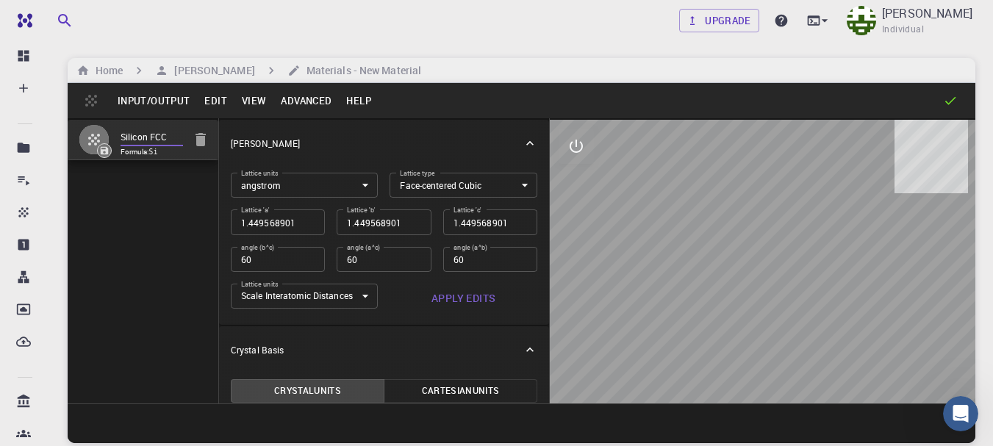
click at [137, 140] on input "Silicon FCC" at bounding box center [152, 137] width 62 height 17
click at [146, 137] on input "Silicon FCC" at bounding box center [152, 137] width 62 height 17
type input "NiCu FCC"
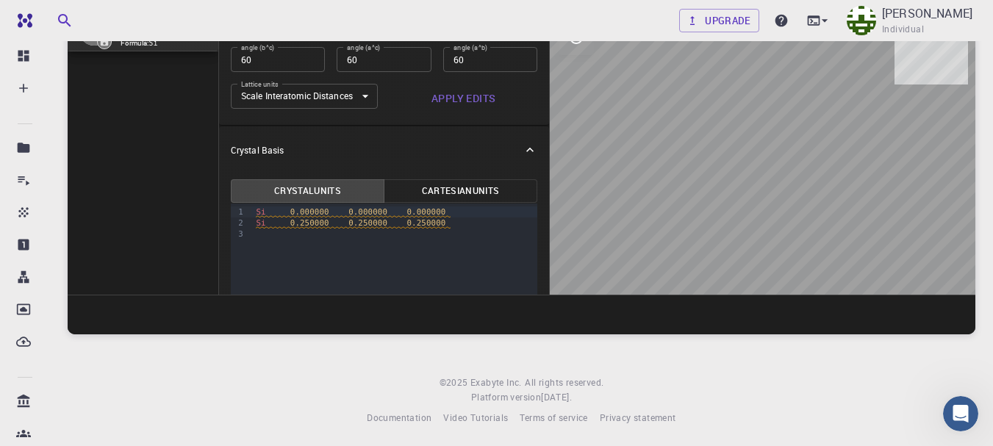
scroll to position [90, 0]
click at [260, 214] on span "Si" at bounding box center [261, 213] width 10 height 10
click at [267, 226] on span "Si 0.250000 0.250000 0.250000" at bounding box center [353, 224] width 195 height 10
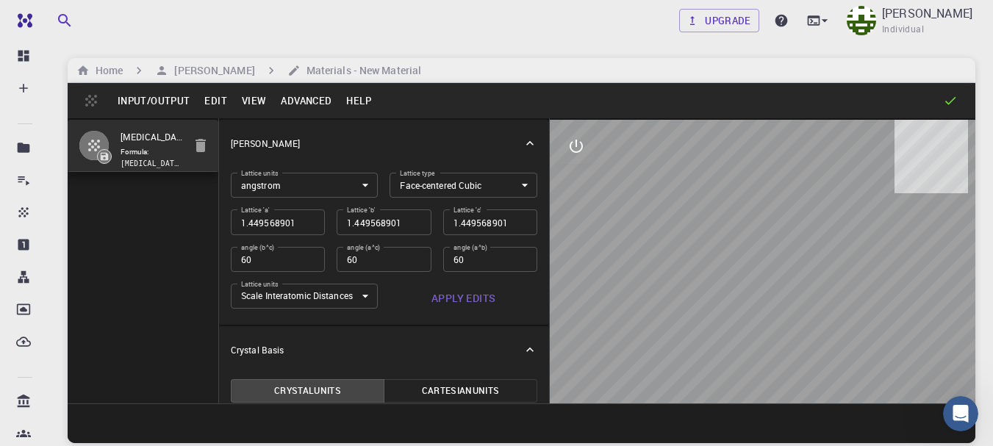
scroll to position [169, 0]
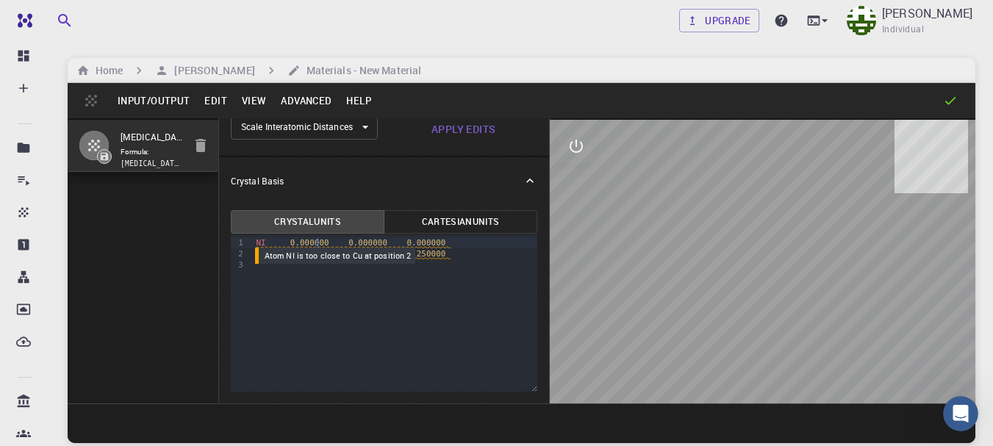
click at [318, 241] on span "0.000000" at bounding box center [309, 243] width 39 height 10
click at [379, 298] on div "9 1 2 3 › NI 0.000000 0.000000 0.000000 Cu 0.250000 0.250000 0.250000" at bounding box center [384, 312] width 307 height 157
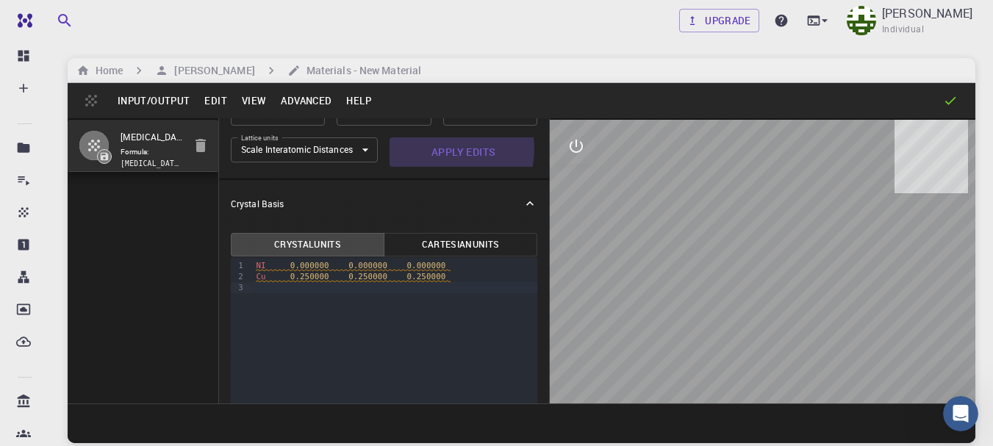
click at [445, 149] on button "Apply Edits" at bounding box center [464, 151] width 148 height 29
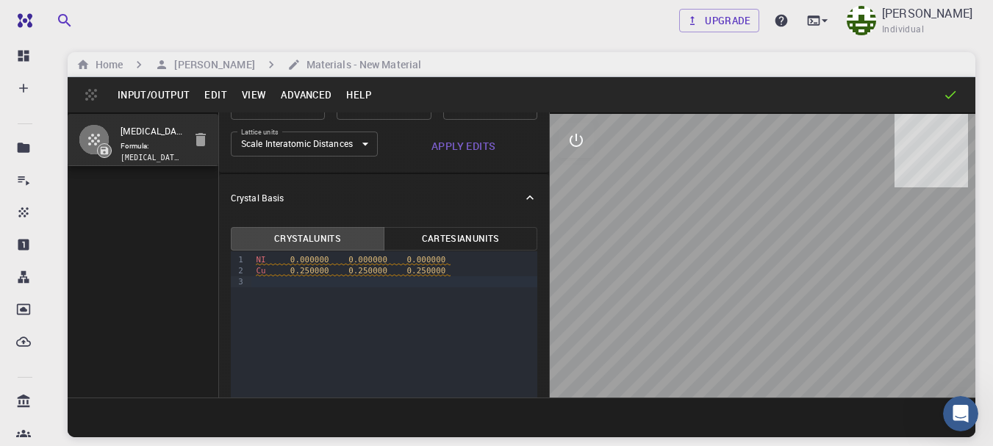
scroll to position [0, 0]
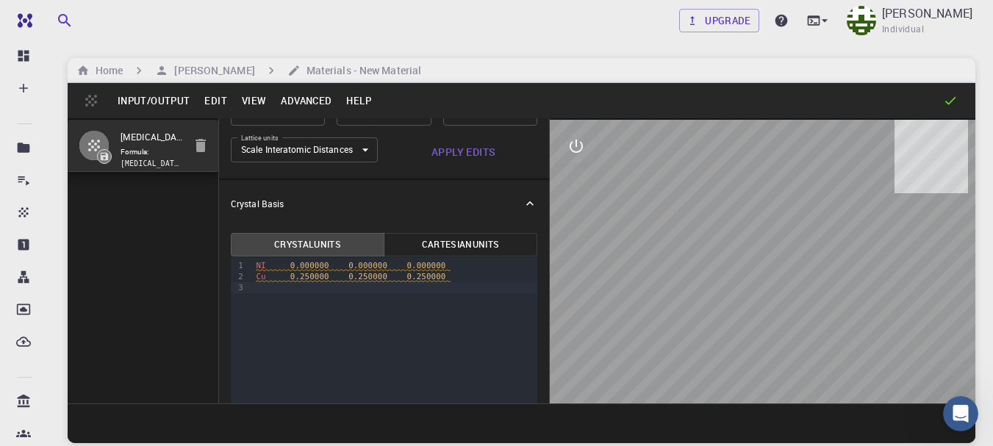
drag, startPoint x: 739, startPoint y: 301, endPoint x: 845, endPoint y: 268, distance: 110.9
click at [845, 268] on div at bounding box center [763, 262] width 426 height 284
drag, startPoint x: 845, startPoint y: 268, endPoint x: 851, endPoint y: 196, distance: 73.0
click at [851, 196] on div at bounding box center [763, 262] width 426 height 284
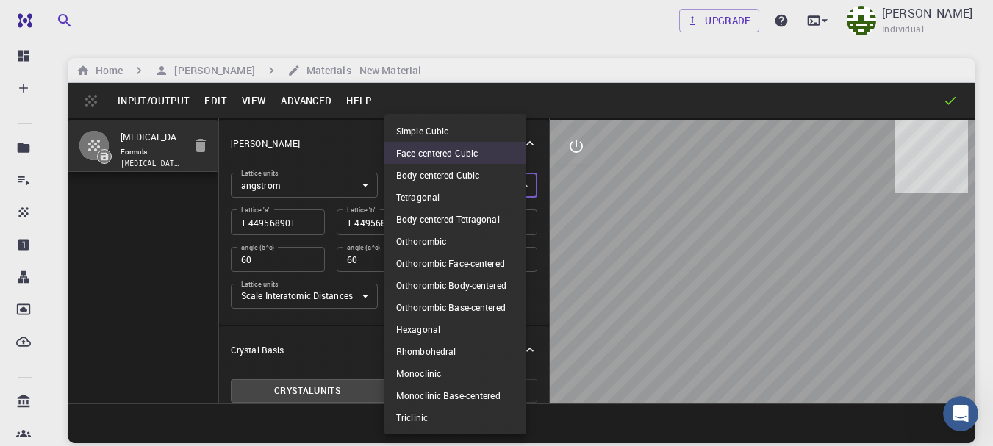
click at [517, 189] on body "Free Dashboard Create New Job New Material Create Material Upload File Import f…" at bounding box center [496, 279] width 993 height 558
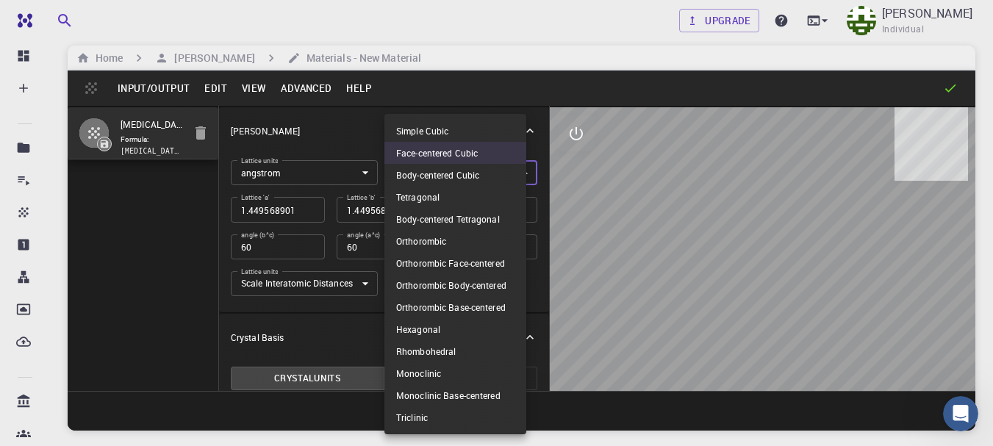
scroll to position [13, 0]
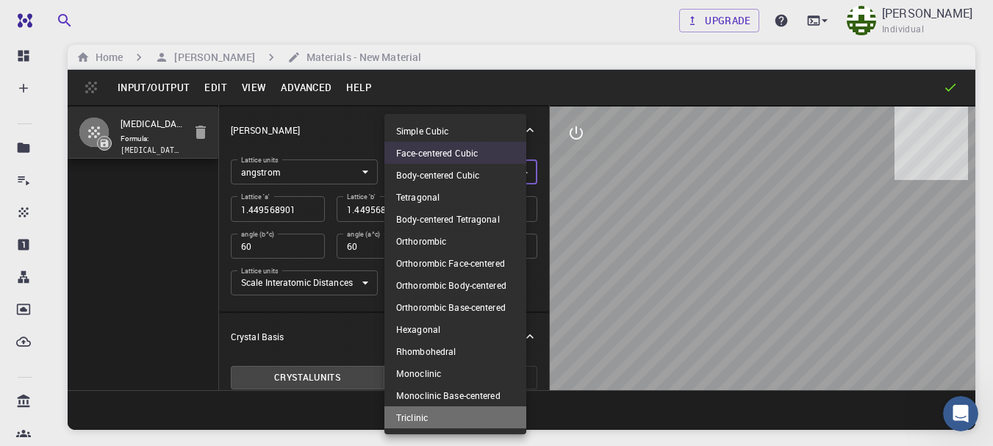
click at [437, 425] on li "Triclinic" at bounding box center [455, 417] width 142 height 22
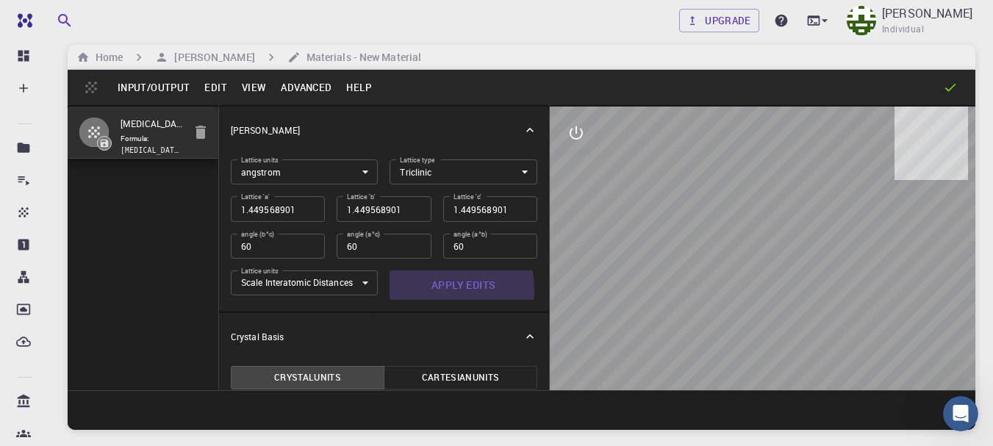
click at [436, 289] on button "Apply Edits" at bounding box center [464, 285] width 148 height 29
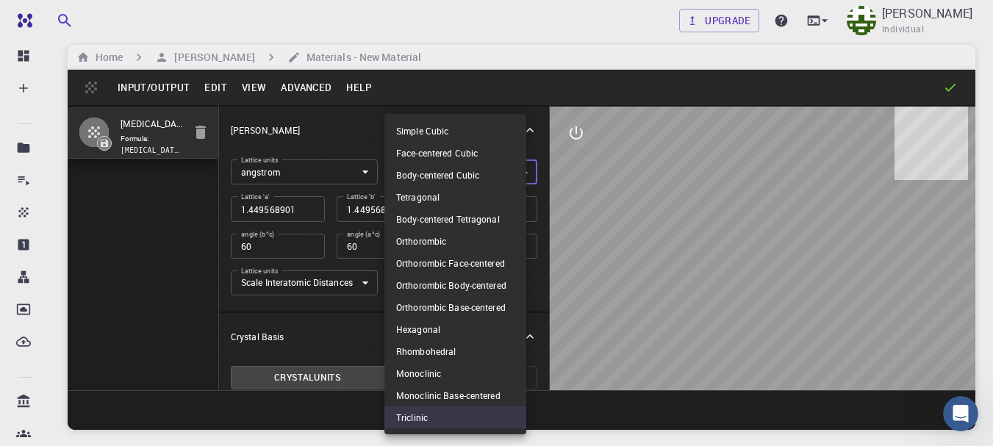
click at [509, 177] on body "Free Dashboard Create New Job New Material Create Material Upload File Import f…" at bounding box center [496, 266] width 993 height 558
click at [468, 221] on li "Body-centered Tetragonal" at bounding box center [455, 219] width 142 height 22
type input "BCT"
type input "109.471220634"
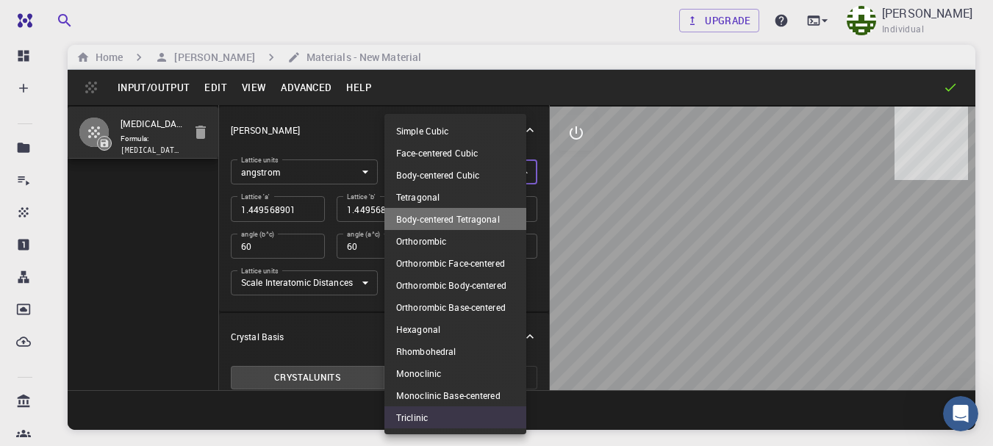
type input "109.471220634"
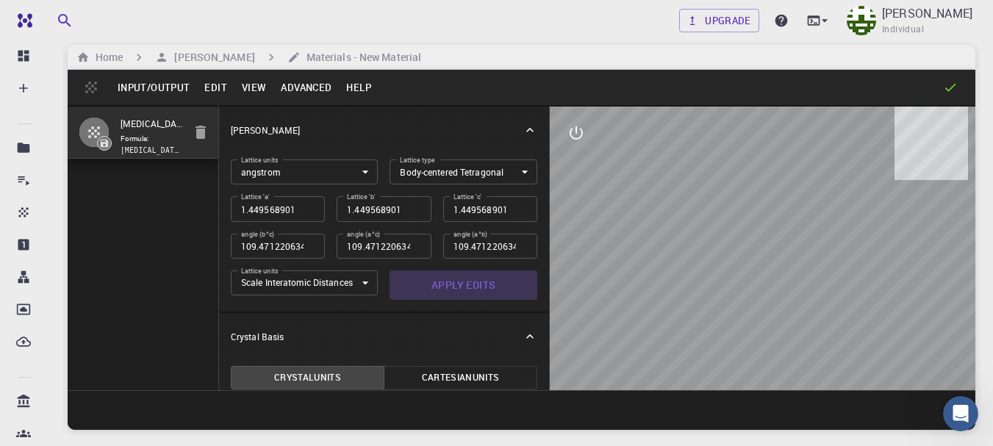
click at [463, 290] on button "Apply Edits" at bounding box center [464, 285] width 148 height 29
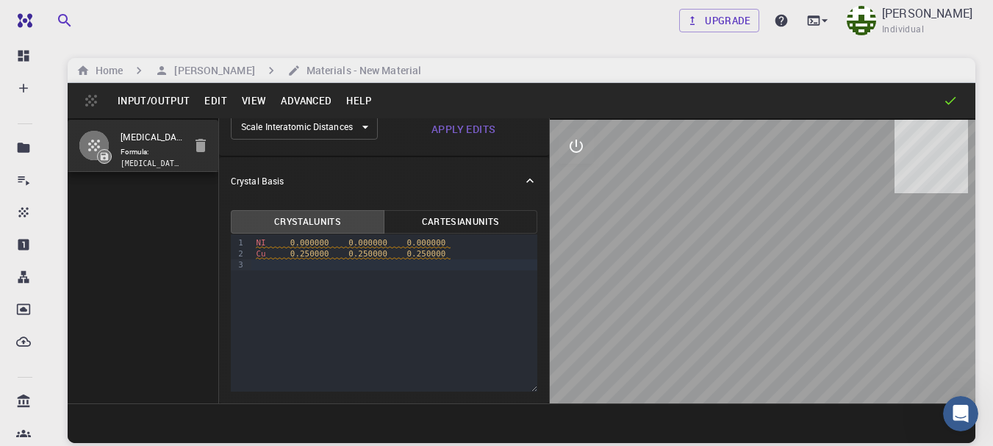
scroll to position [0, 0]
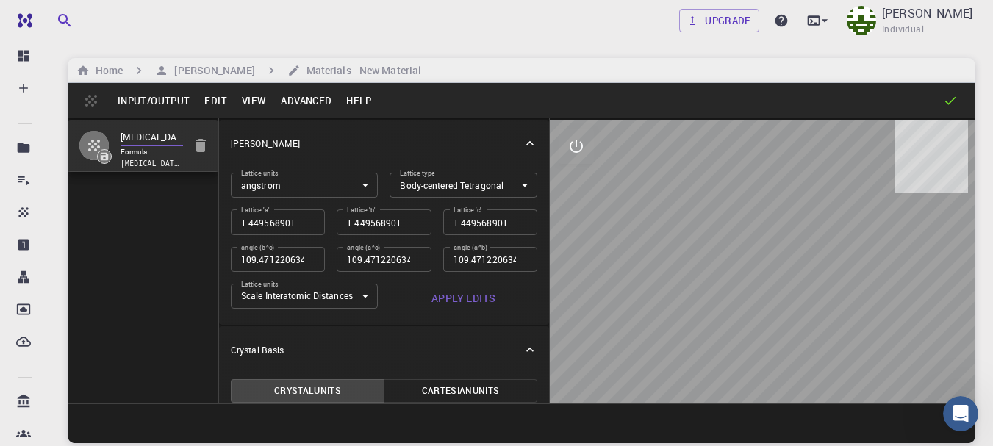
click at [138, 144] on input "NiCu FCC" at bounding box center [152, 137] width 62 height 17
click at [129, 137] on input "NiCu FCC" at bounding box center [152, 137] width 62 height 17
type input "Cu FCC"
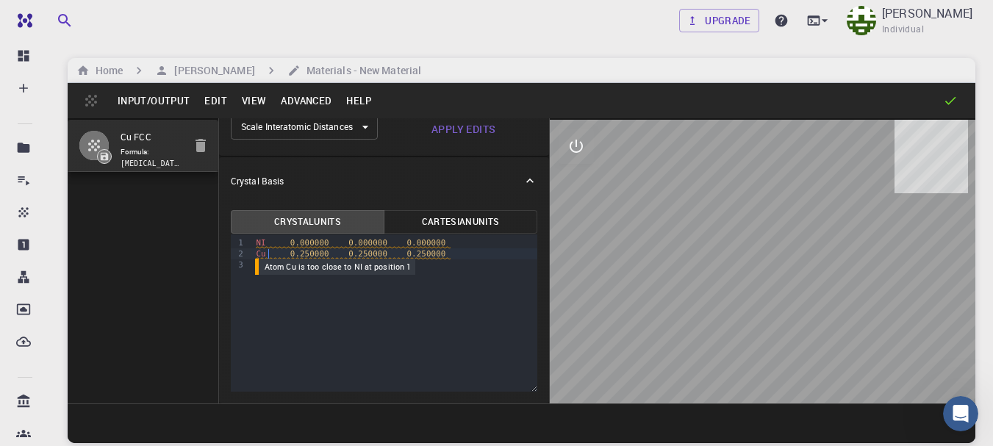
click at [271, 254] on span "Cu 0.250000 0.250000 0.250000" at bounding box center [353, 254] width 195 height 10
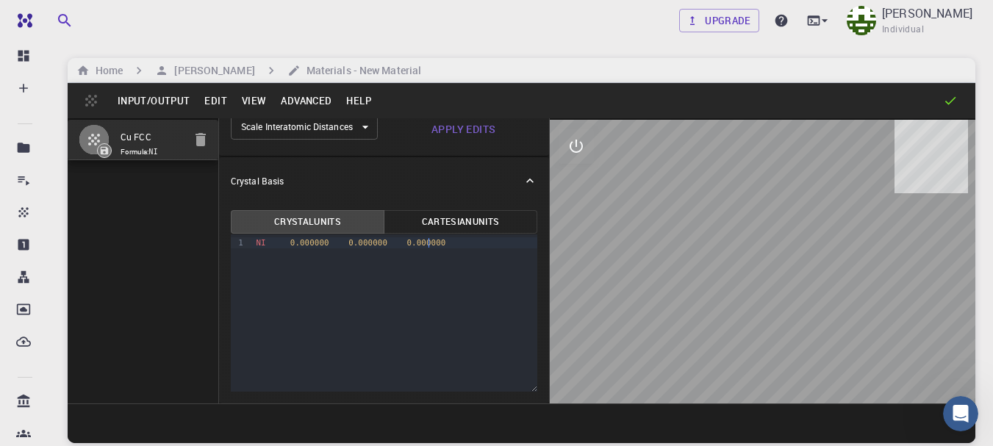
click at [158, 151] on code "NI" at bounding box center [153, 152] width 9 height 8
click at [471, 126] on button "Apply Edits" at bounding box center [464, 129] width 148 height 29
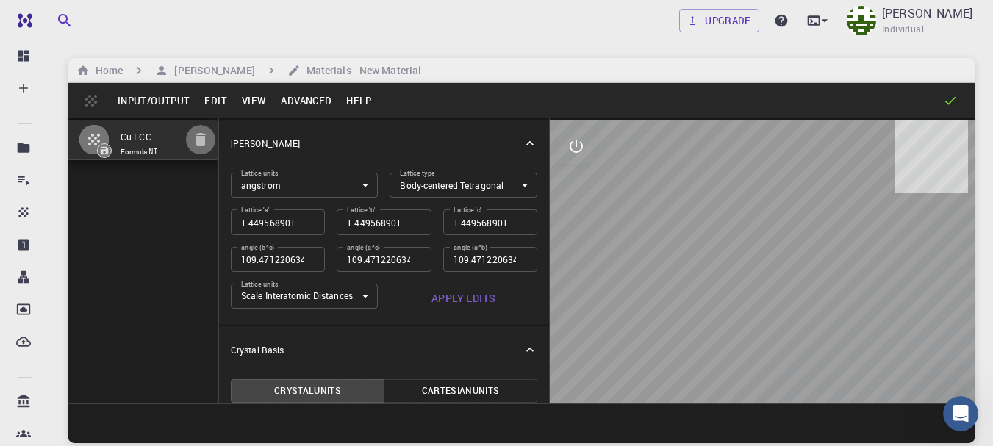
click at [204, 139] on icon "button" at bounding box center [201, 139] width 10 height 13
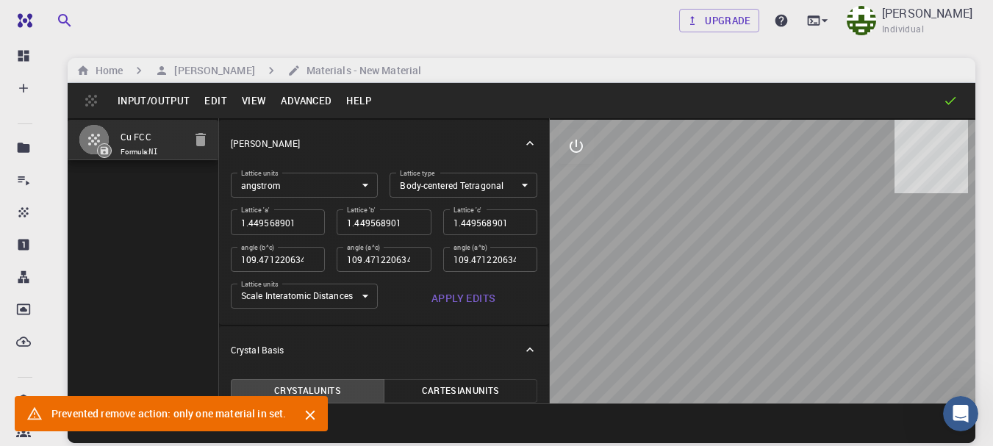
click at [202, 418] on div "Prevented remove action: only one material in set." at bounding box center [168, 414] width 235 height 26
click at [315, 415] on icon "Close" at bounding box center [310, 415] width 16 height 16
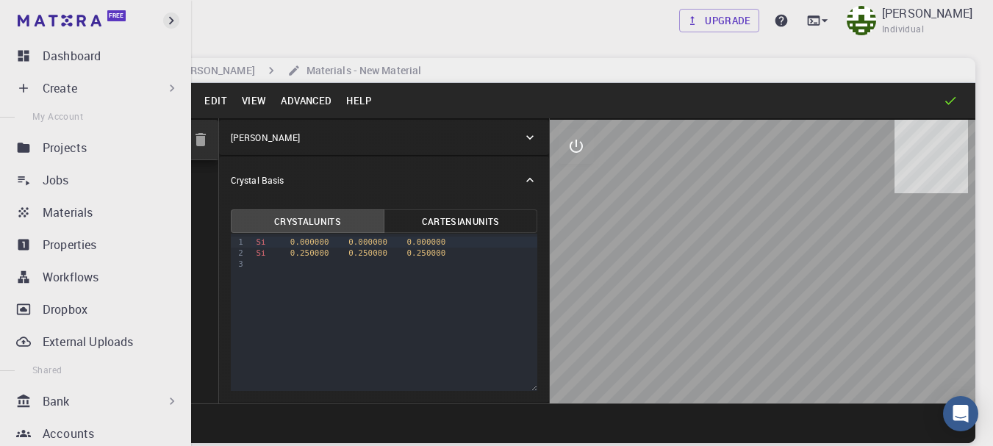
click at [171, 19] on icon "button" at bounding box center [171, 20] width 16 height 16
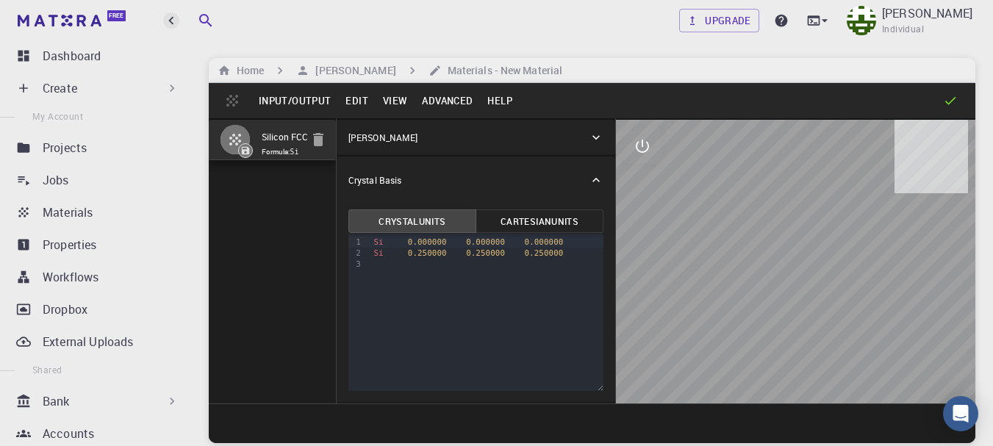
click at [171, 19] on icon "button" at bounding box center [170, 21] width 5 height 8
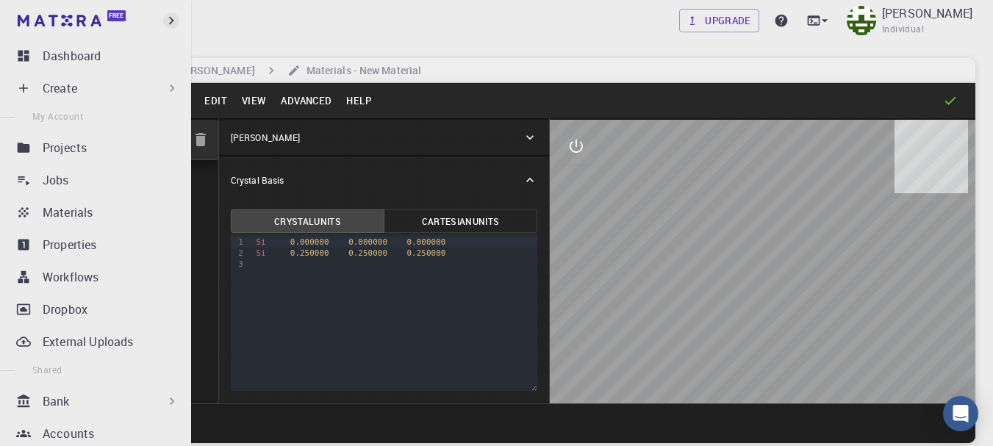
click at [171, 19] on icon "button" at bounding box center [171, 20] width 16 height 16
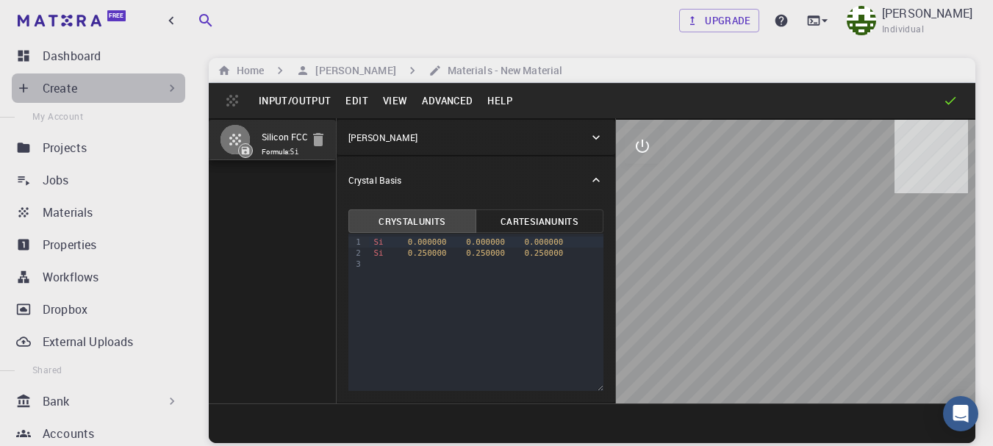
click at [165, 95] on icon at bounding box center [172, 88] width 15 height 15
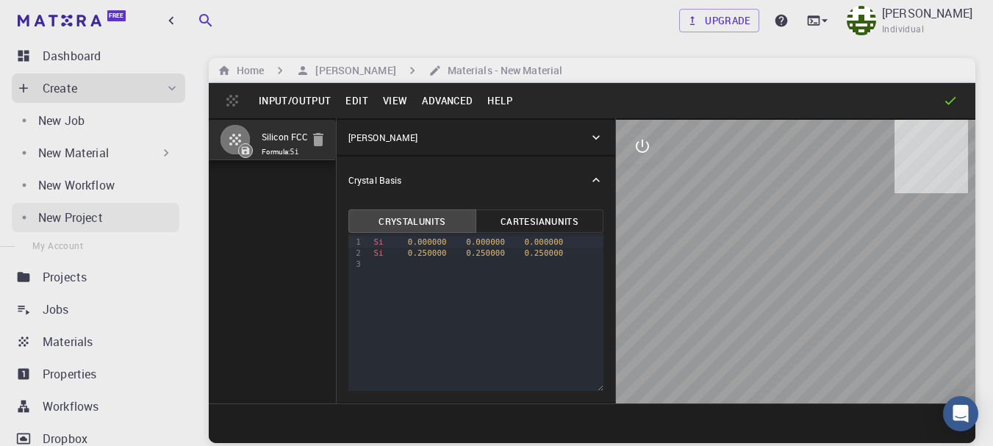
click at [127, 221] on div "New Project" at bounding box center [108, 218] width 141 height 18
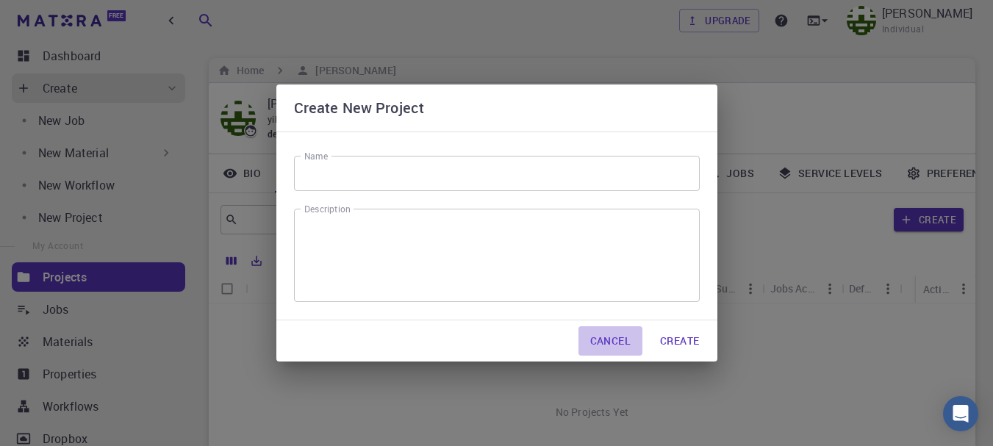
click at [619, 340] on button "Cancel" at bounding box center [610, 340] width 64 height 29
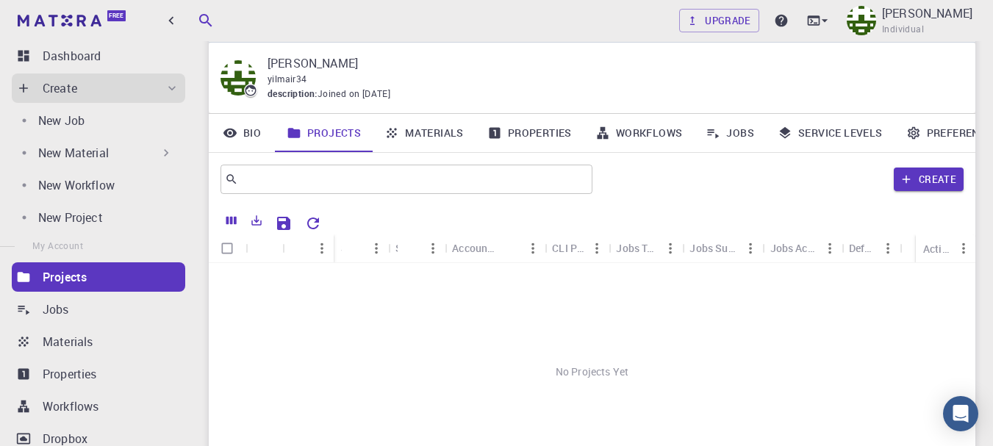
scroll to position [39, 0]
click at [256, 130] on link "Bio" at bounding box center [242, 134] width 66 height 38
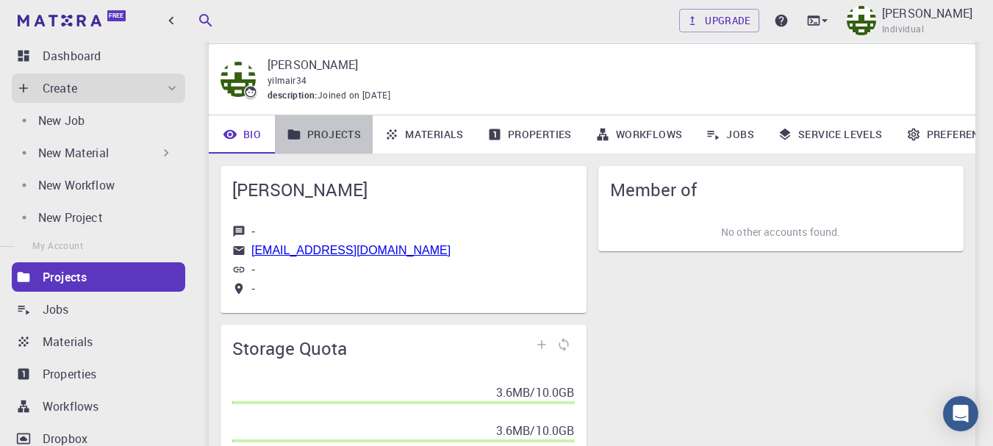
click at [329, 136] on link "Projects" at bounding box center [324, 134] width 98 height 38
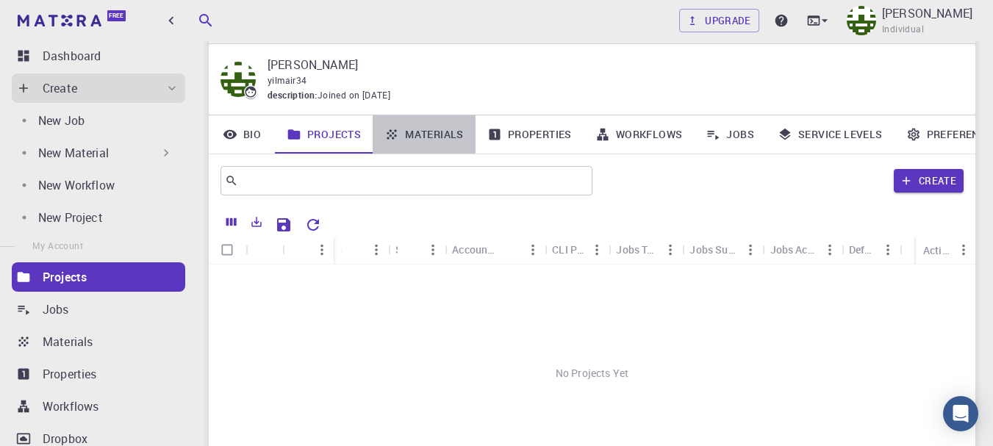
click at [411, 127] on link "Materials" at bounding box center [424, 134] width 103 height 38
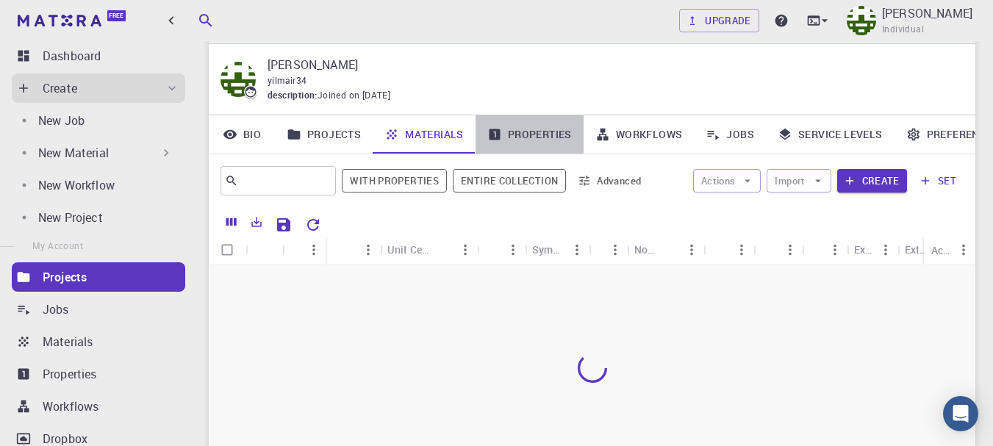
click at [548, 127] on link "Properties" at bounding box center [530, 134] width 108 height 38
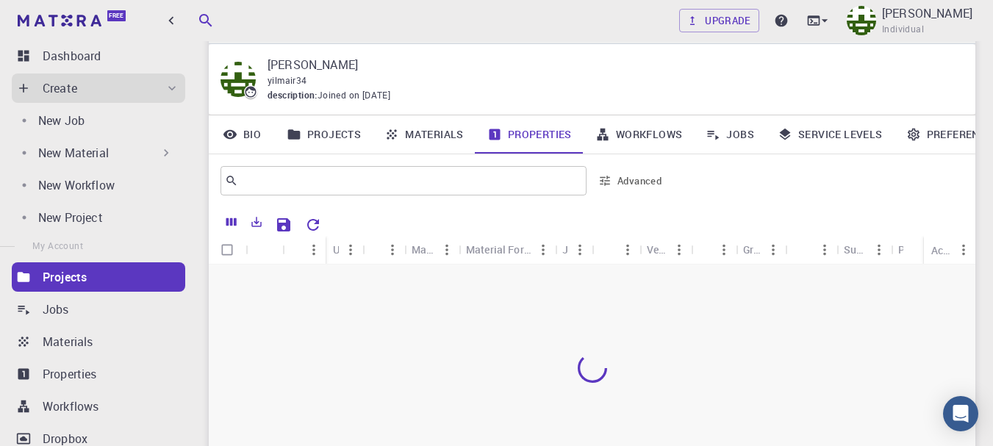
click at [941, 137] on link "Preferences" at bounding box center [953, 134] width 117 height 38
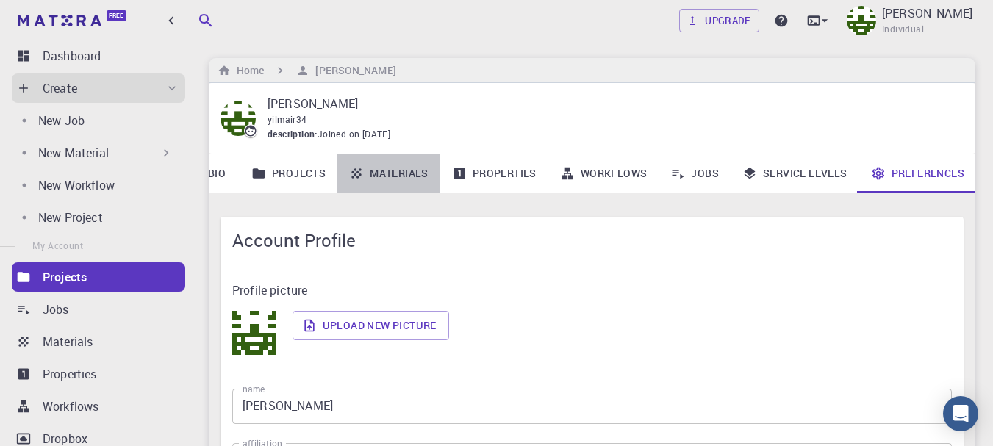
click at [340, 168] on link "Materials" at bounding box center [388, 173] width 103 height 38
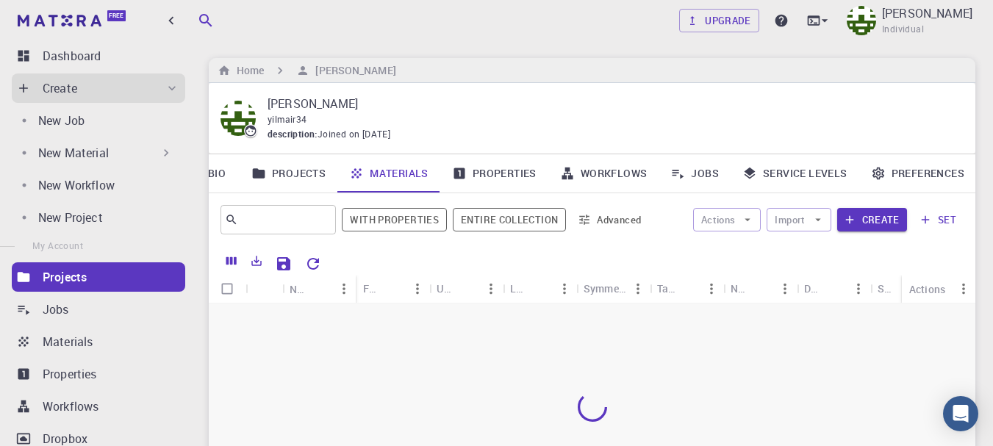
click at [292, 175] on link "Projects" at bounding box center [289, 173] width 98 height 38
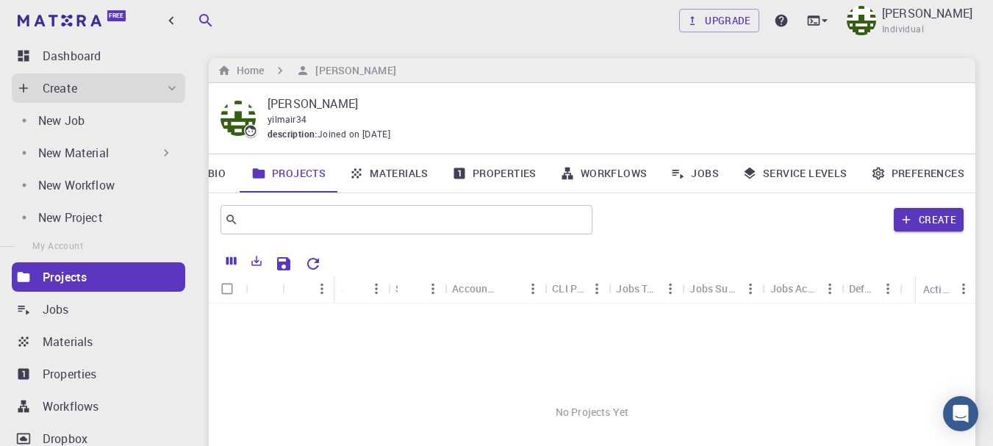
click at [230, 174] on link "Bio" at bounding box center [206, 173] width 66 height 38
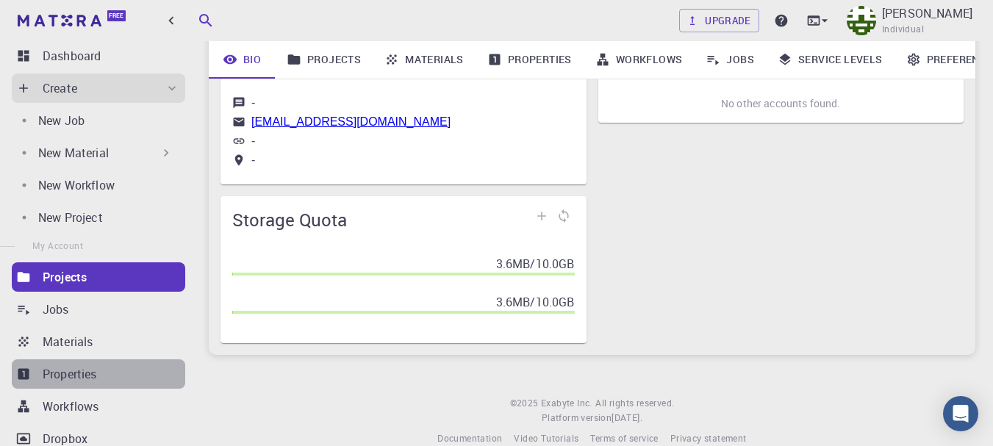
click at [105, 382] on div "Properties" at bounding box center [114, 374] width 143 height 18
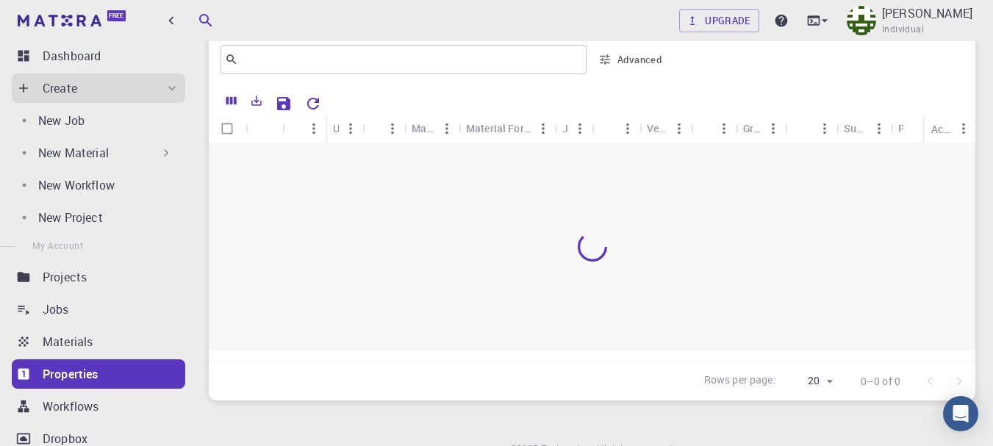
scroll to position [98, 0]
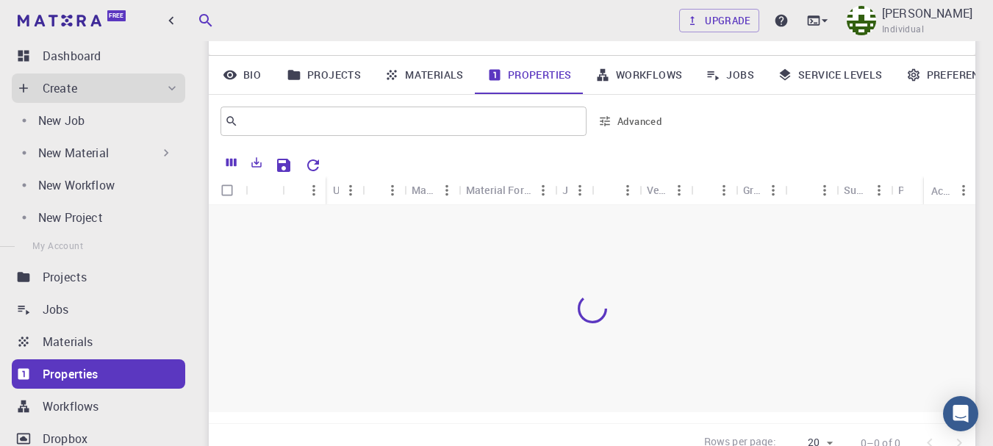
click at [811, 286] on div at bounding box center [592, 308] width 767 height 207
